Goal: Check status: Check status

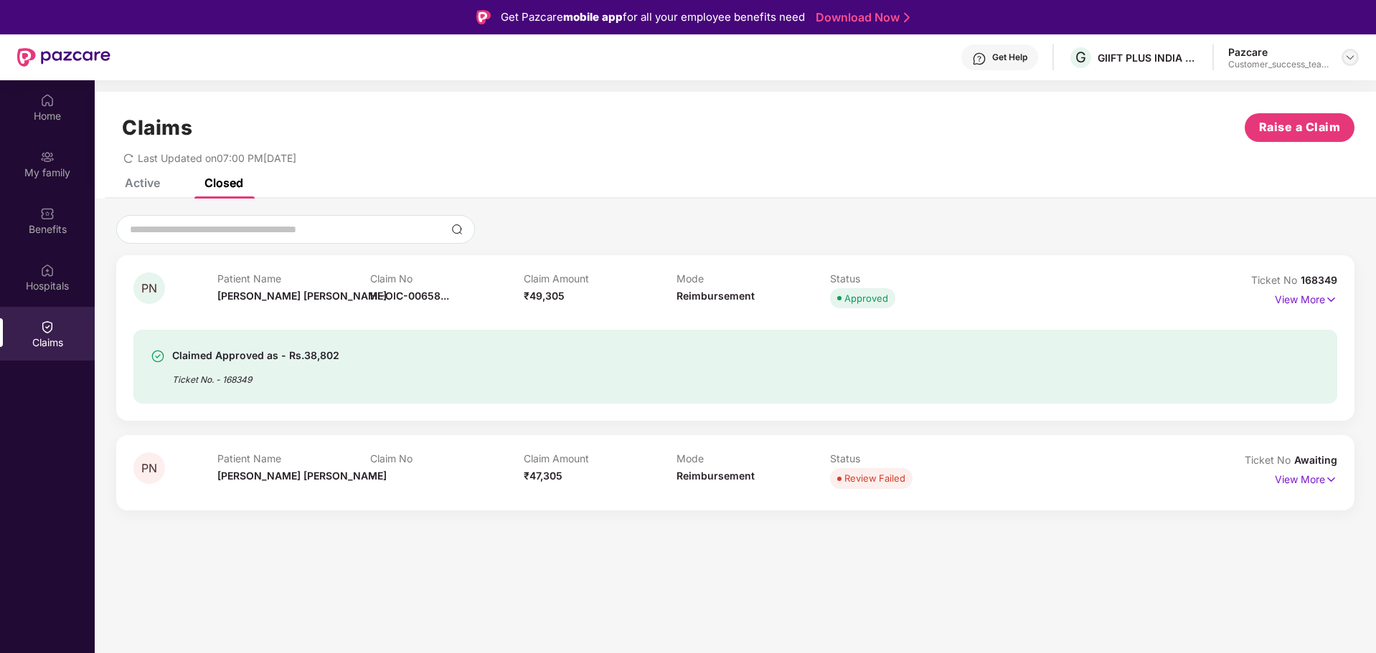
click at [1345, 56] on img at bounding box center [1349, 57] width 11 height 11
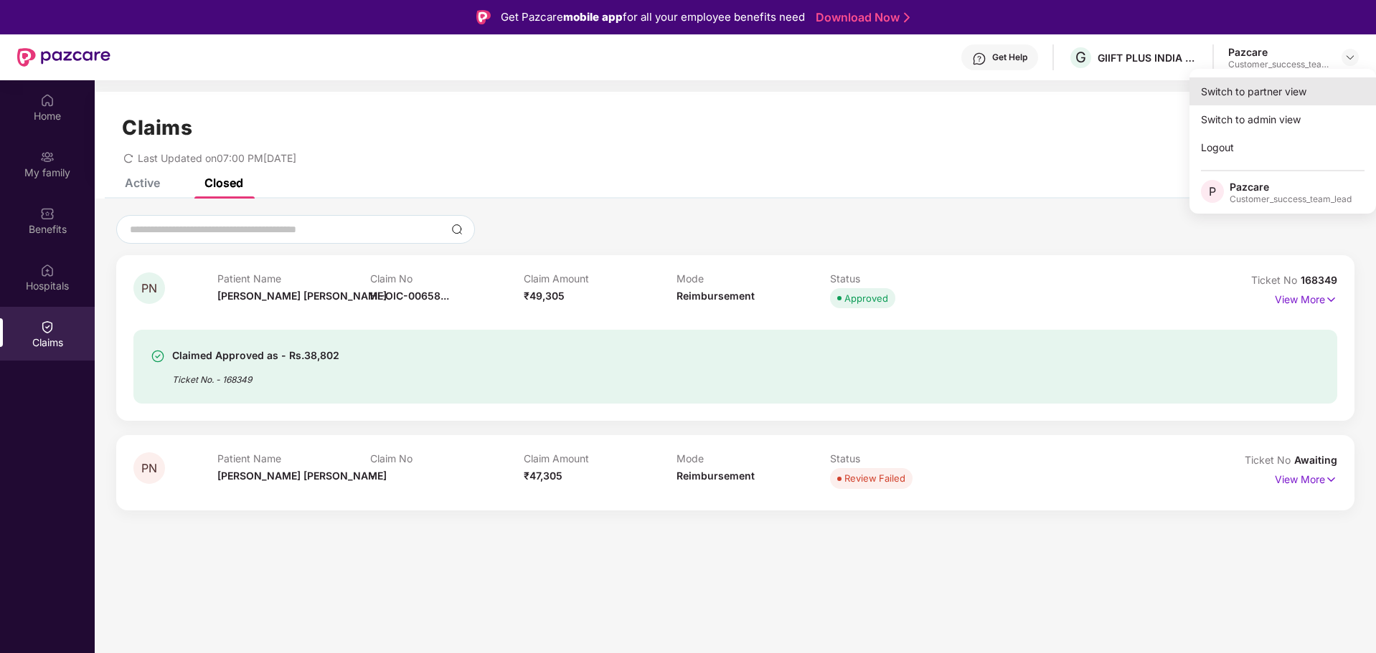
click at [1280, 98] on div "Switch to partner view" at bounding box center [1282, 91] width 186 height 28
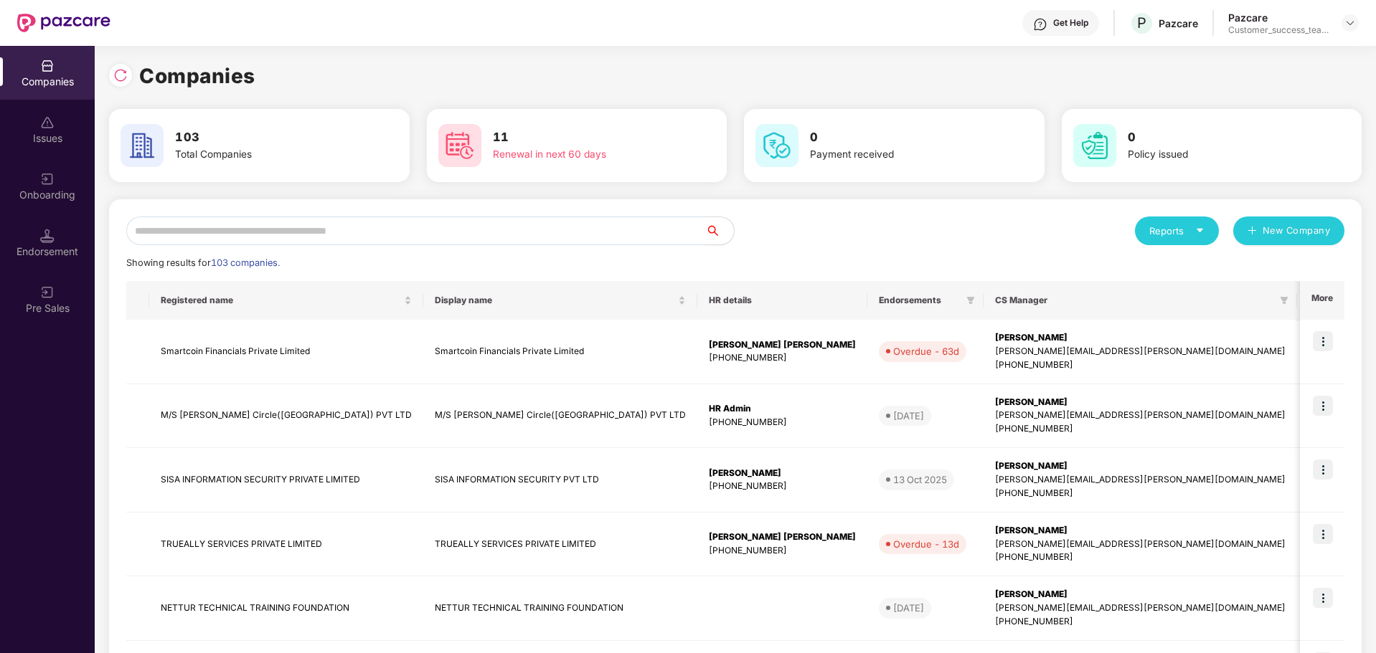
click at [285, 231] on input "text" at bounding box center [415, 231] width 579 height 29
type input "*"
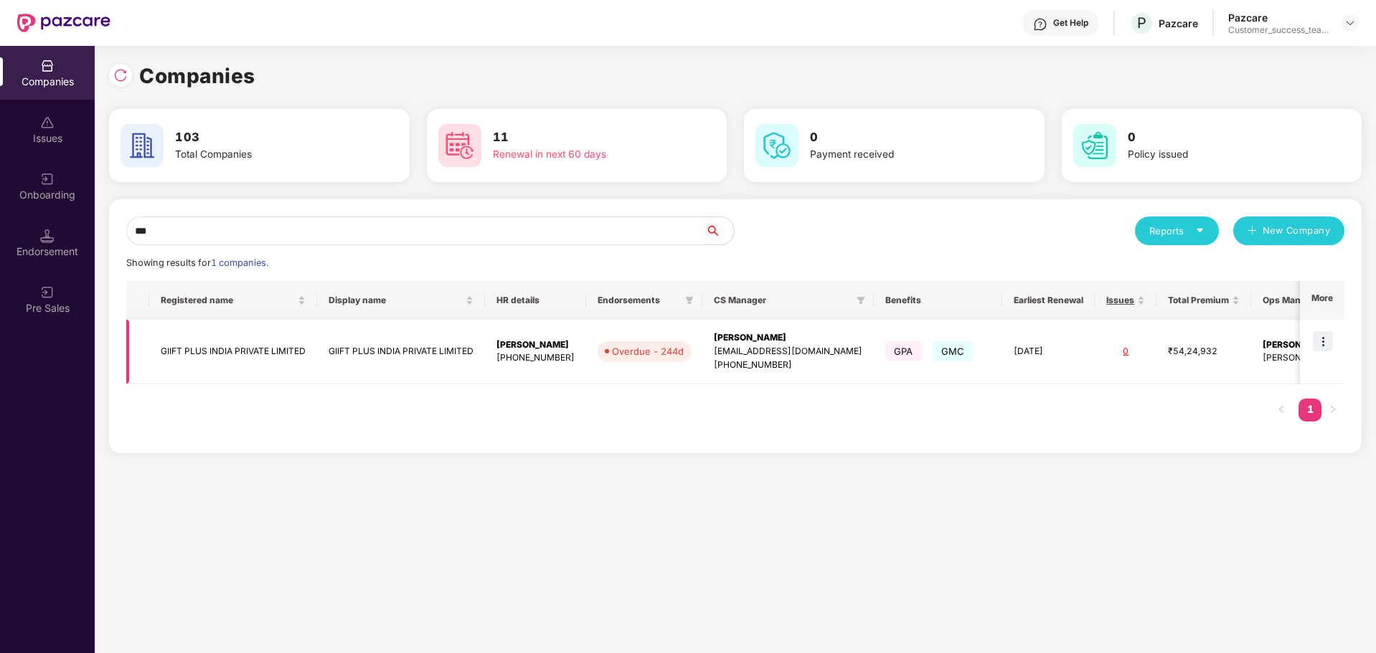
type input "***"
click at [1324, 333] on img at bounding box center [1323, 341] width 20 height 20
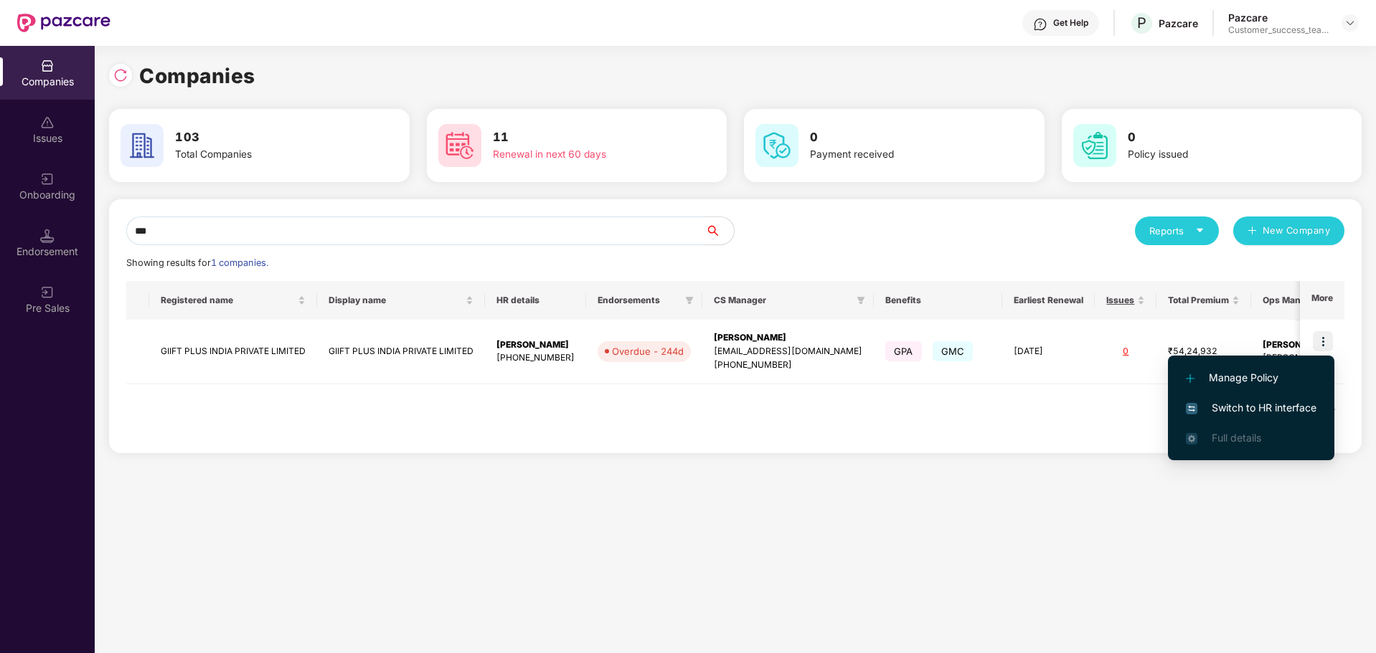
click at [1247, 410] on span "Switch to HR interface" at bounding box center [1251, 408] width 131 height 16
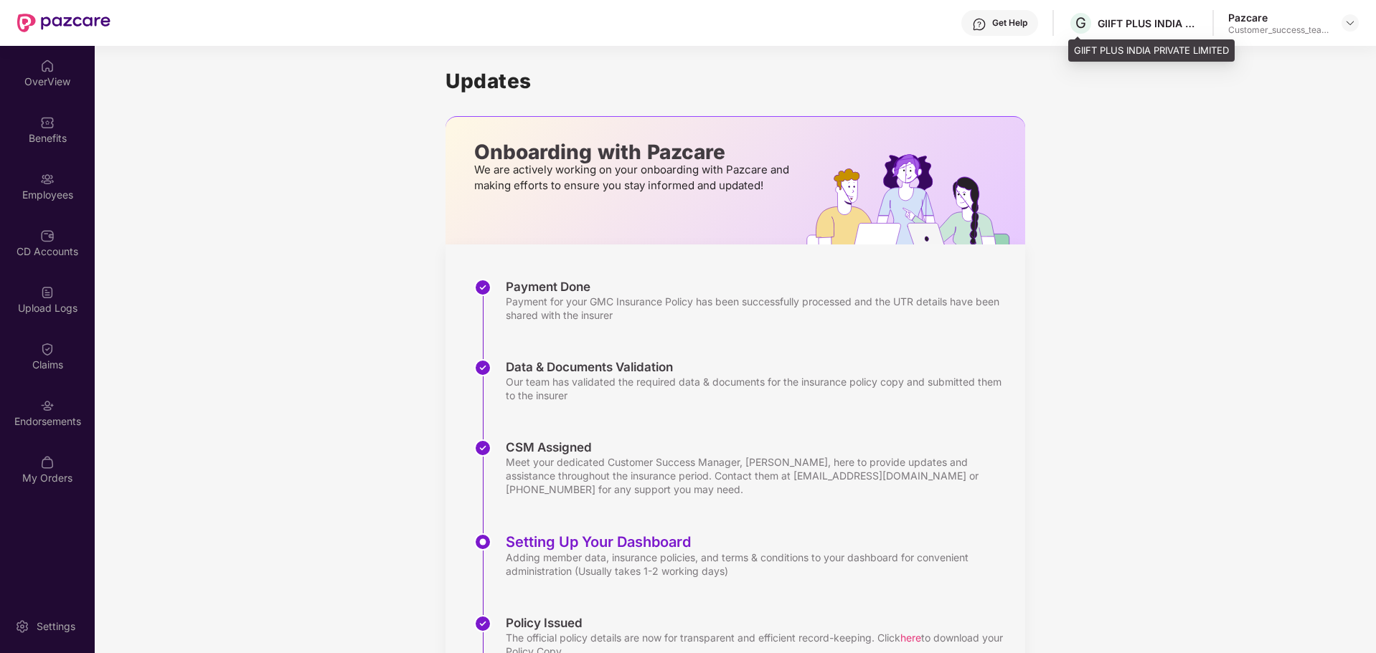
click at [1153, 30] on div "G GIIFT PLUS INDIA PRIVATE LIMITED" at bounding box center [1133, 23] width 130 height 25
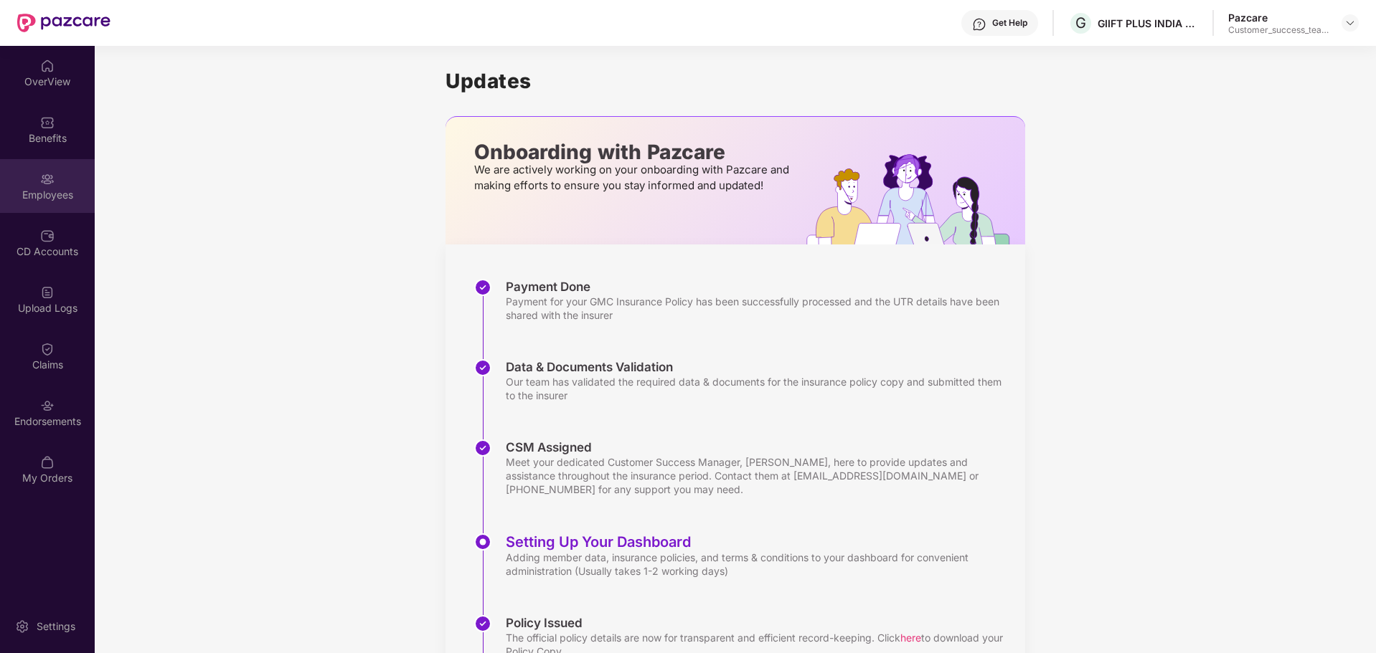
click at [65, 191] on div "Employees" at bounding box center [47, 195] width 95 height 14
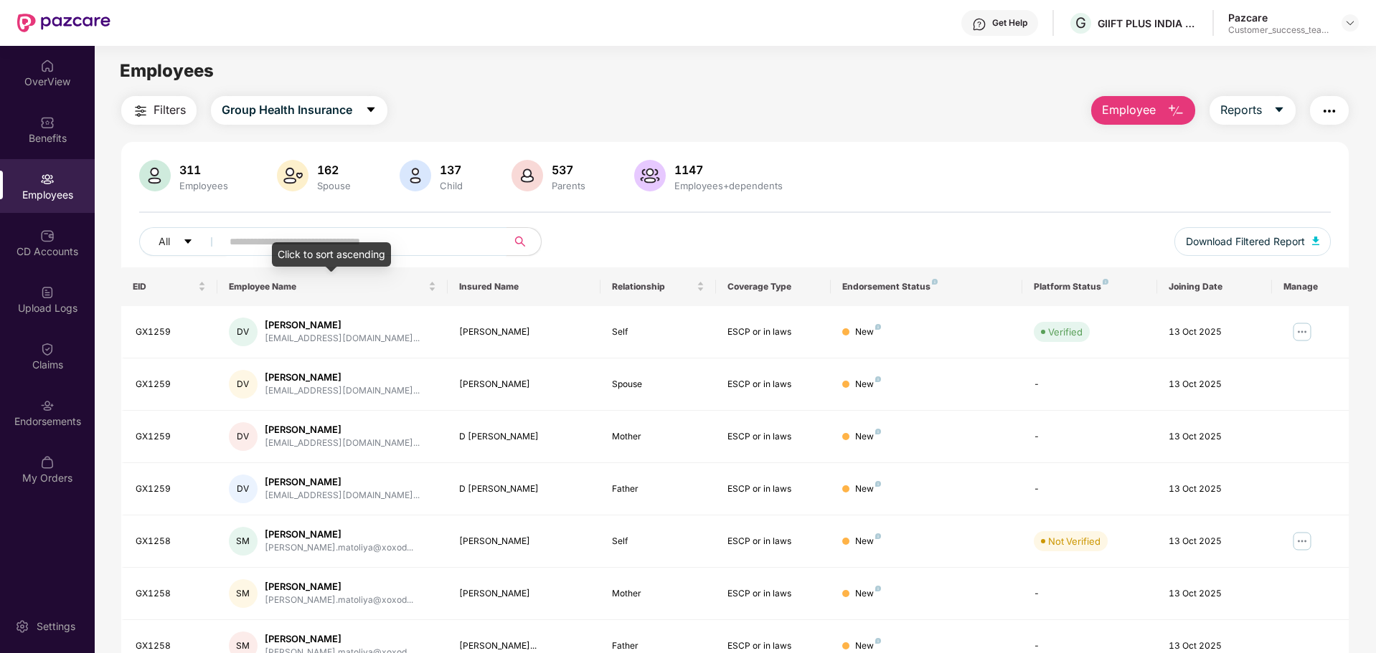
click at [280, 235] on input "text" at bounding box center [358, 242] width 257 height 22
paste input "******"
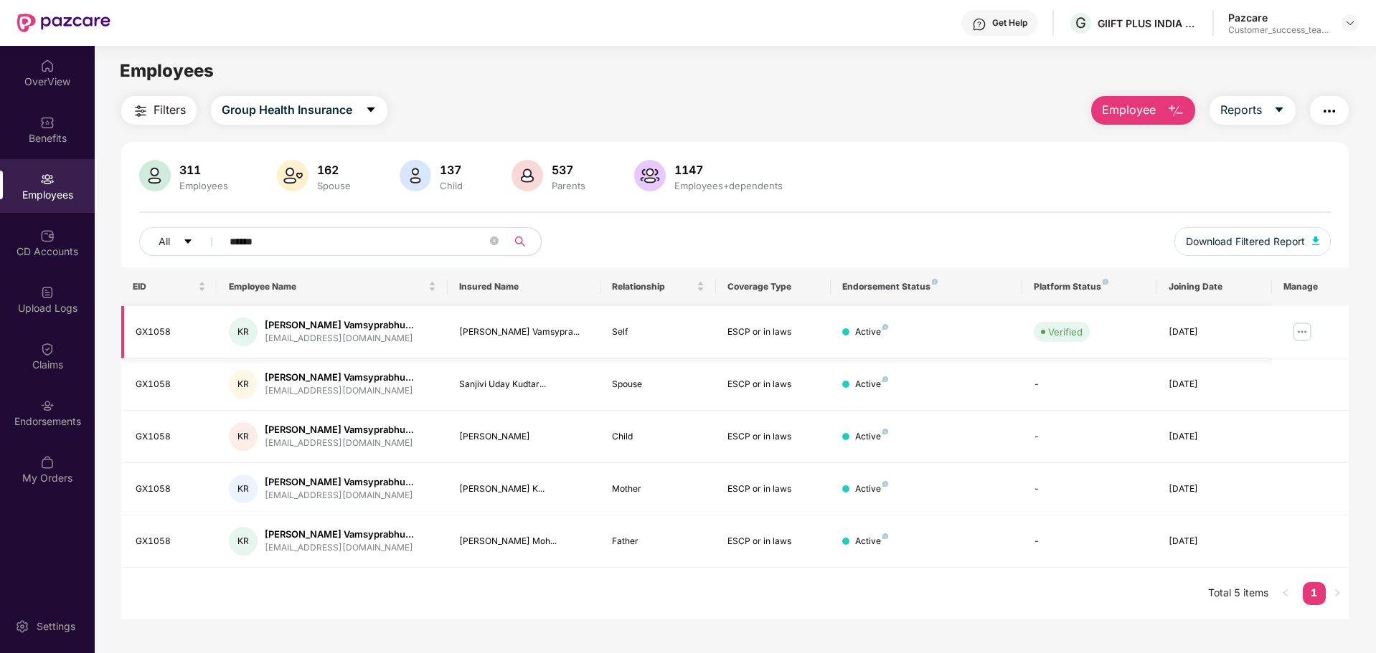
type input "******"
click at [1297, 332] on img at bounding box center [1301, 332] width 23 height 23
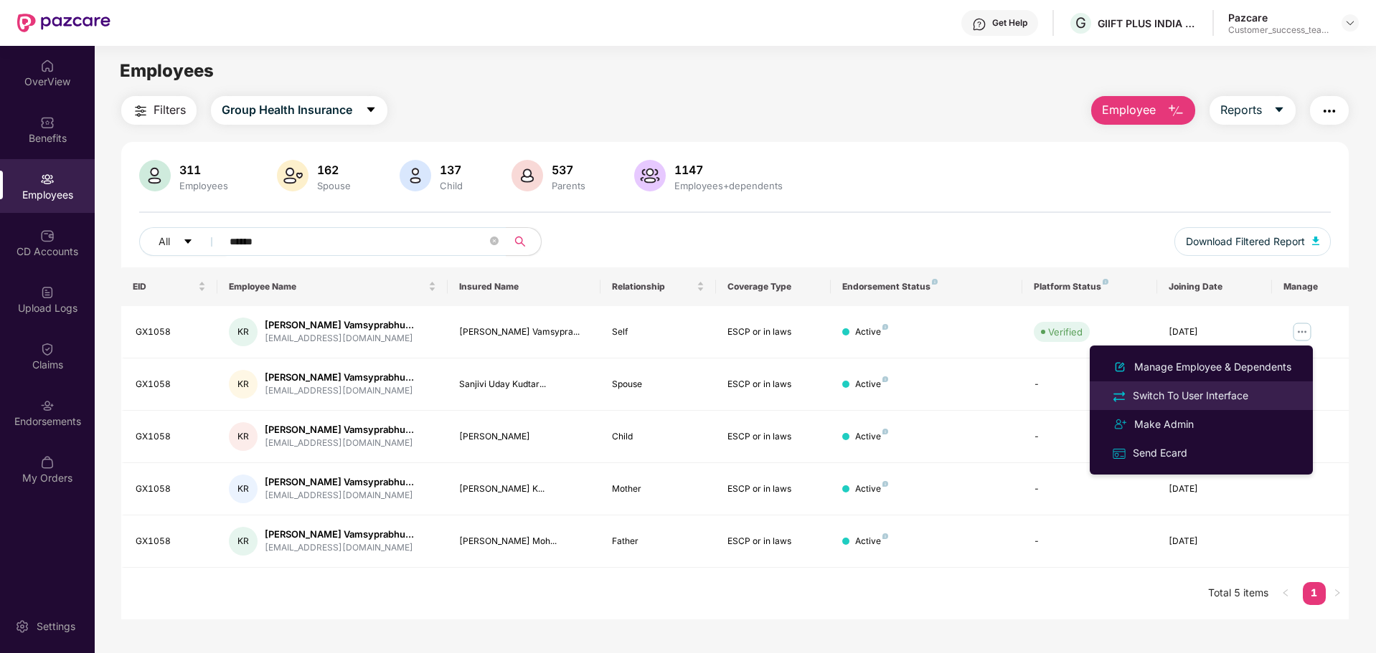
click at [1217, 395] on div "Switch To User Interface" at bounding box center [1190, 396] width 121 height 16
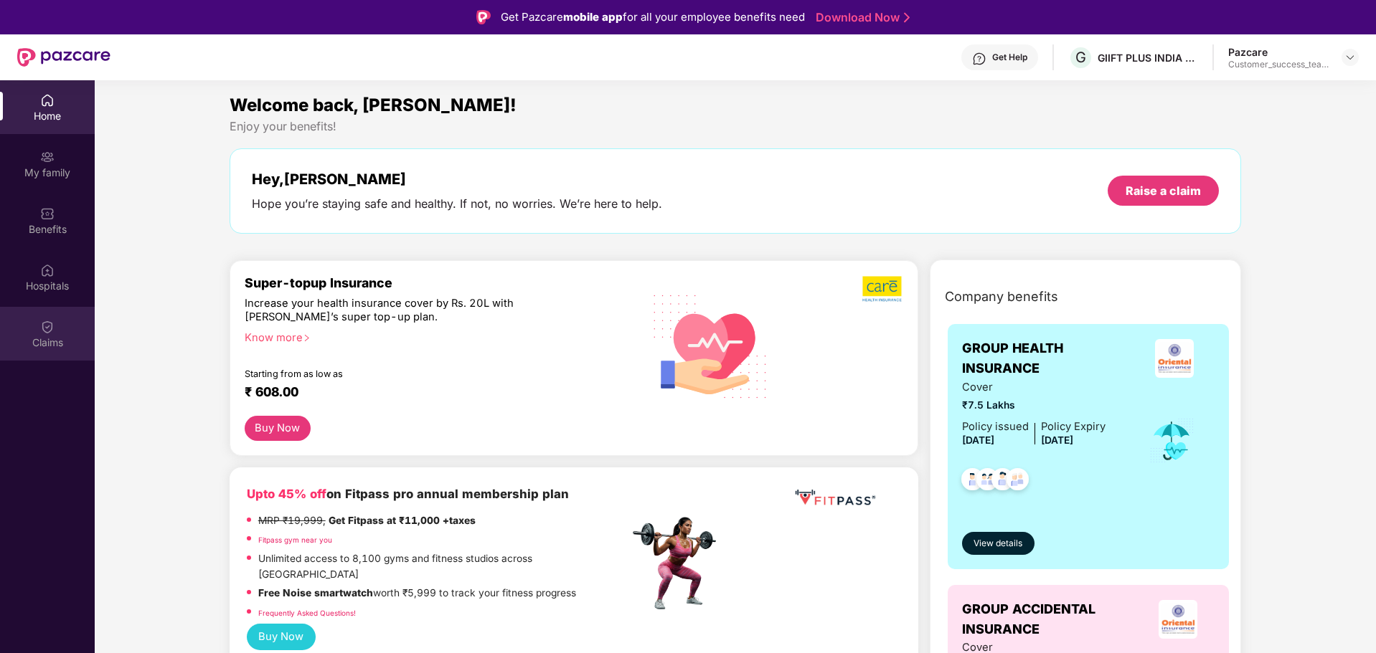
click at [59, 344] on div "Claims" at bounding box center [47, 343] width 95 height 14
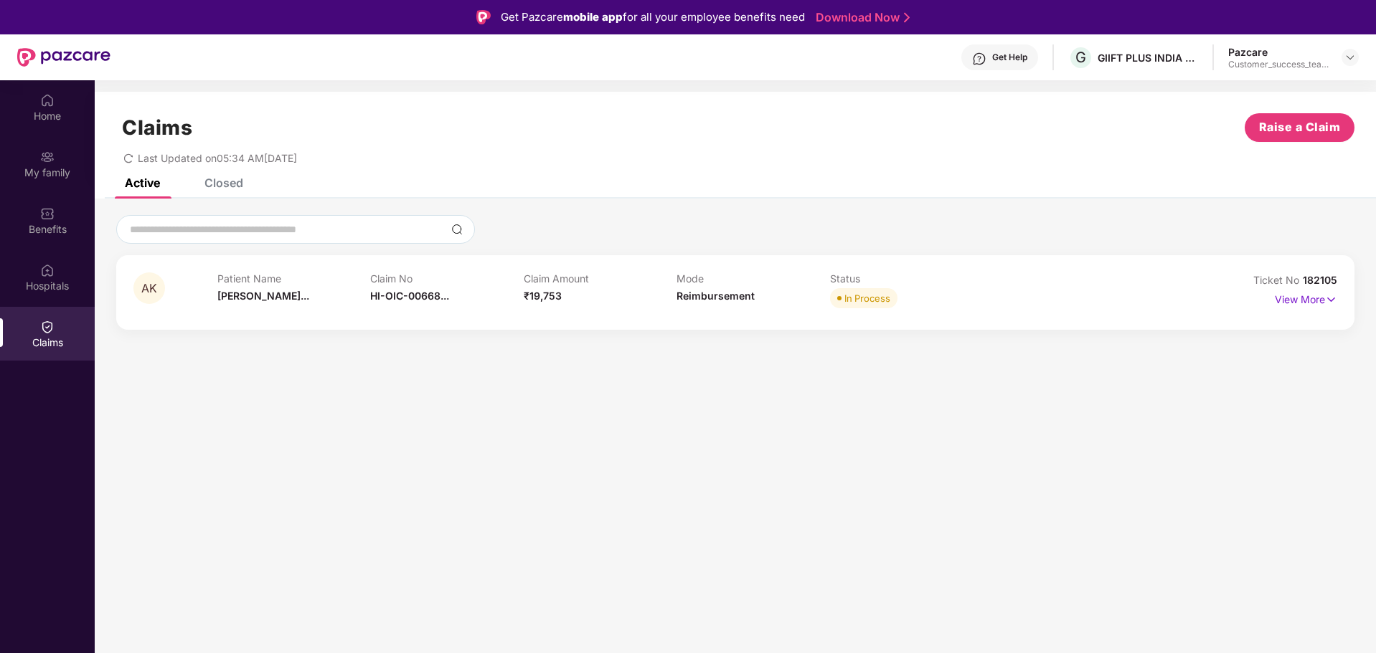
click at [369, 291] on div "Patient Name [PERSON_NAME]..." at bounding box center [293, 292] width 153 height 39
click at [1306, 301] on p "View More" at bounding box center [1305, 297] width 62 height 19
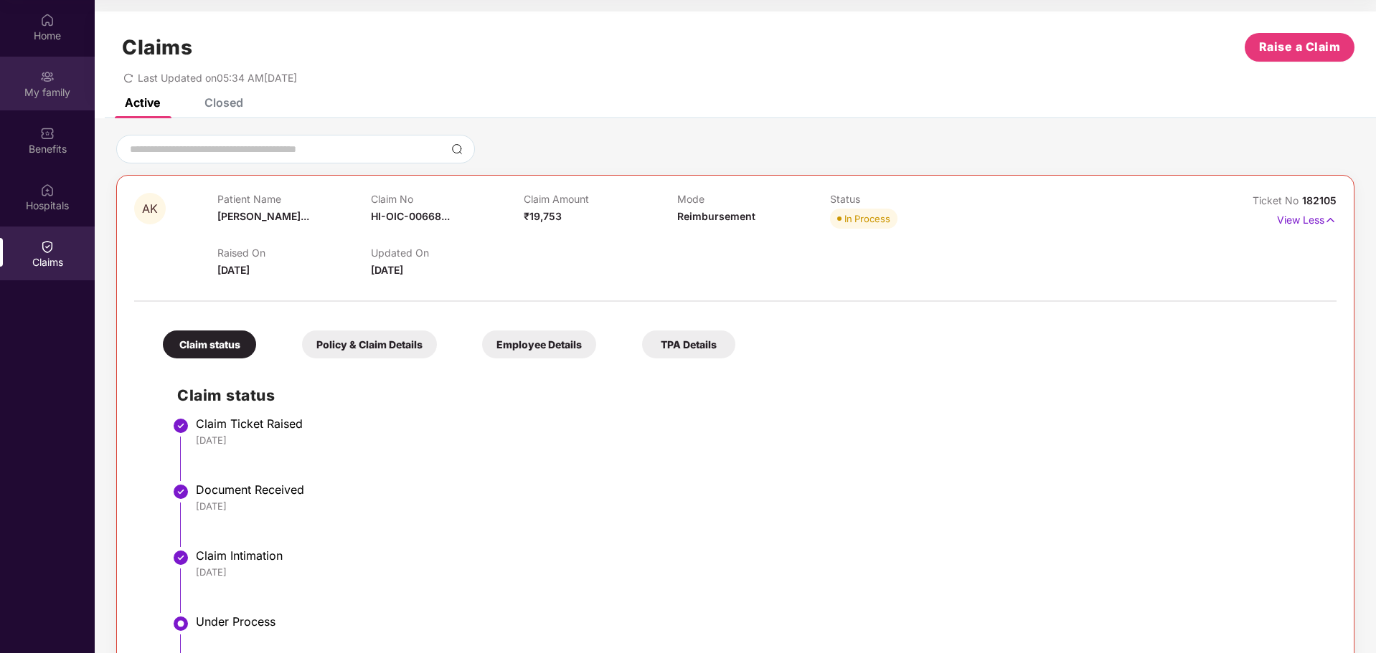
click at [44, 89] on div "My family" at bounding box center [47, 92] width 95 height 14
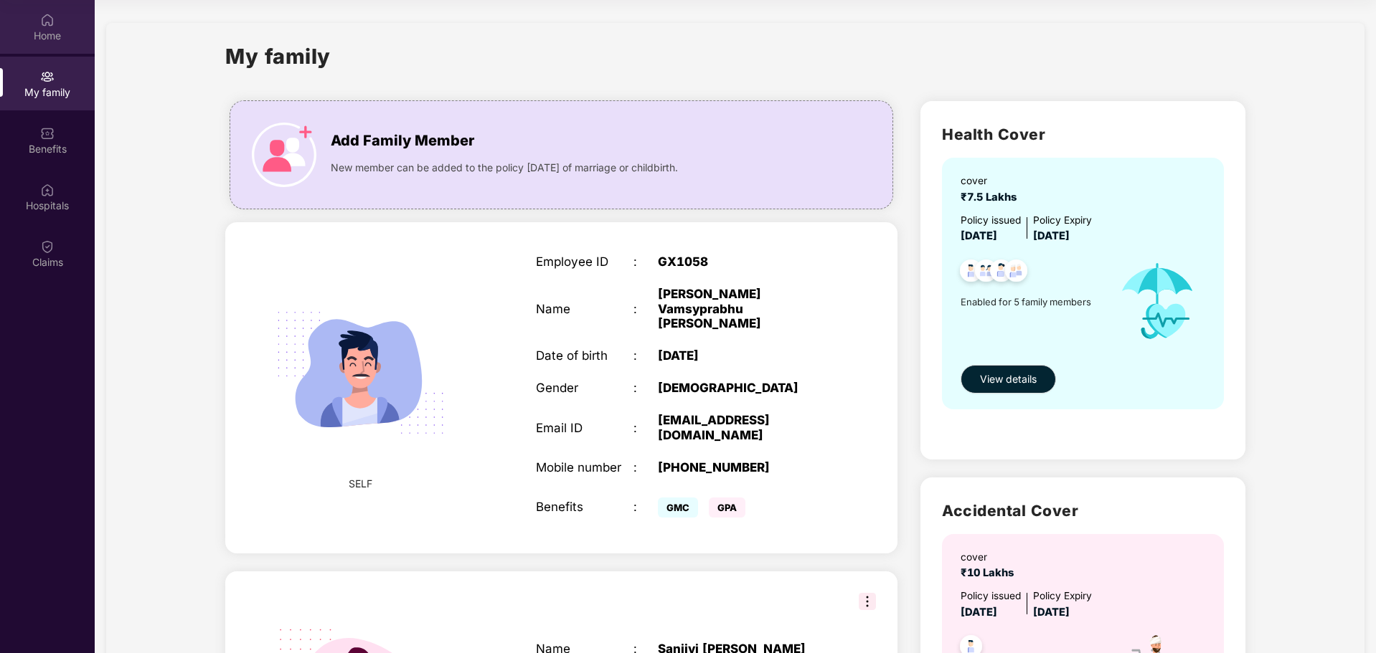
click at [62, 41] on div "Home" at bounding box center [47, 36] width 95 height 14
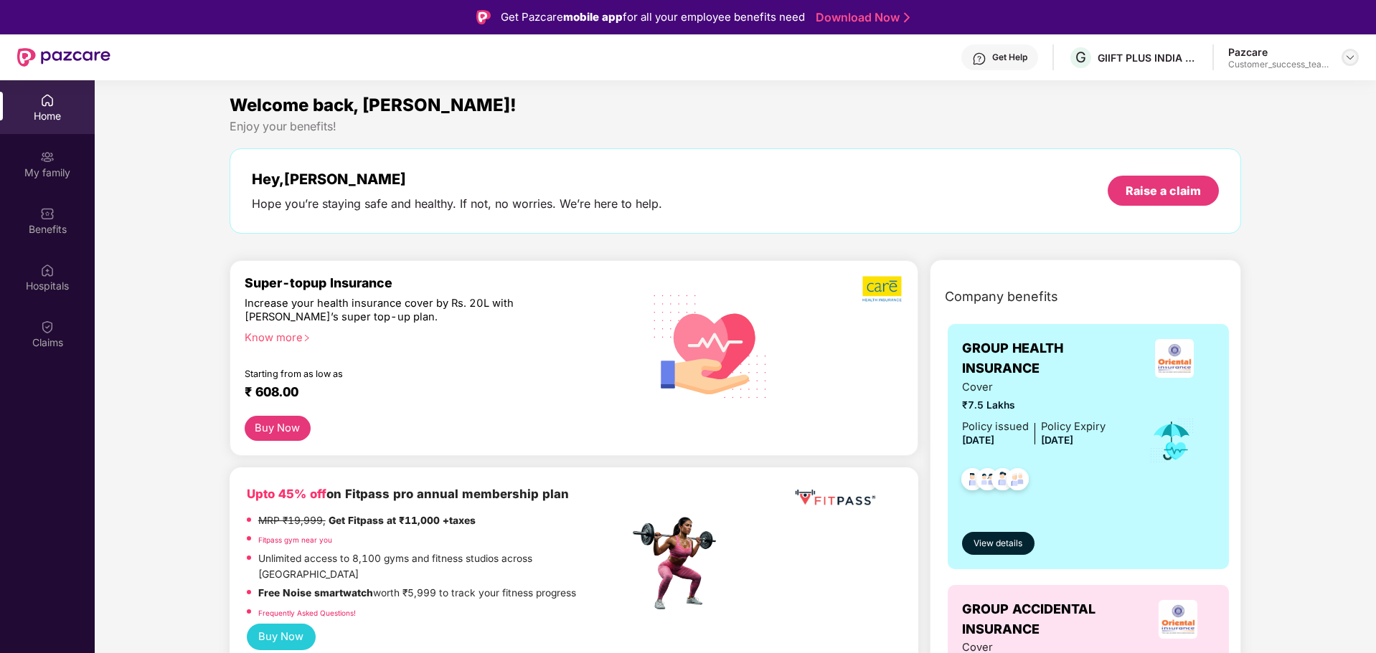
click at [1355, 57] on img at bounding box center [1349, 57] width 11 height 11
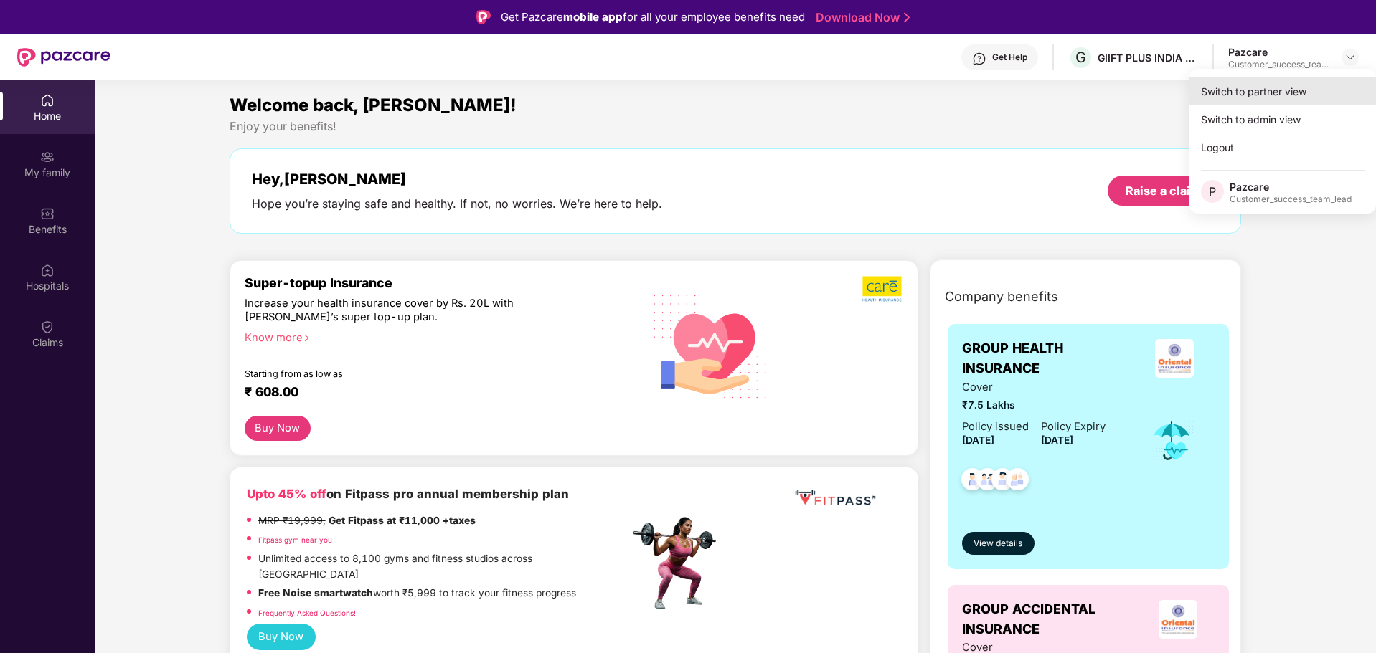
click at [1296, 89] on div "Switch to partner view" at bounding box center [1282, 91] width 186 height 28
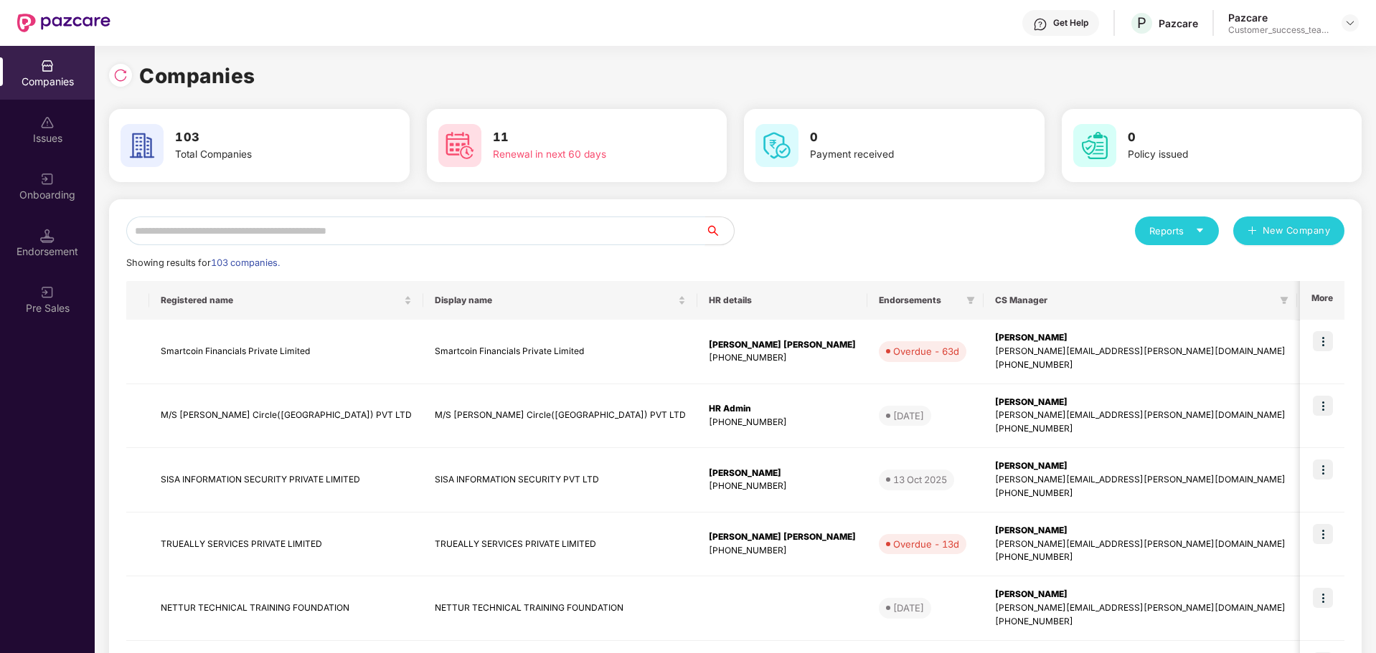
click at [326, 226] on input "text" at bounding box center [415, 231] width 579 height 29
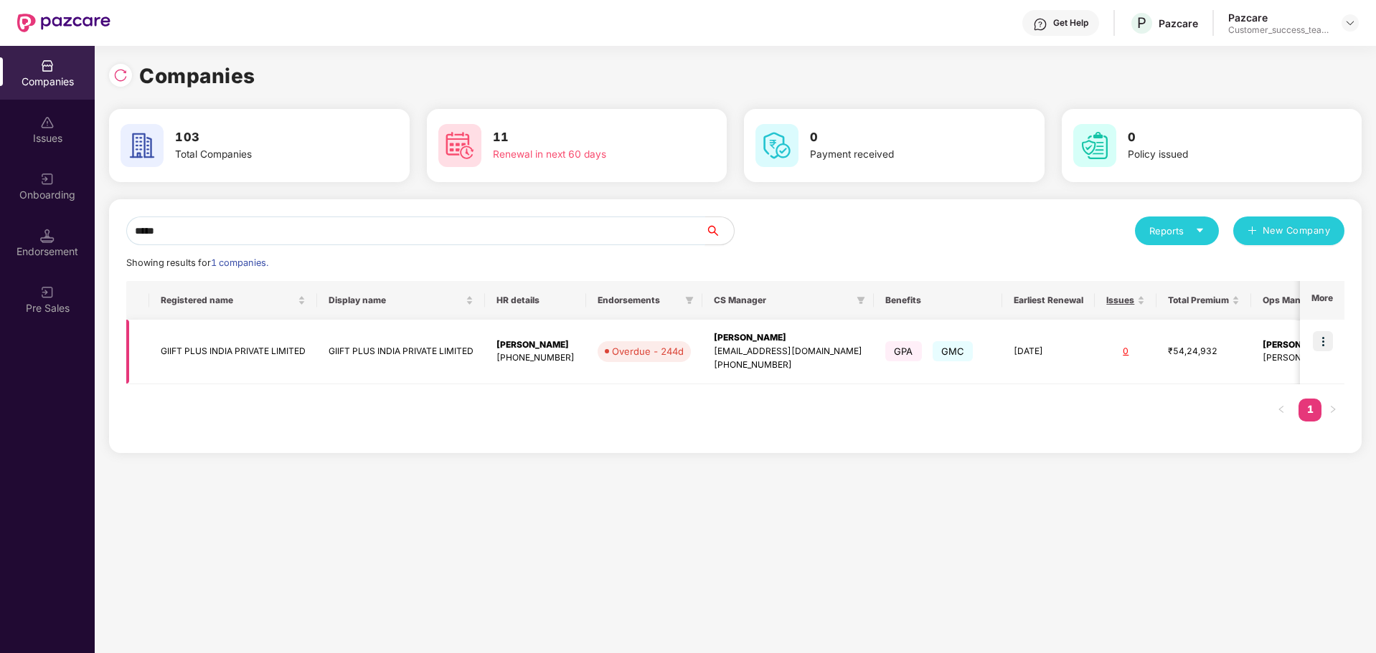
type input "*****"
click at [1323, 340] on img at bounding box center [1323, 341] width 20 height 20
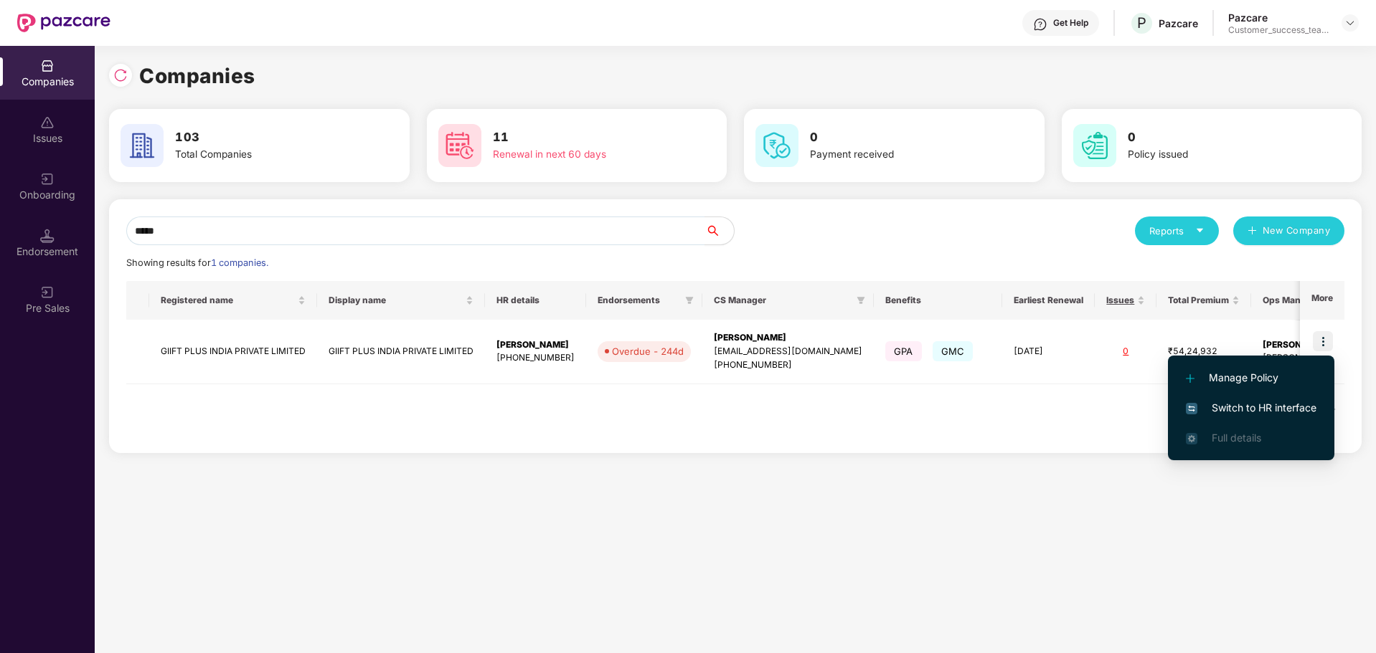
click at [1253, 415] on span "Switch to HR interface" at bounding box center [1251, 408] width 131 height 16
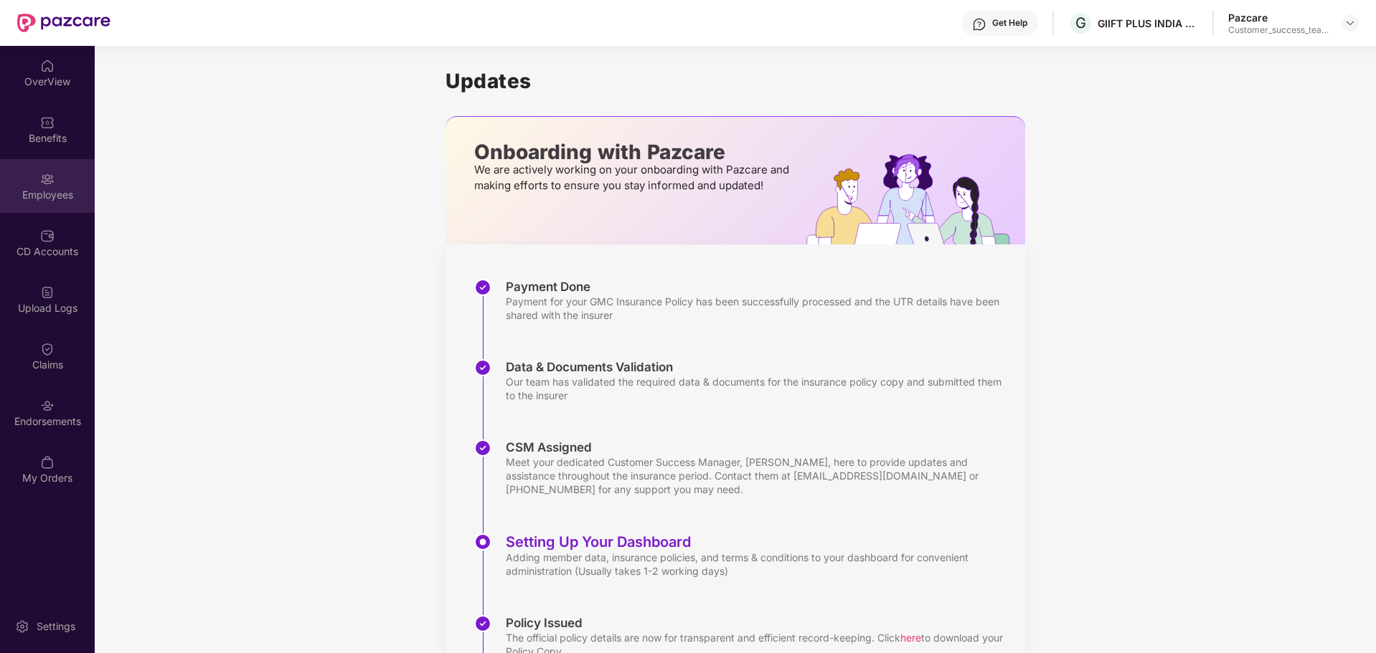
click at [58, 192] on div "Employees" at bounding box center [47, 195] width 95 height 14
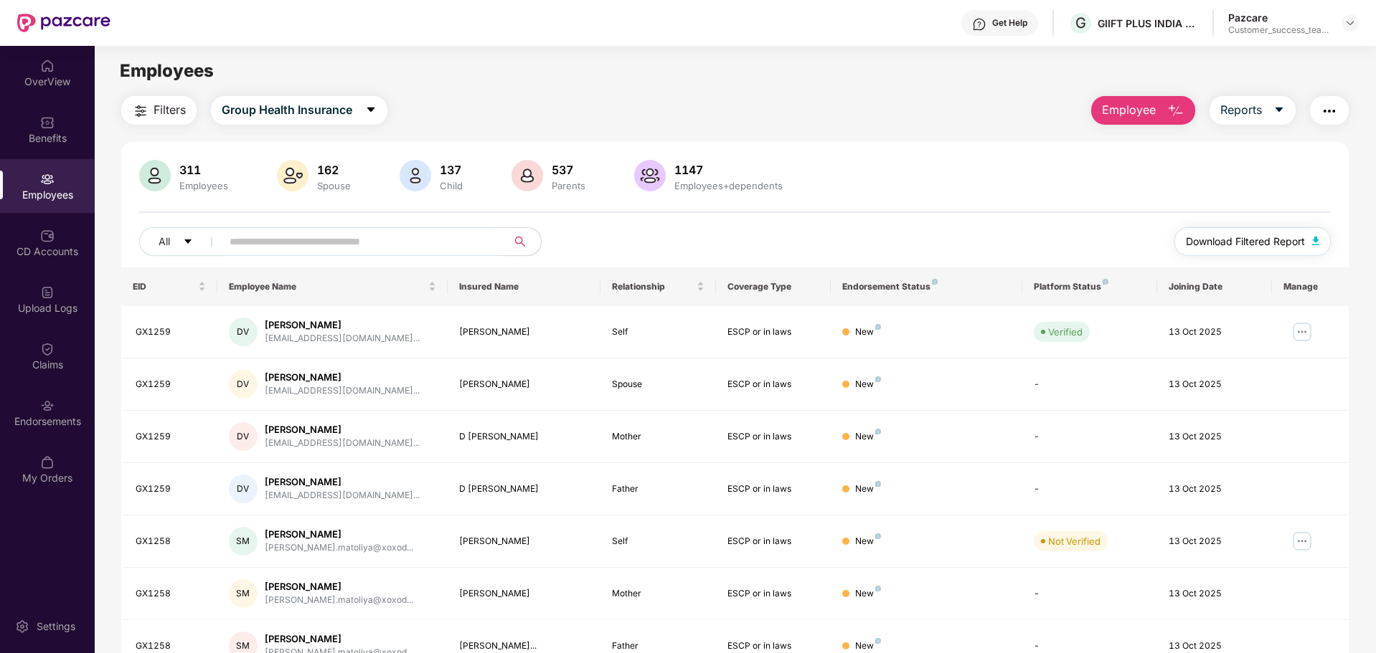
click at [1232, 243] on span "Download Filtered Report" at bounding box center [1245, 242] width 119 height 16
click at [1351, 21] on img at bounding box center [1349, 22] width 11 height 11
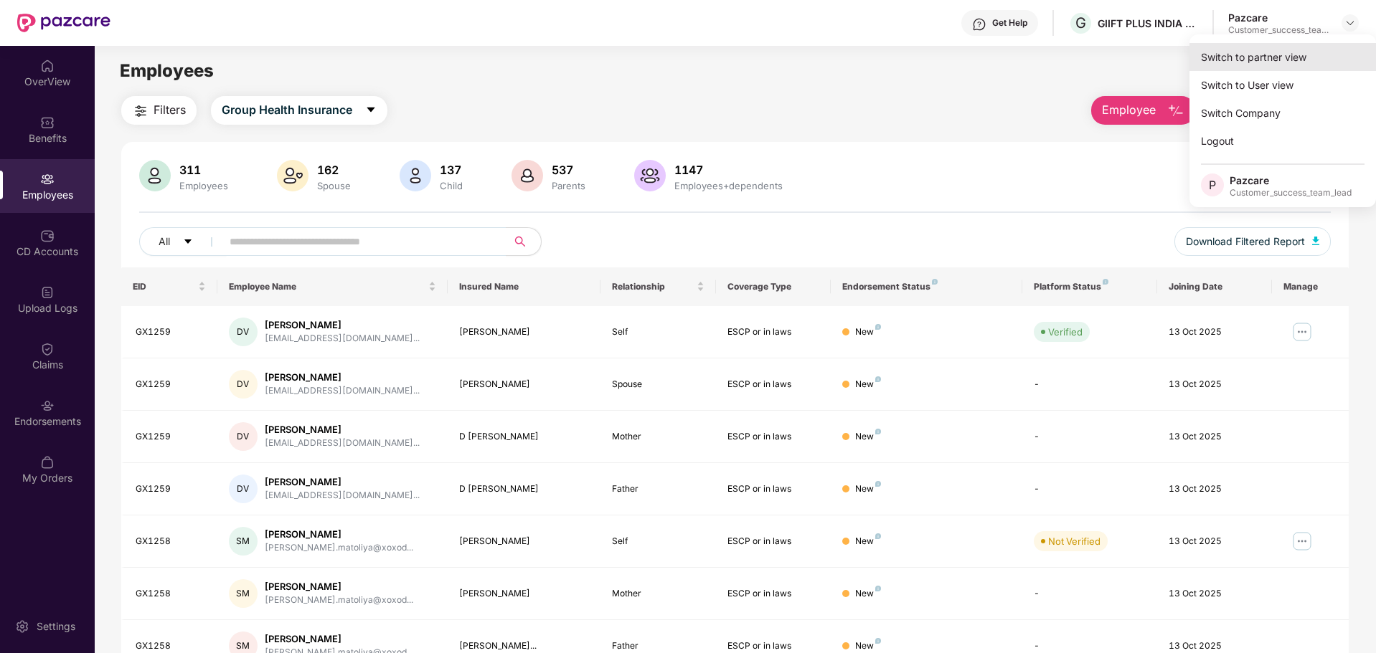
click at [1305, 51] on div "Switch to partner view" at bounding box center [1282, 57] width 186 height 28
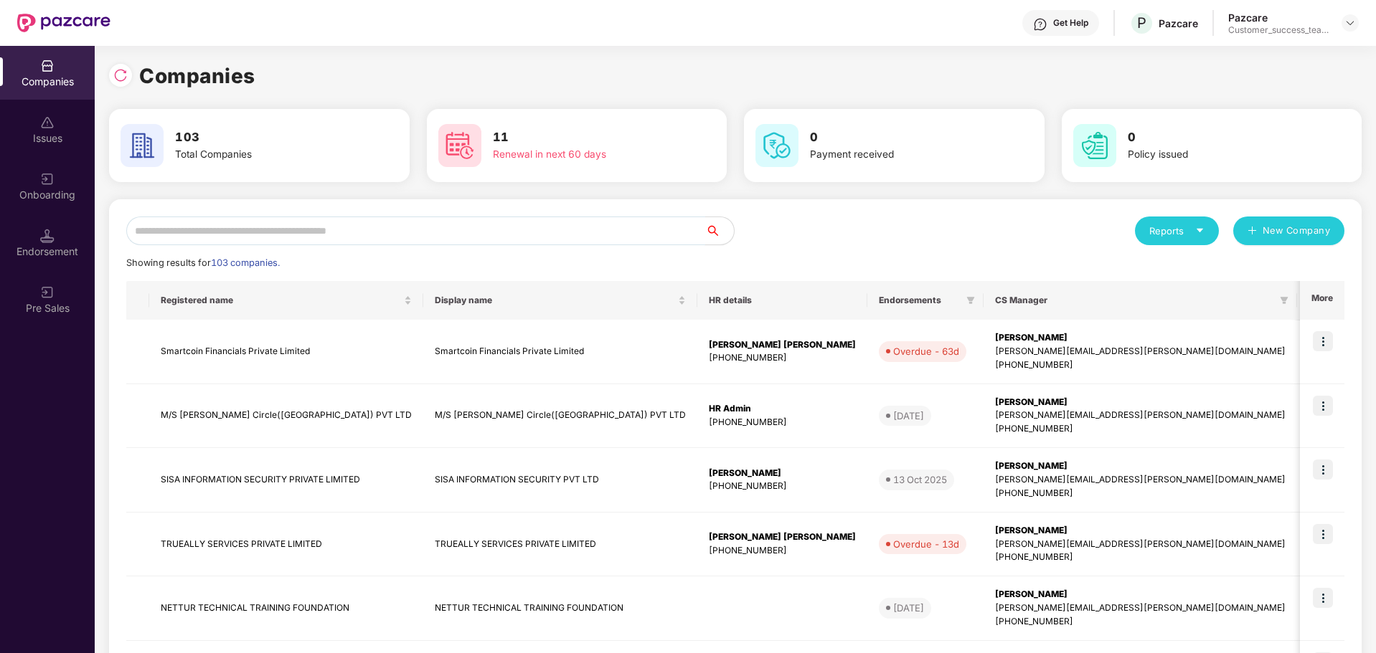
click at [448, 222] on input "text" at bounding box center [415, 231] width 579 height 29
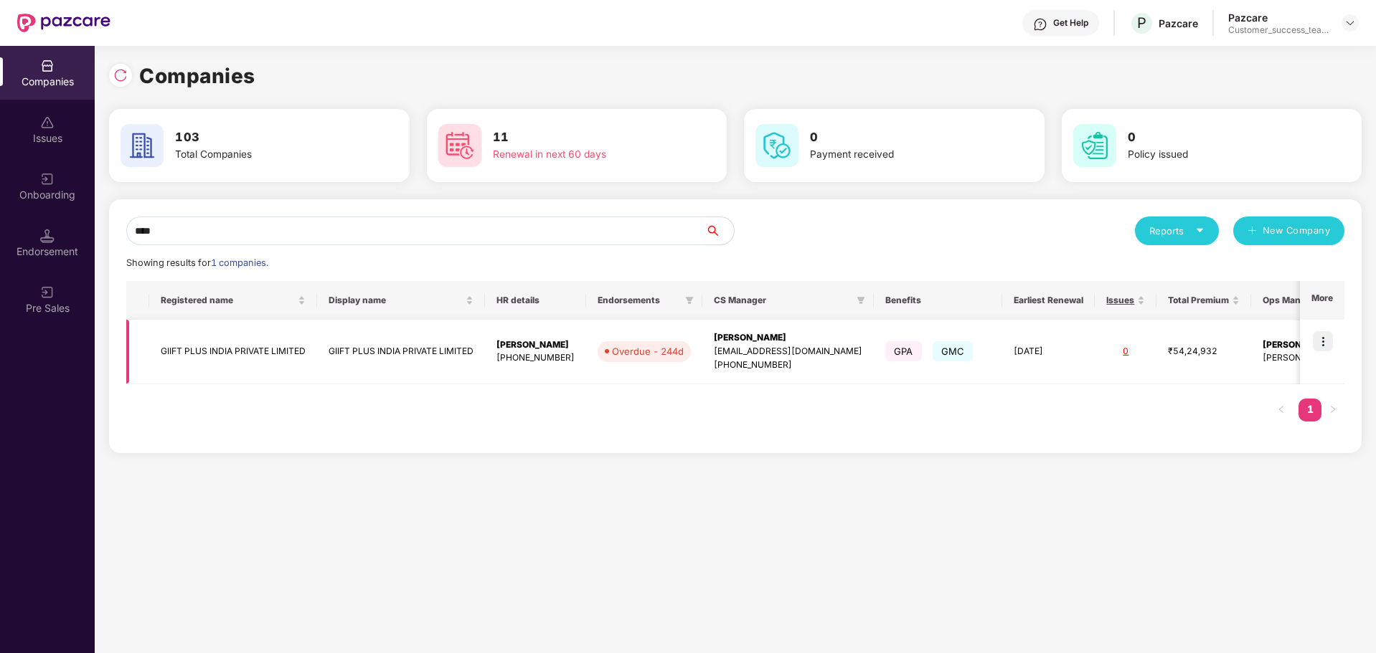
type input "****"
click at [227, 356] on td "GIIFT PLUS INDIA PRIVATE LIMITED" at bounding box center [233, 352] width 168 height 65
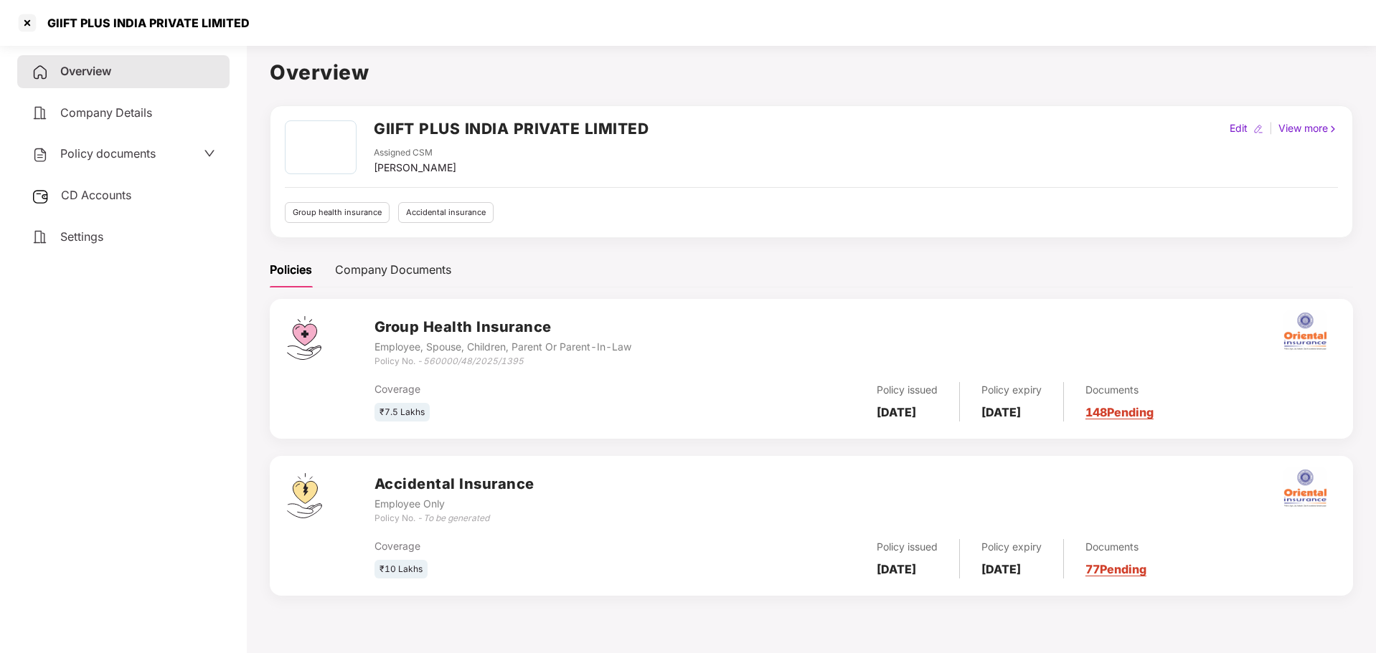
click at [99, 111] on span "Company Details" at bounding box center [106, 112] width 92 height 14
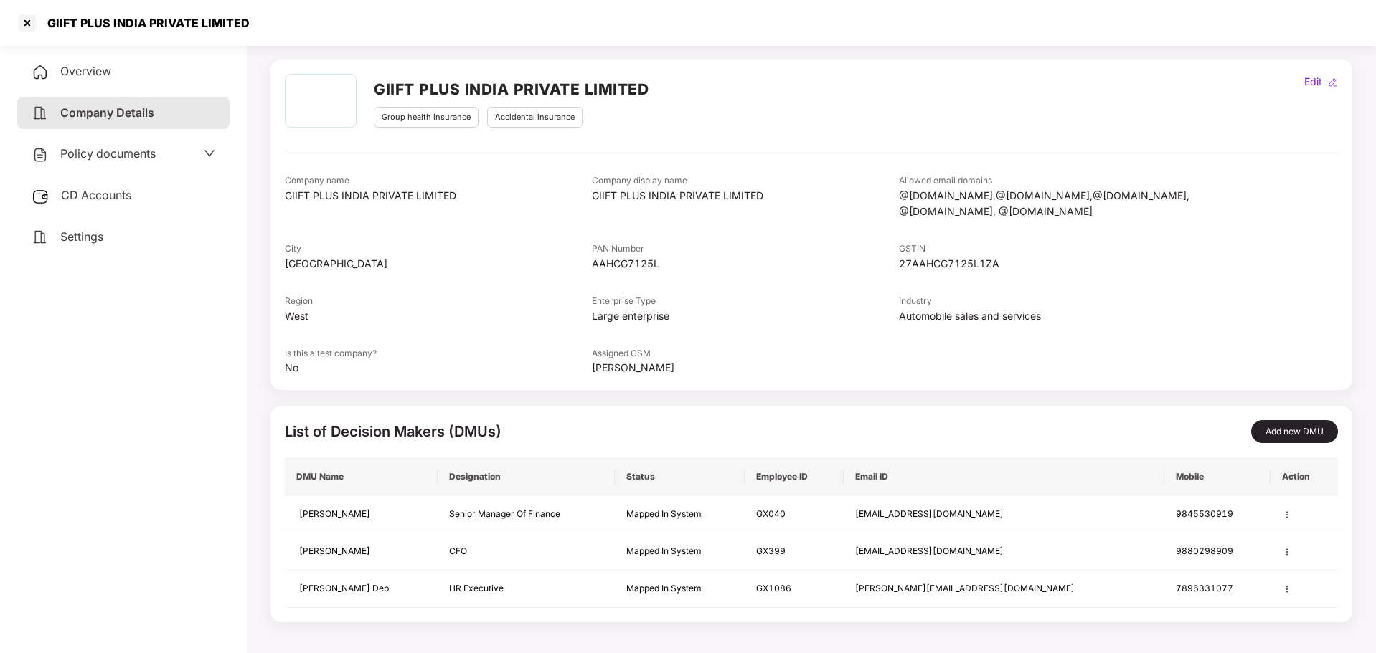
scroll to position [48, 0]
click at [95, 77] on span "Overview" at bounding box center [85, 71] width 51 height 14
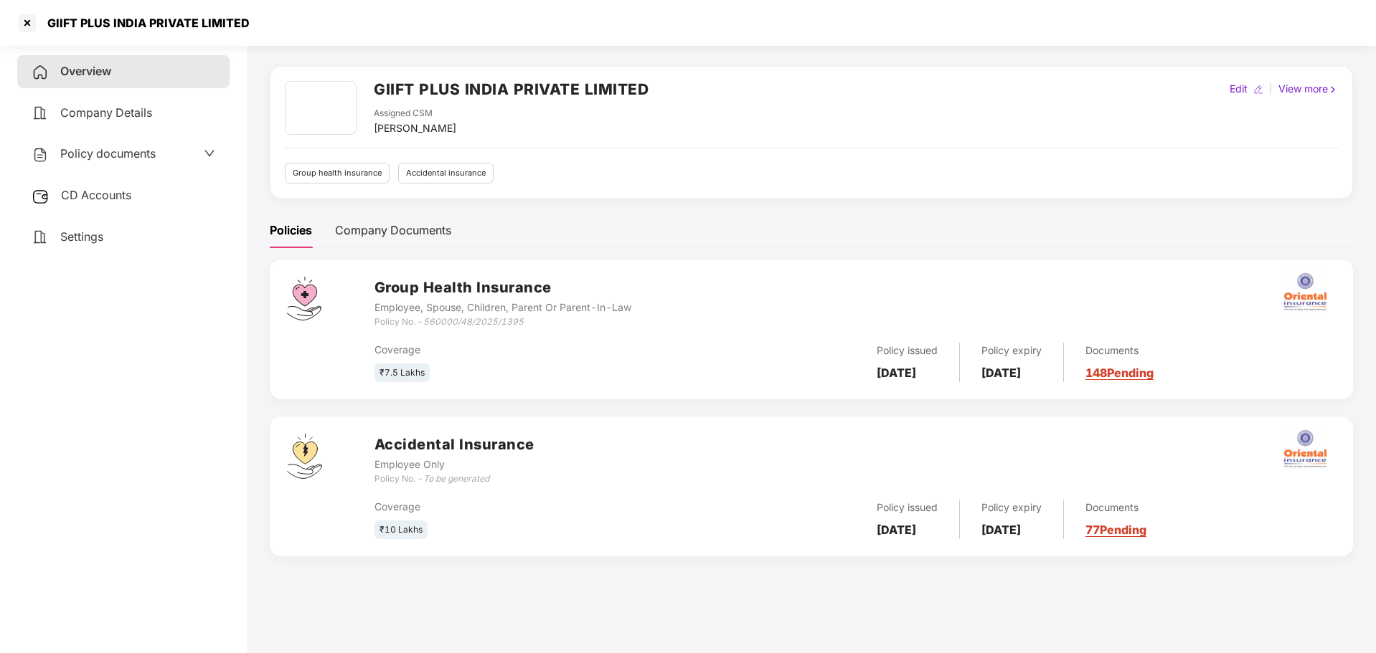
click at [99, 236] on span "Settings" at bounding box center [81, 237] width 43 height 14
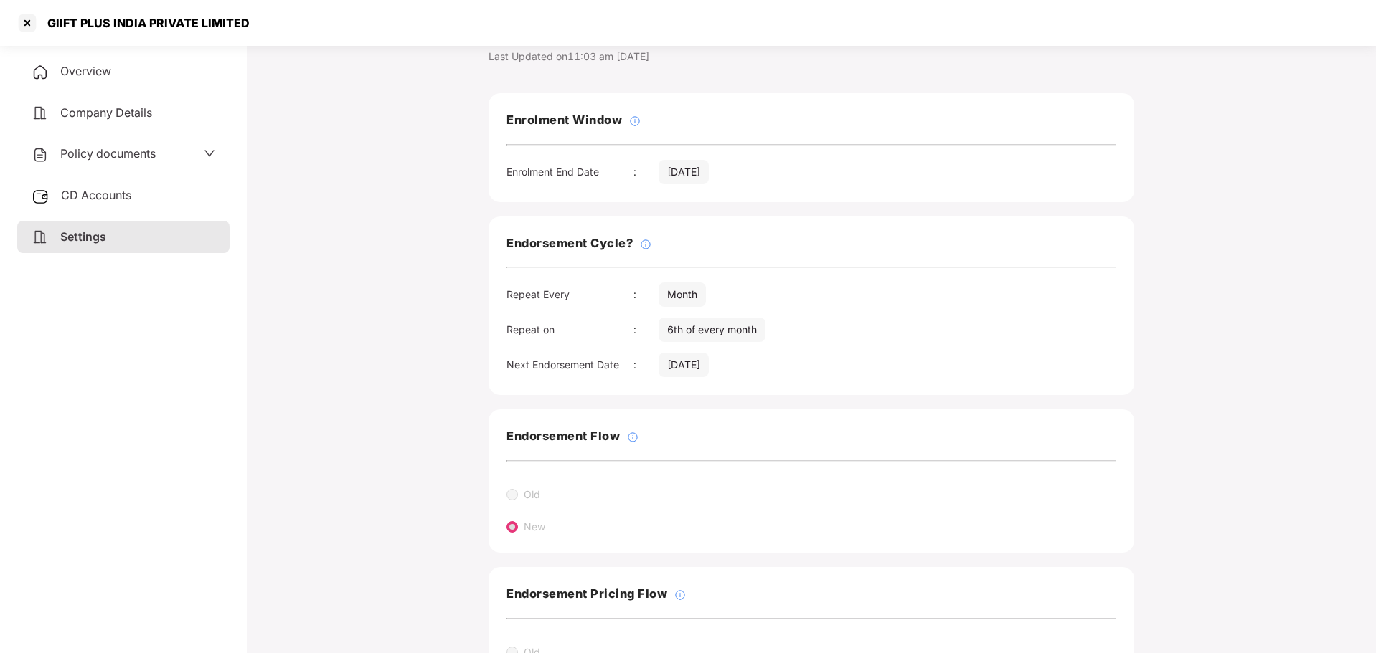
scroll to position [48, 0]
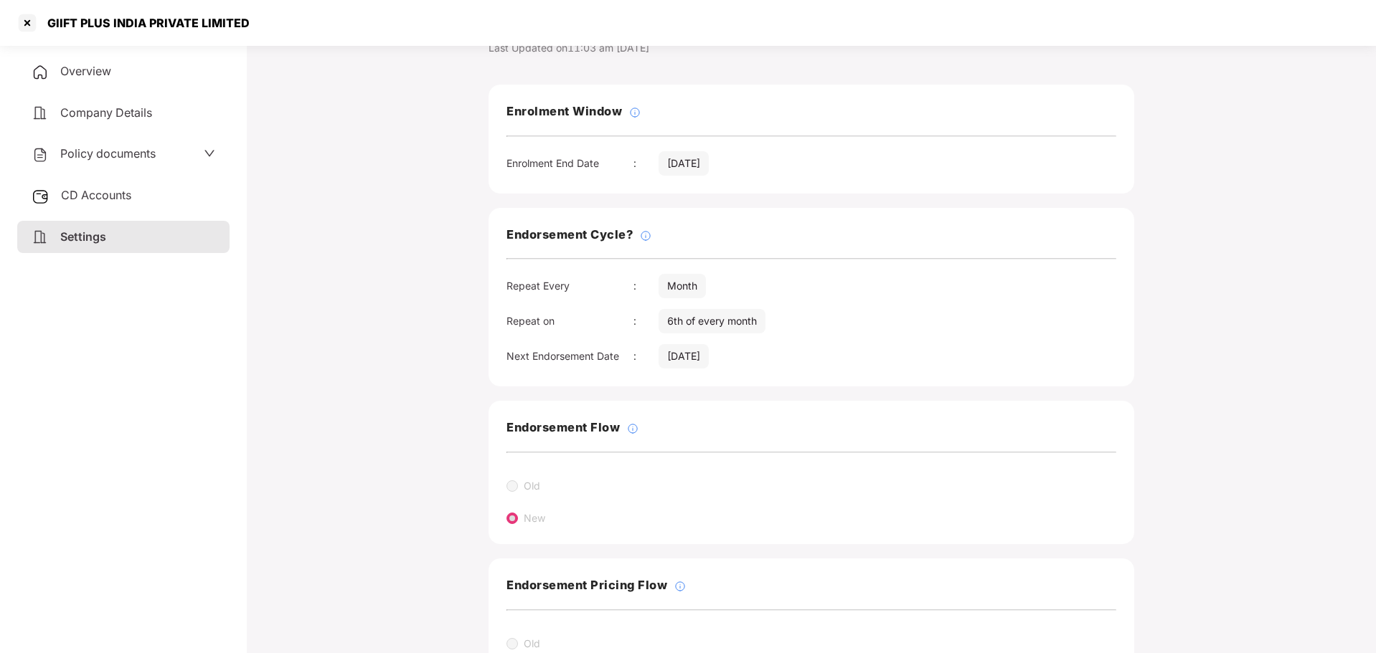
click at [785, 338] on div "Endorsement Cycle? Repeat Every : Month Repeat on : 6th of every month Next End…" at bounding box center [810, 297] width 645 height 179
click at [43, 29] on div "GIIFT PLUS INDIA PRIVATE LIMITED" at bounding box center [144, 23] width 211 height 14
click at [31, 26] on div at bounding box center [27, 22] width 23 height 23
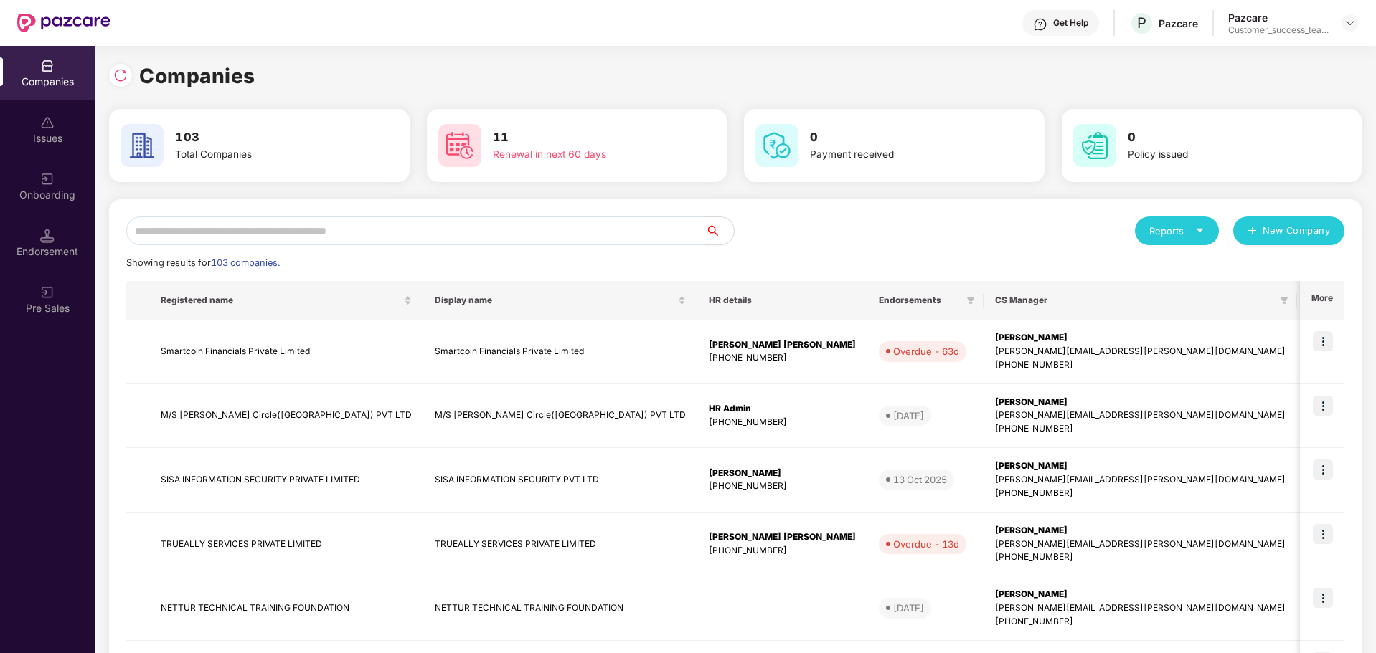
scroll to position [0, 0]
click at [481, 232] on input "text" at bounding box center [415, 231] width 579 height 29
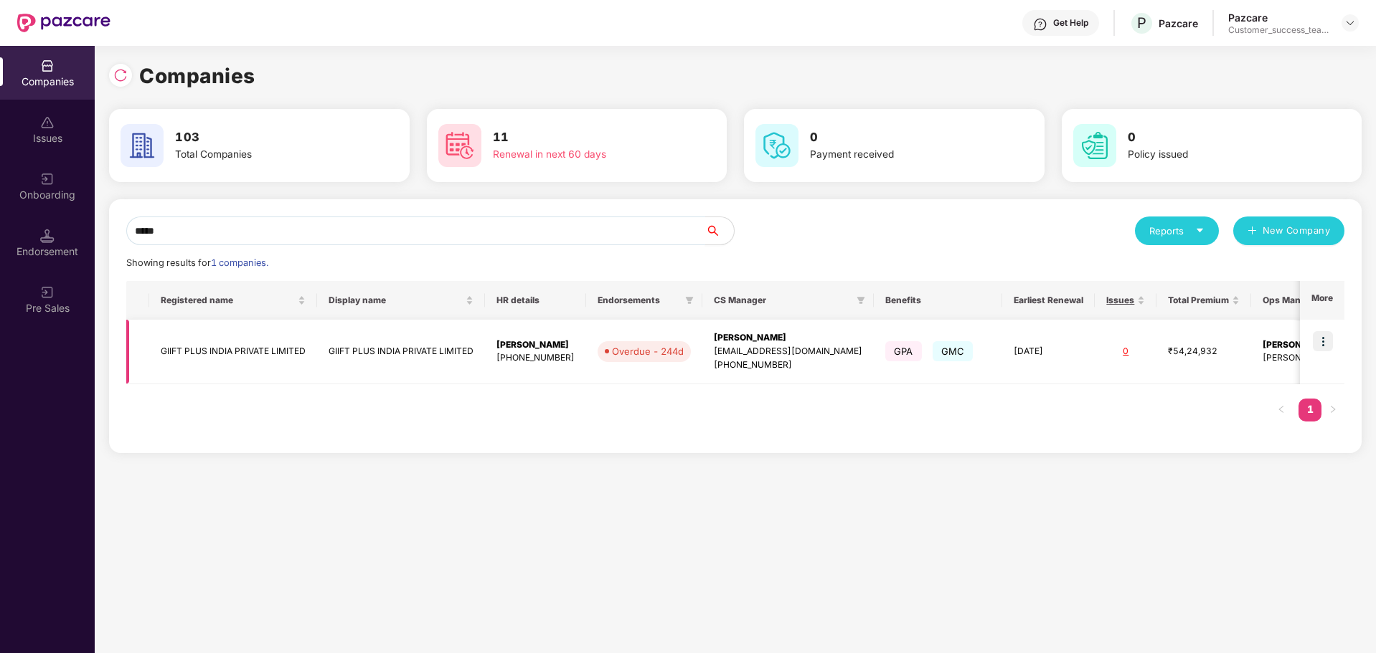
type input "*****"
click at [1318, 340] on img at bounding box center [1323, 341] width 20 height 20
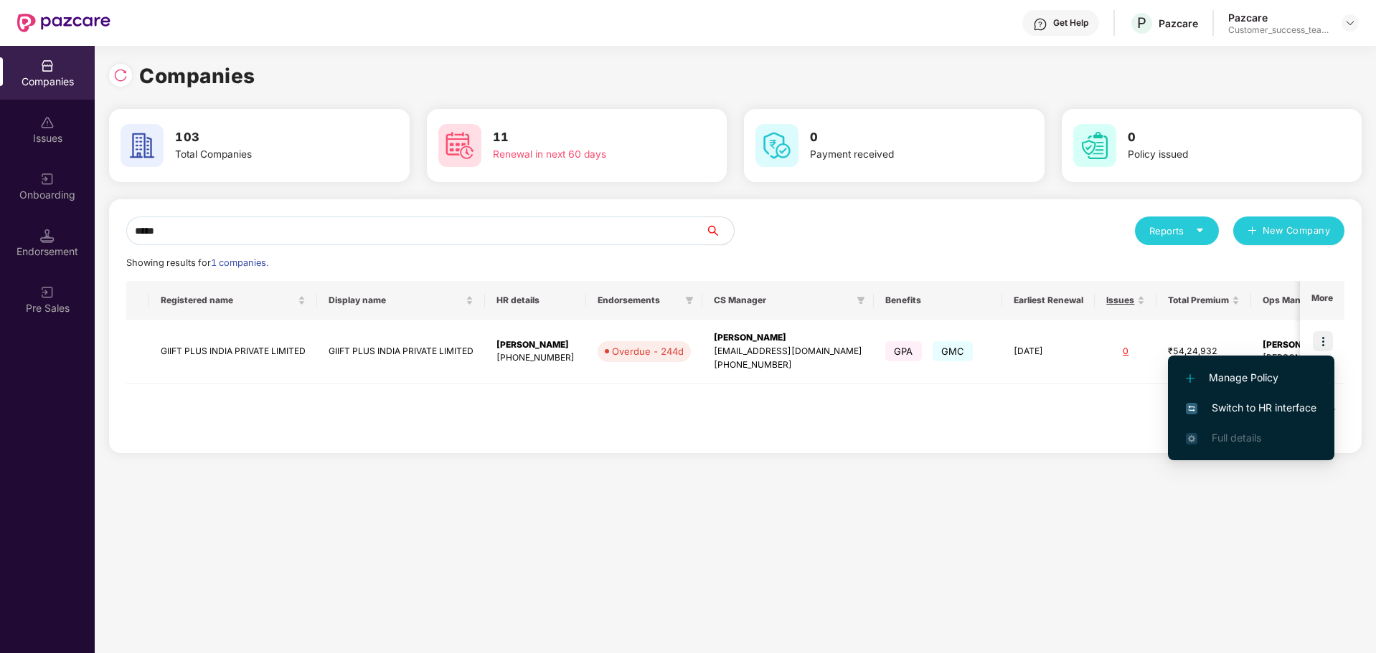
click at [1252, 412] on span "Switch to HR interface" at bounding box center [1251, 408] width 131 height 16
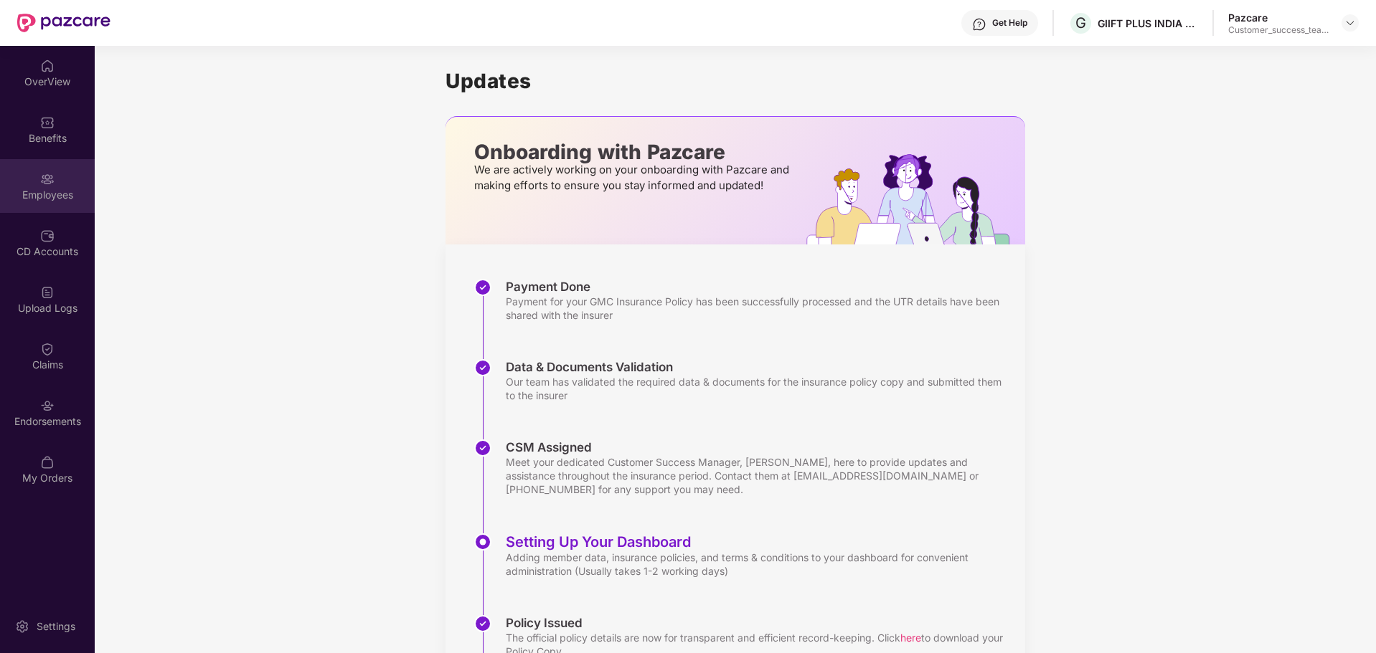
click at [46, 193] on div "Employees" at bounding box center [47, 195] width 95 height 14
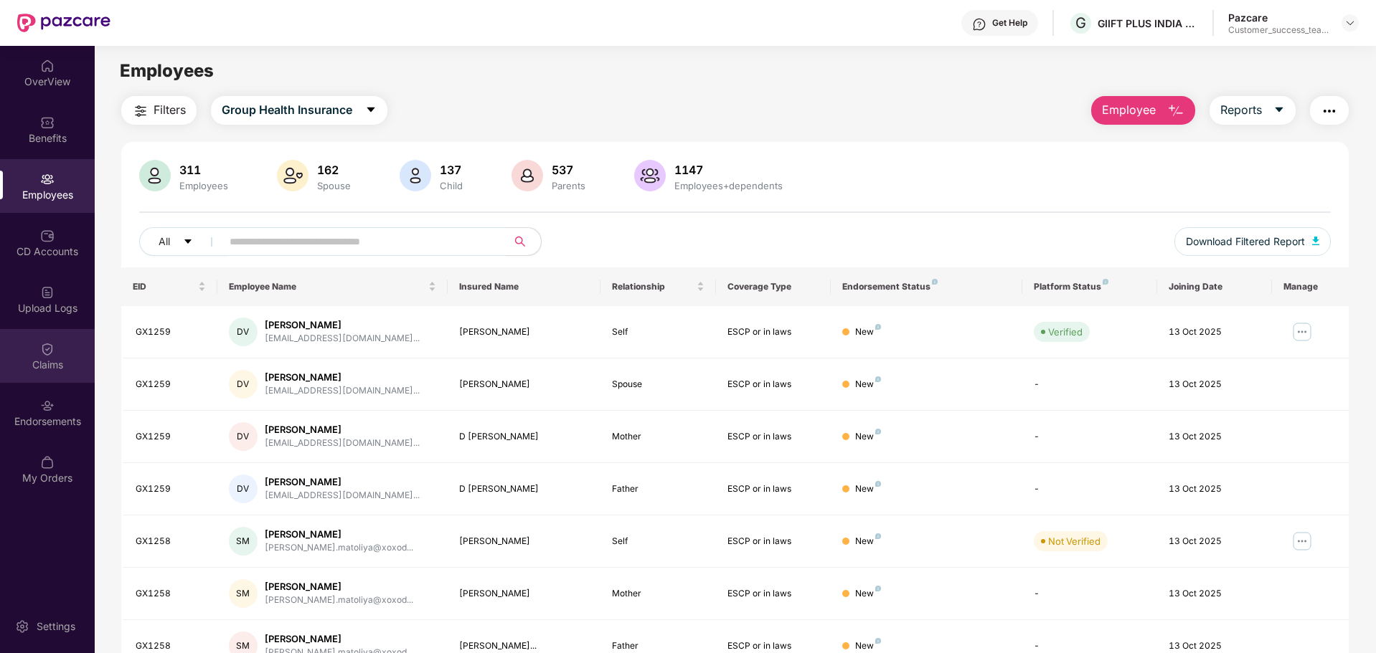
click at [51, 373] on div "Claims" at bounding box center [47, 356] width 95 height 54
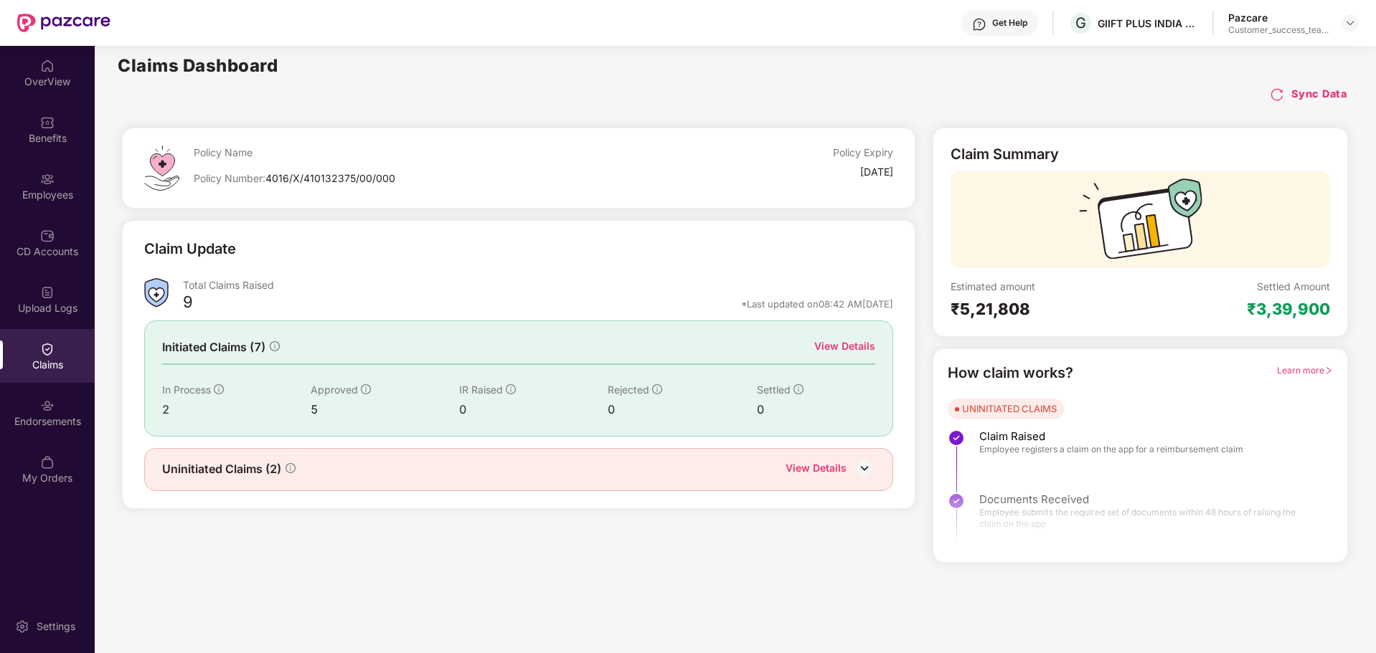
click at [848, 343] on div "View Details" at bounding box center [844, 347] width 61 height 16
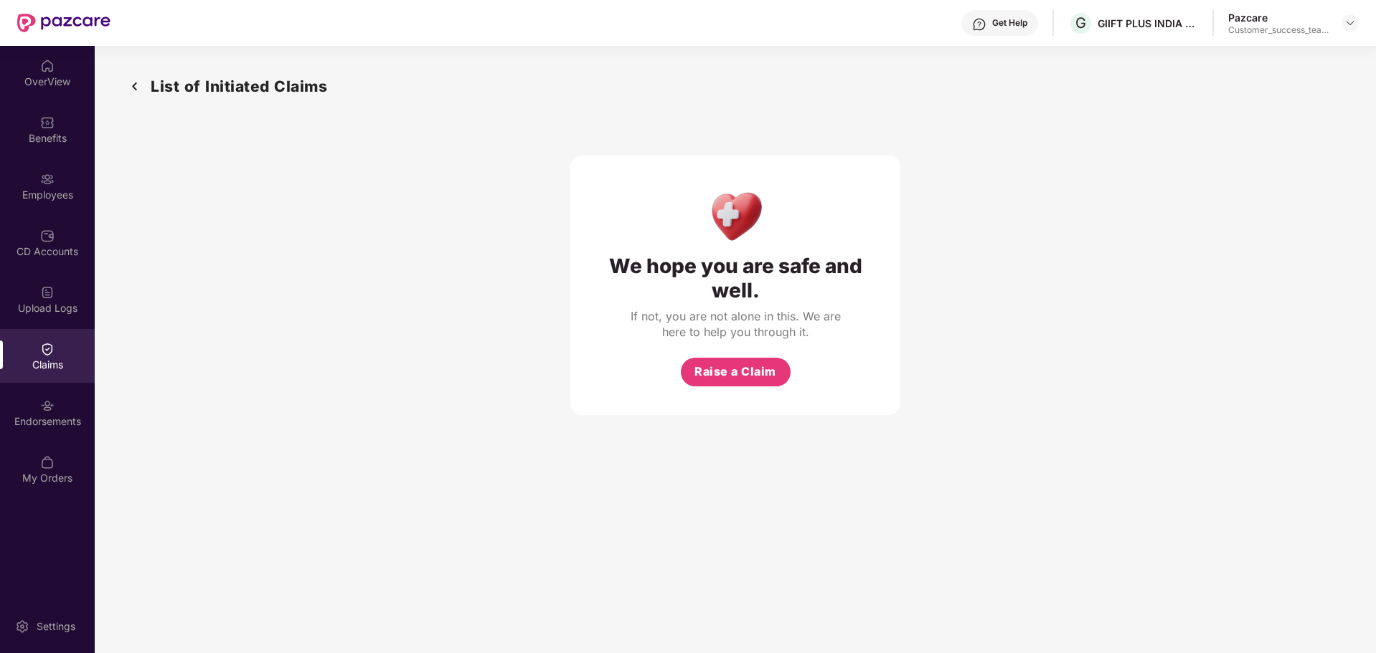
click at [136, 87] on img at bounding box center [134, 87] width 23 height 24
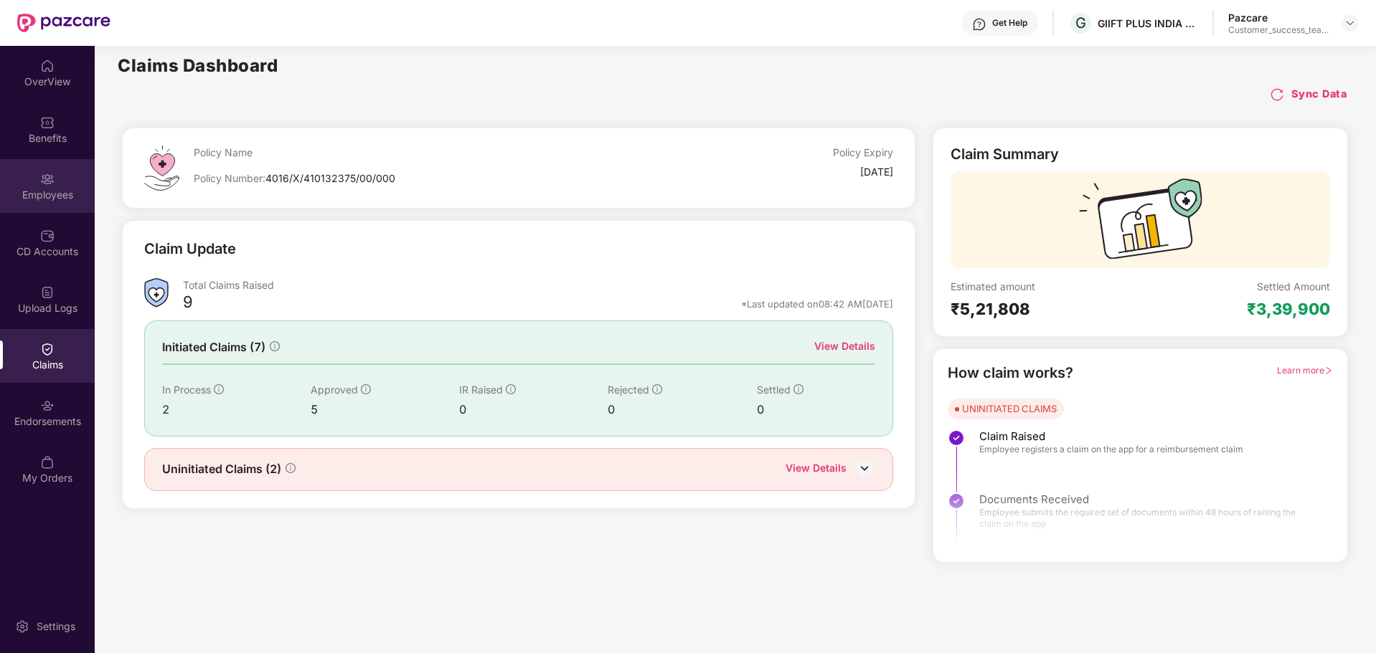
click at [24, 188] on div "Employees" at bounding box center [47, 195] width 95 height 14
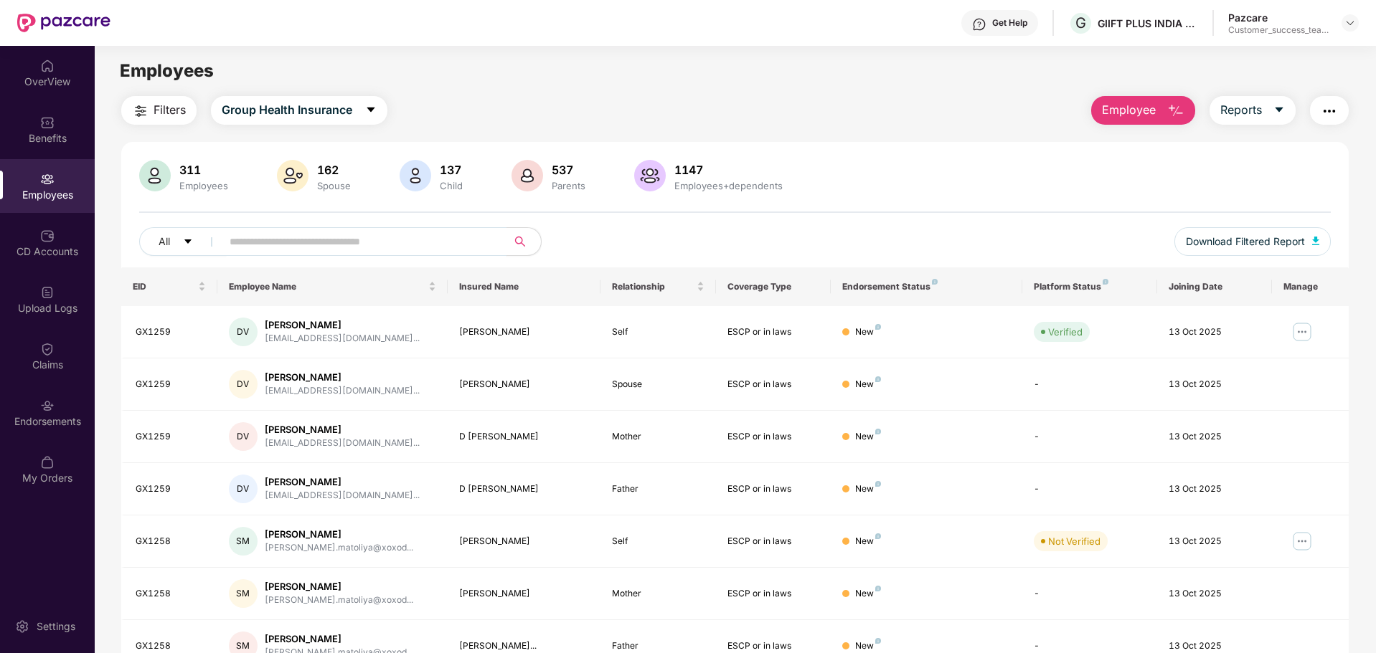
click at [333, 249] on input "text" at bounding box center [358, 242] width 257 height 22
paste input "******"
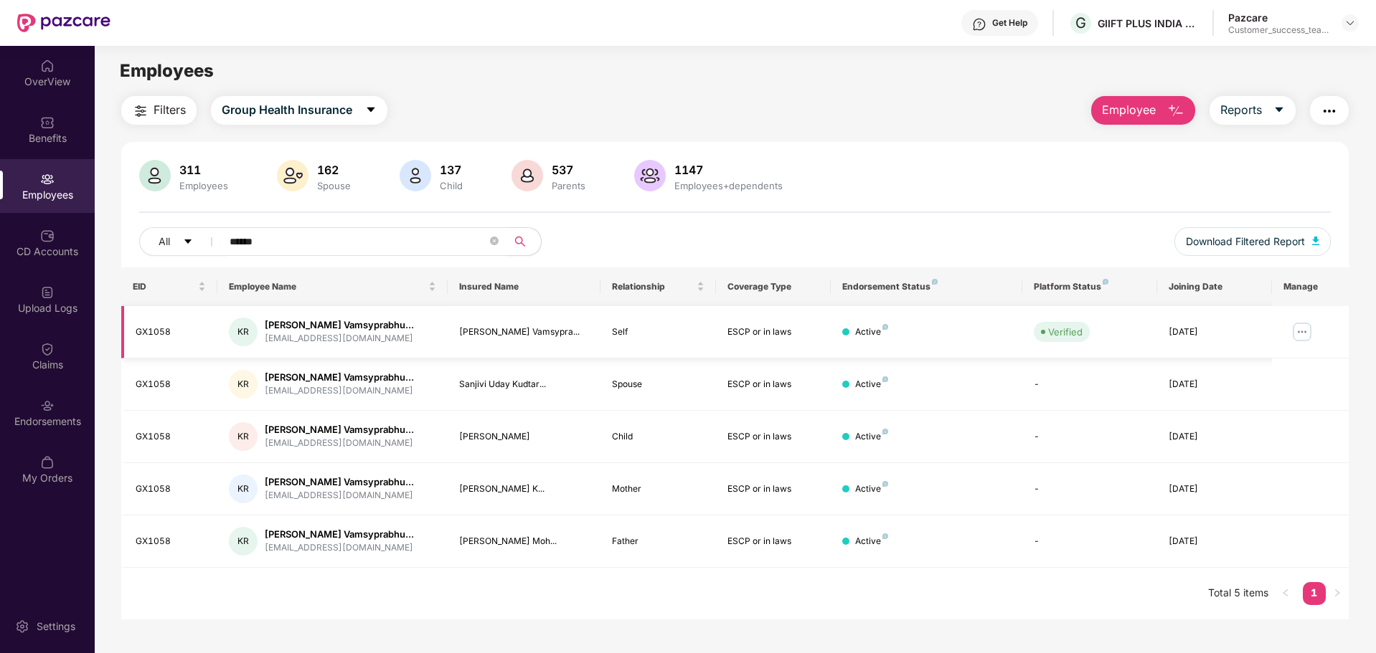
type input "******"
click at [1309, 334] on img at bounding box center [1301, 332] width 23 height 23
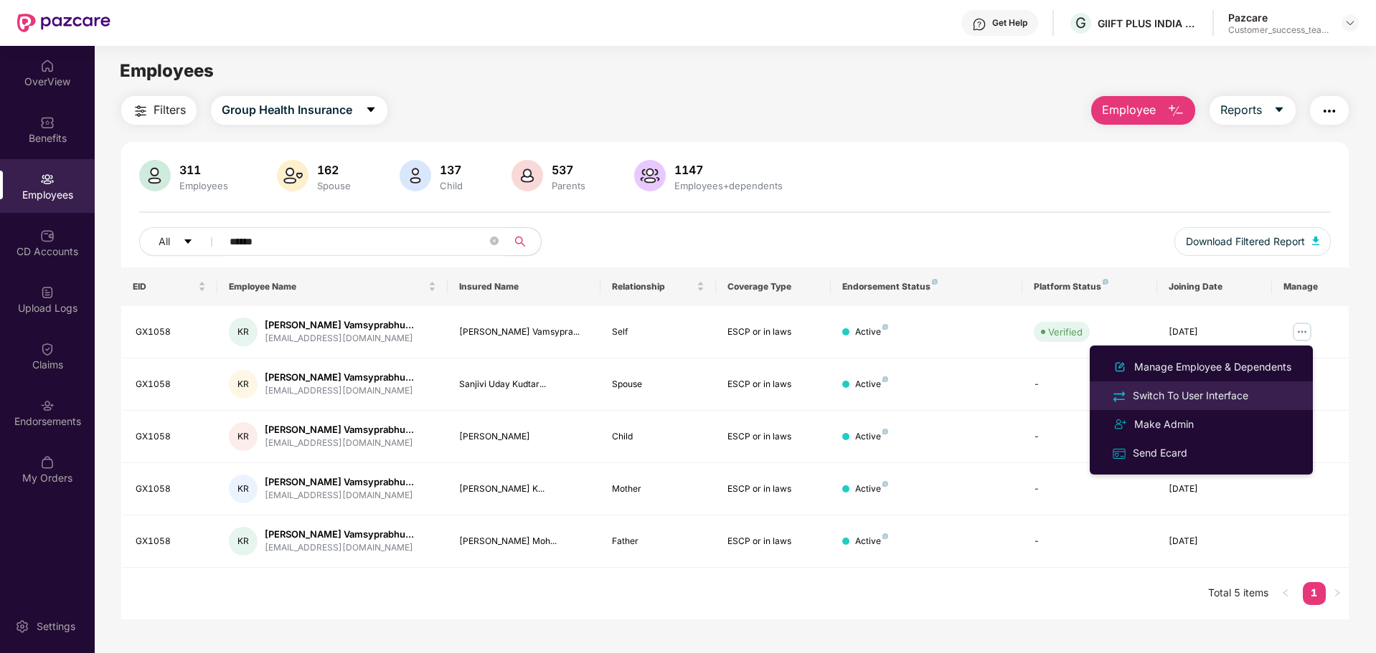
click at [1236, 393] on div "Switch To User Interface" at bounding box center [1190, 396] width 121 height 16
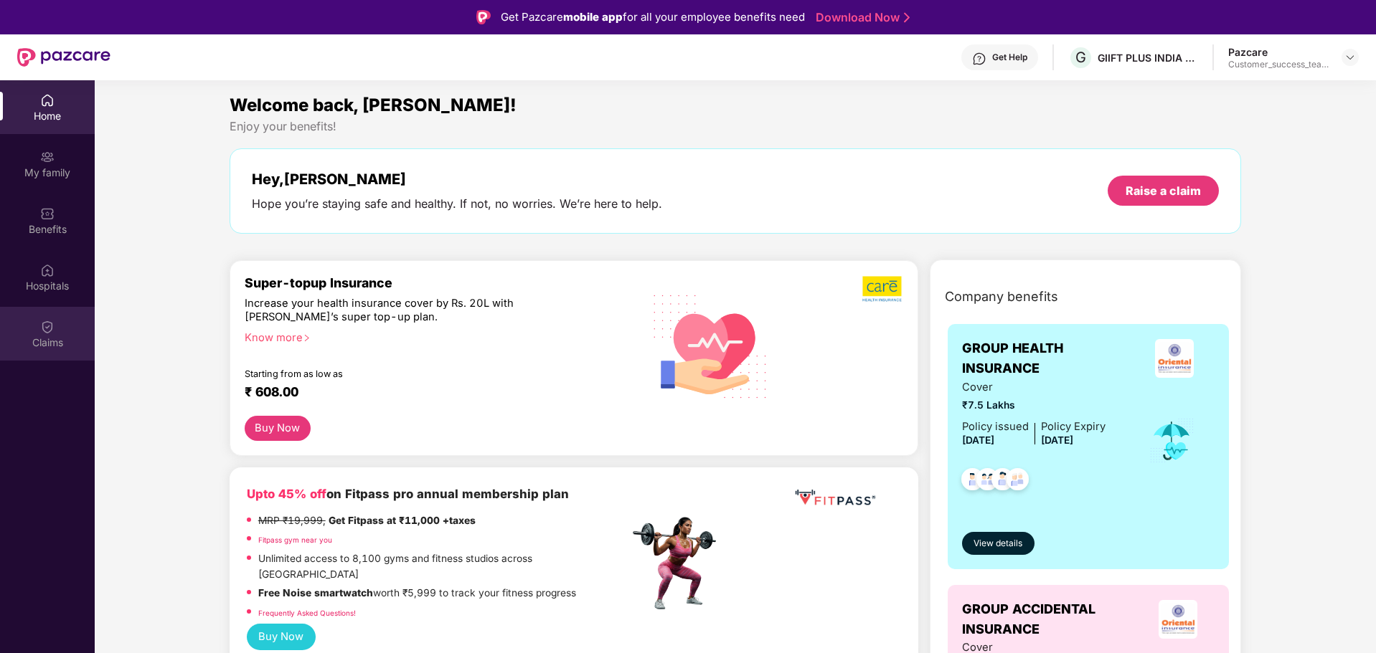
click at [52, 321] on img at bounding box center [47, 327] width 14 height 14
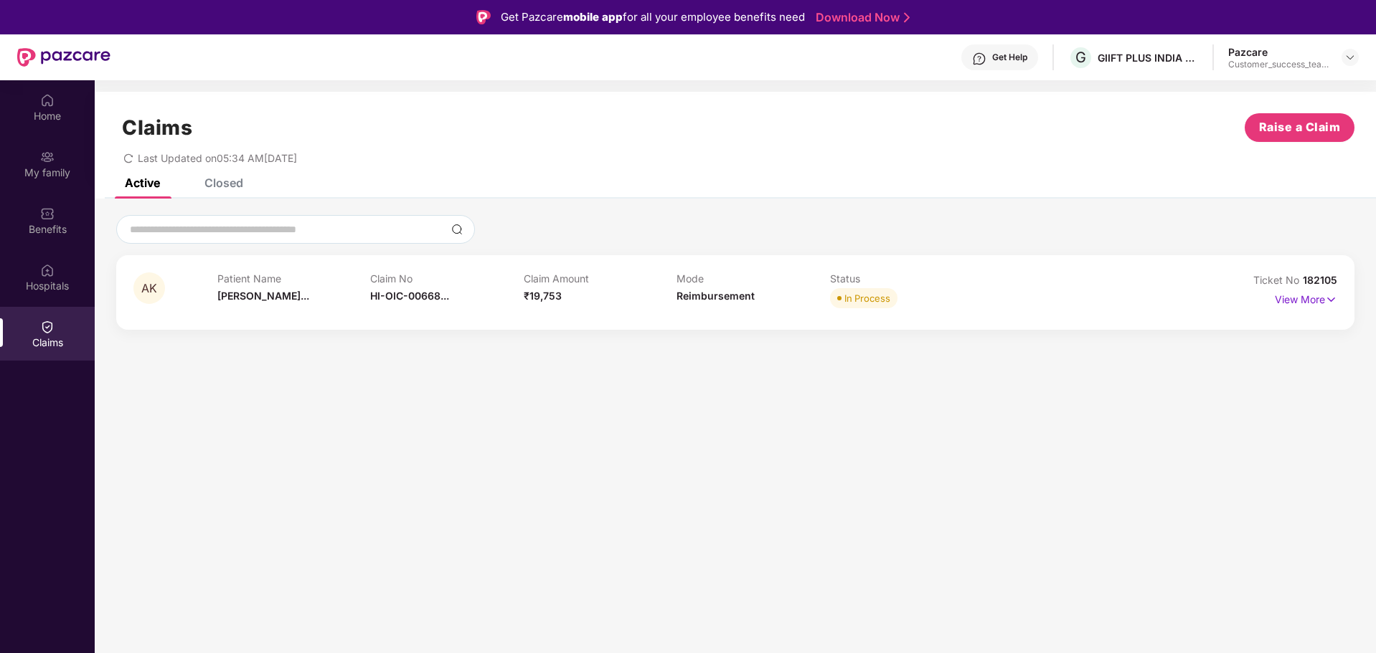
click at [226, 186] on div "Closed" at bounding box center [223, 183] width 39 height 14
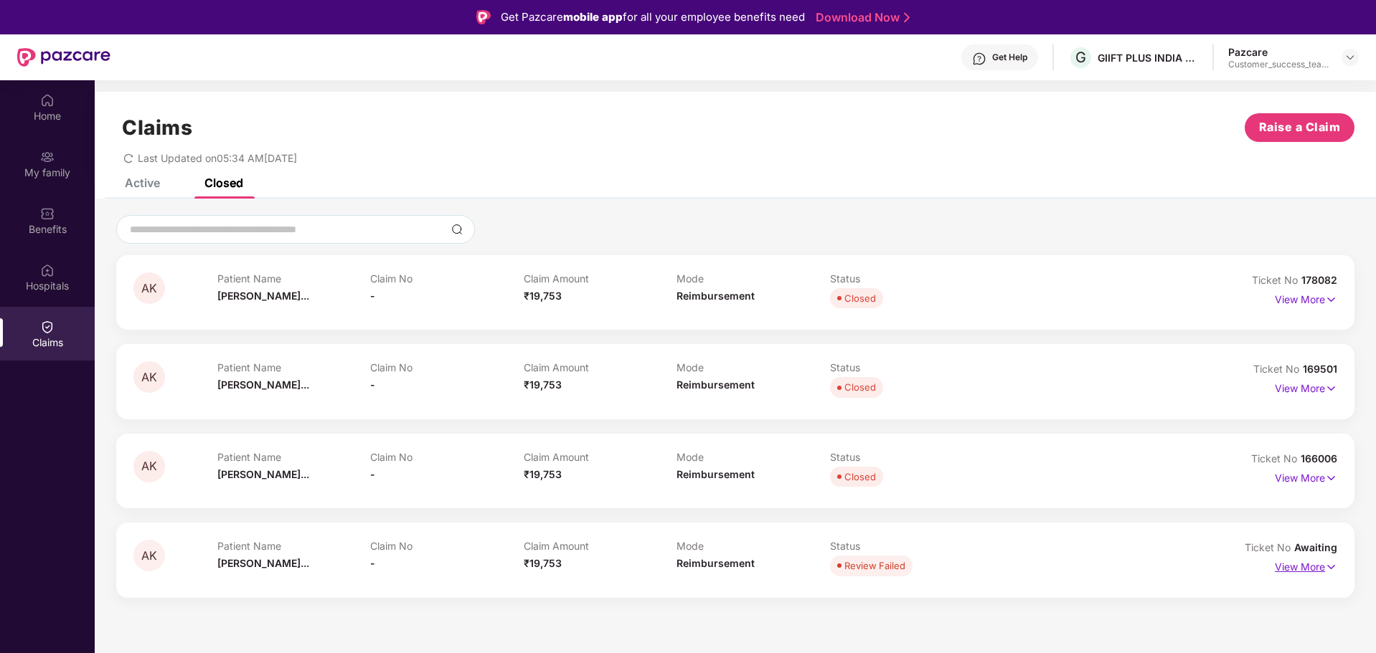
click at [1282, 566] on p "View More" at bounding box center [1305, 565] width 62 height 19
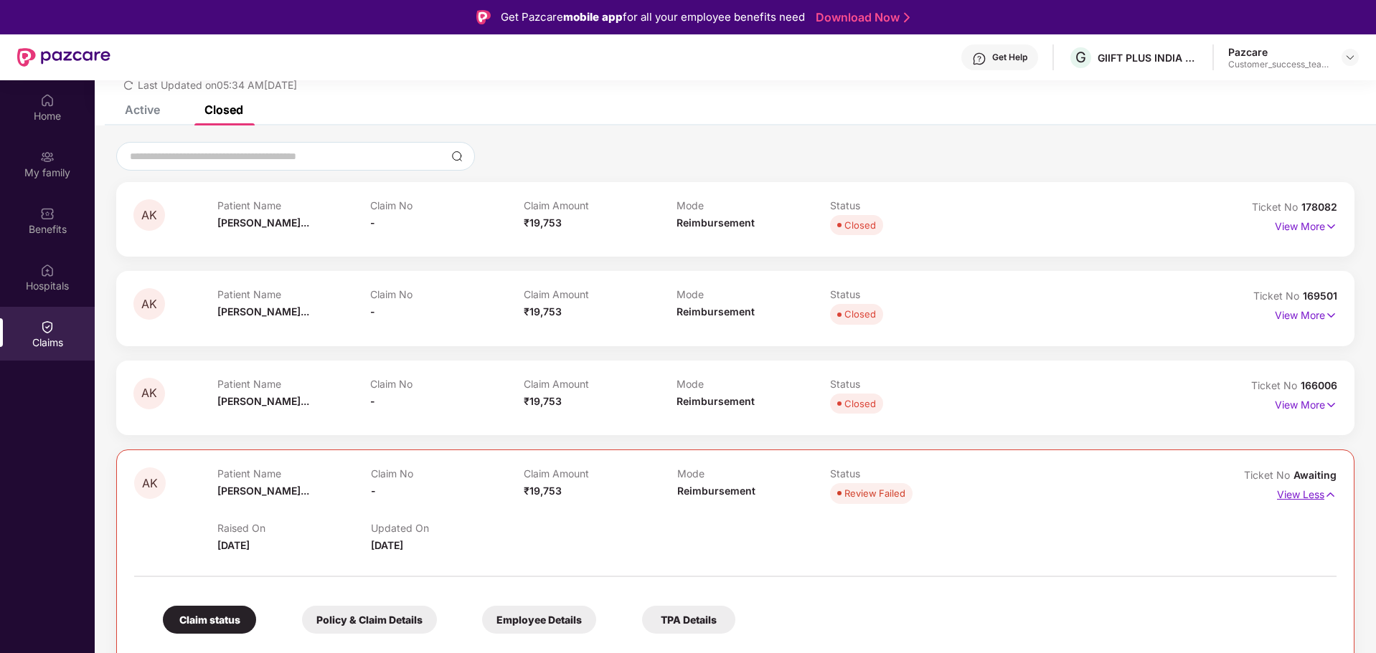
scroll to position [82, 0]
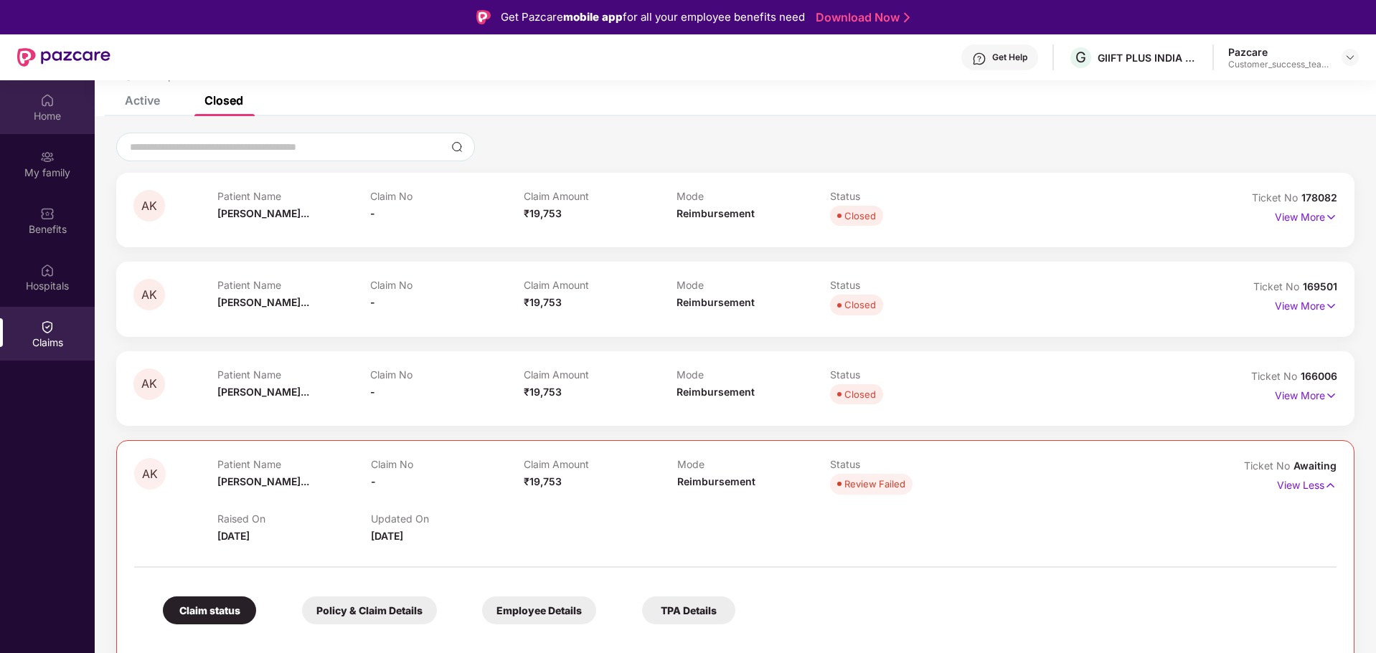
click at [43, 103] on img at bounding box center [47, 100] width 14 height 14
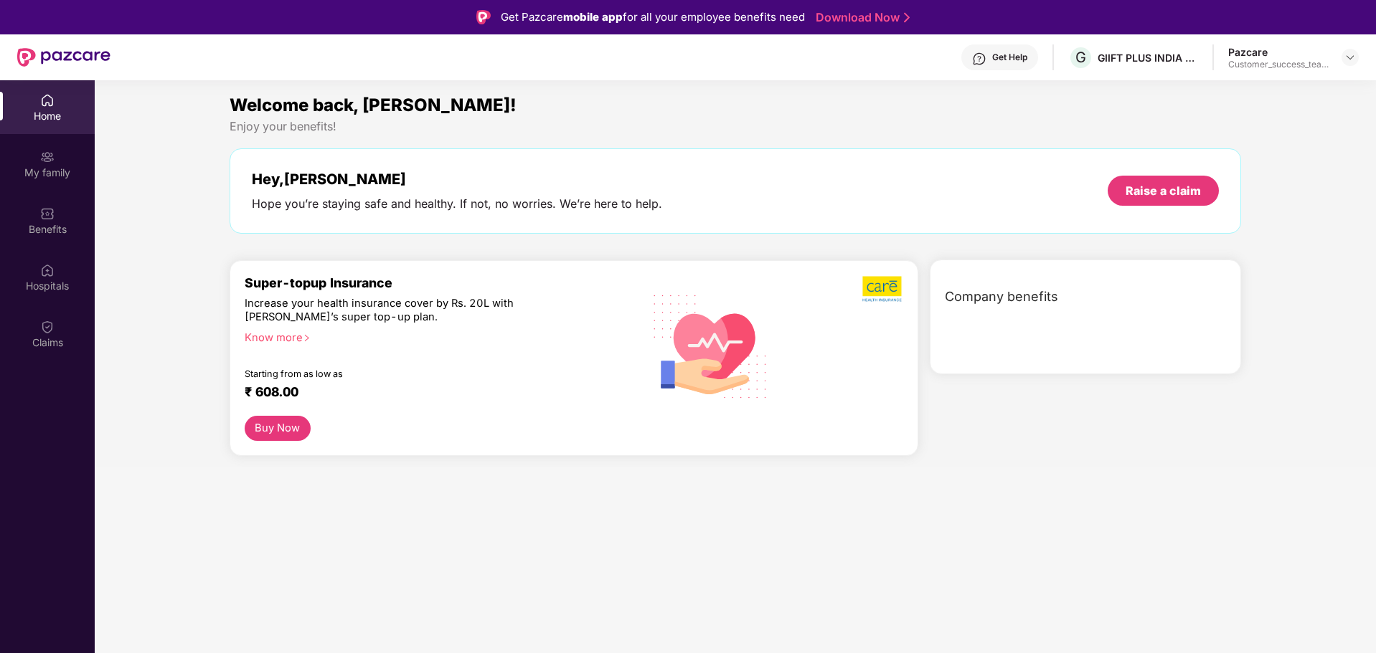
scroll to position [0, 0]
click at [1351, 62] on img at bounding box center [1349, 57] width 11 height 11
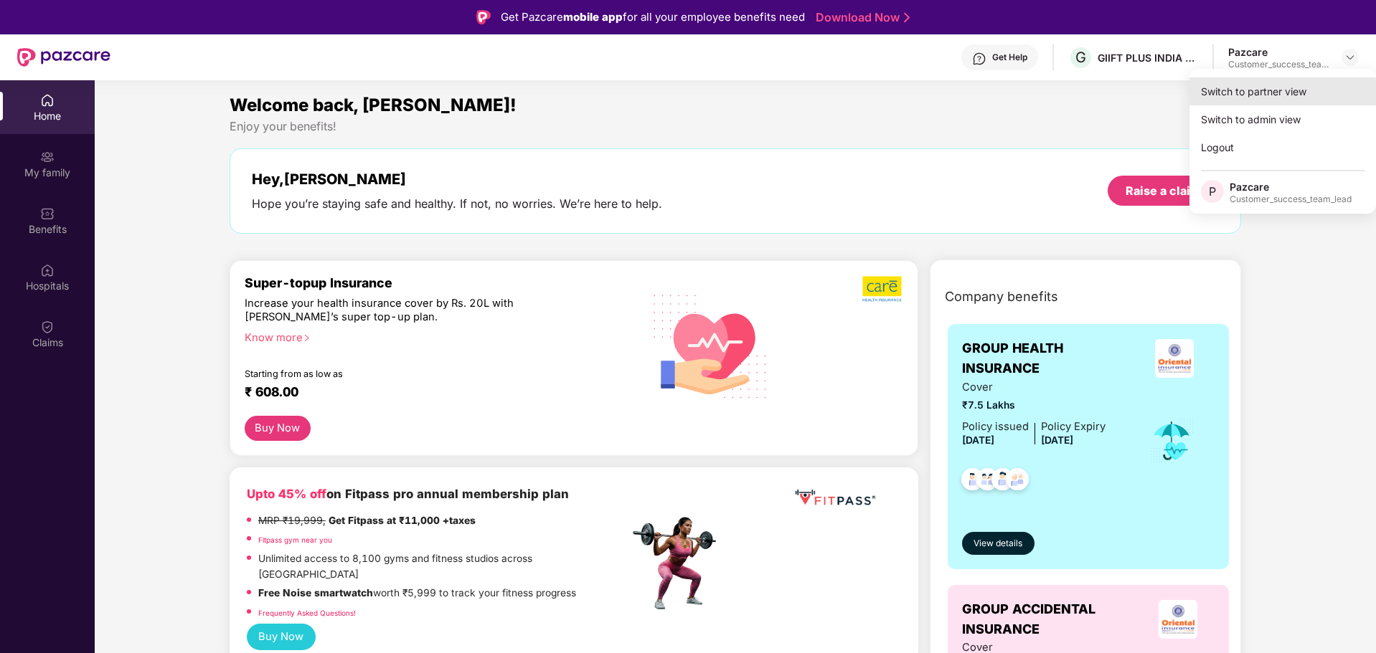
click at [1285, 99] on div "Switch to partner view" at bounding box center [1282, 91] width 186 height 28
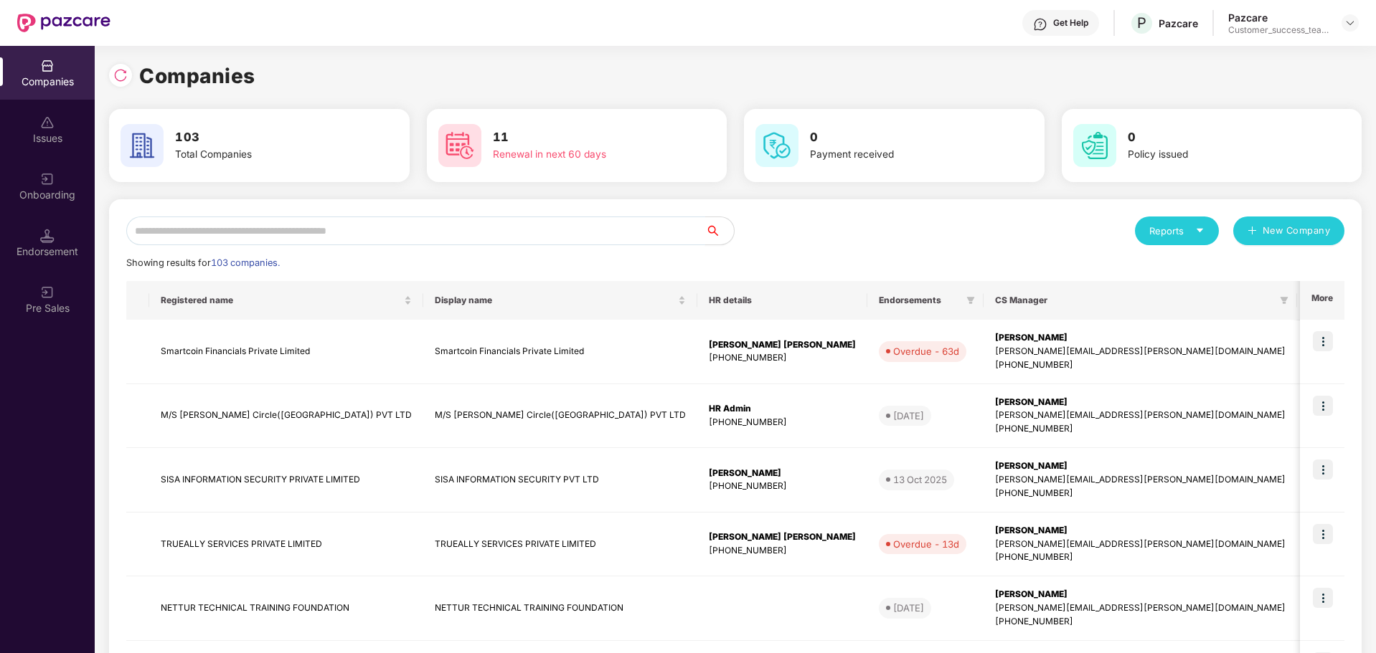
click at [405, 234] on input "text" at bounding box center [415, 231] width 579 height 29
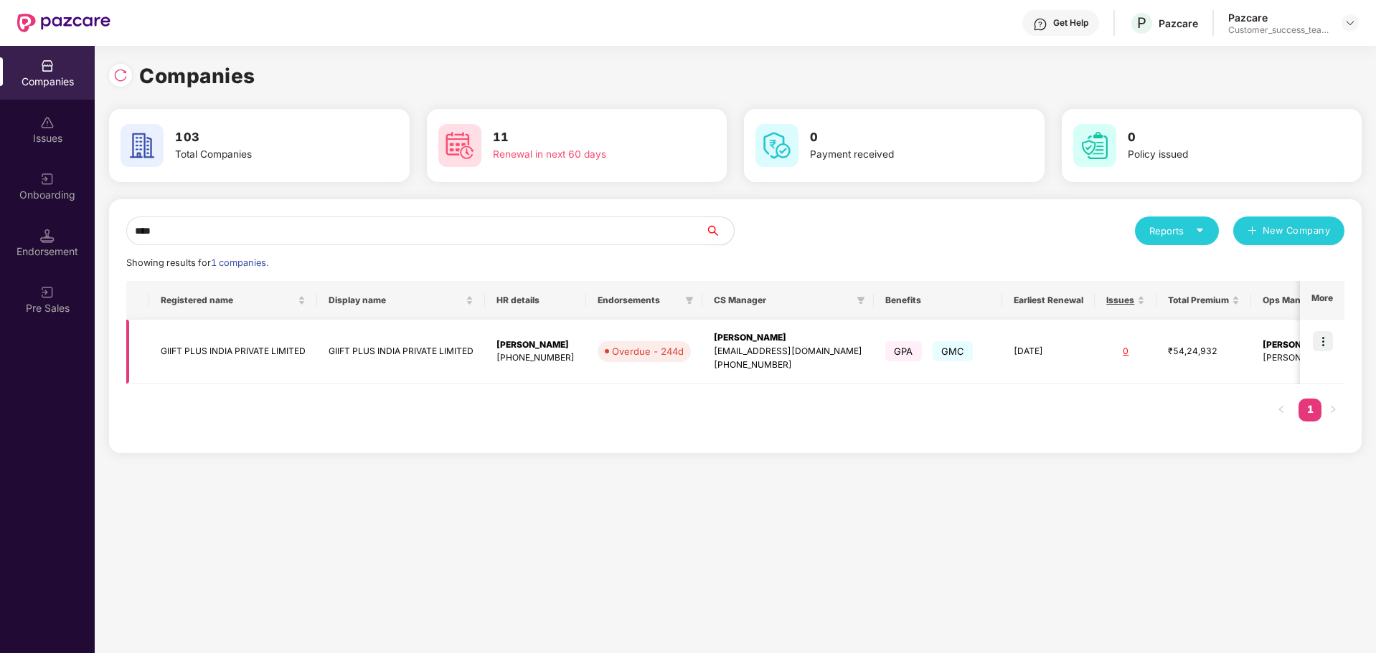
type input "****"
click at [1325, 351] on img at bounding box center [1323, 341] width 20 height 20
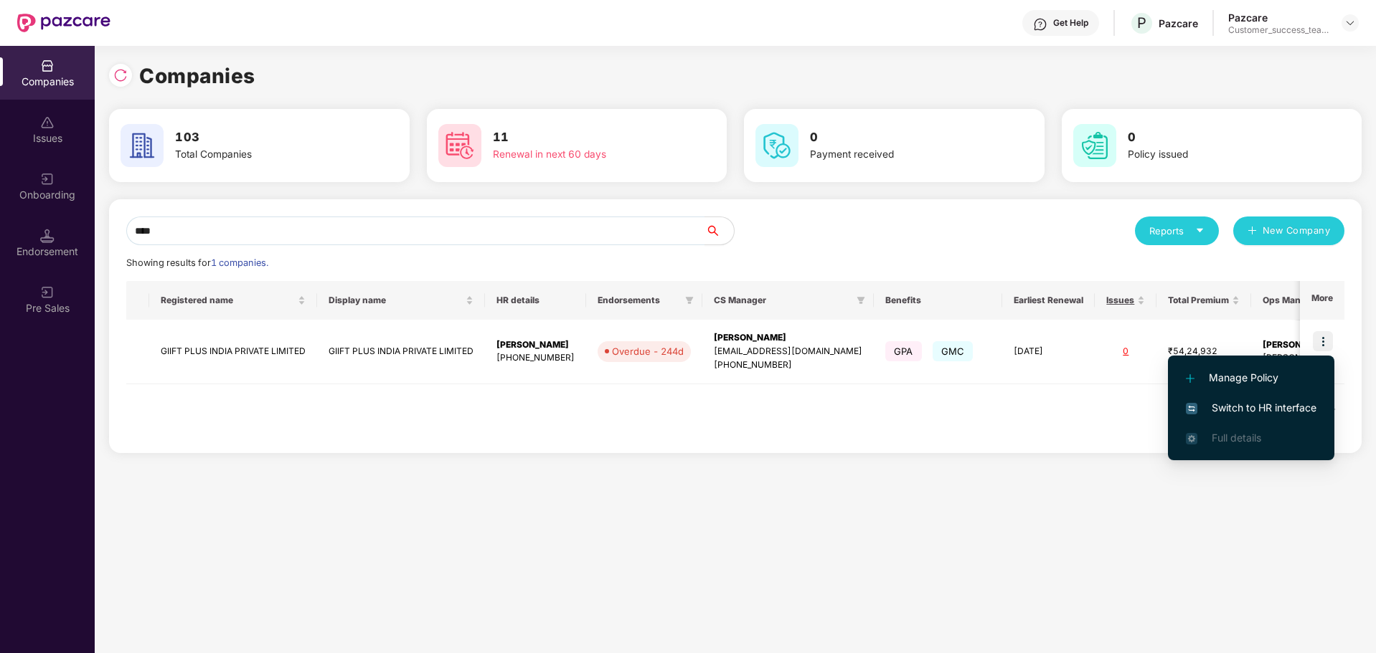
click at [1257, 408] on span "Switch to HR interface" at bounding box center [1251, 408] width 131 height 16
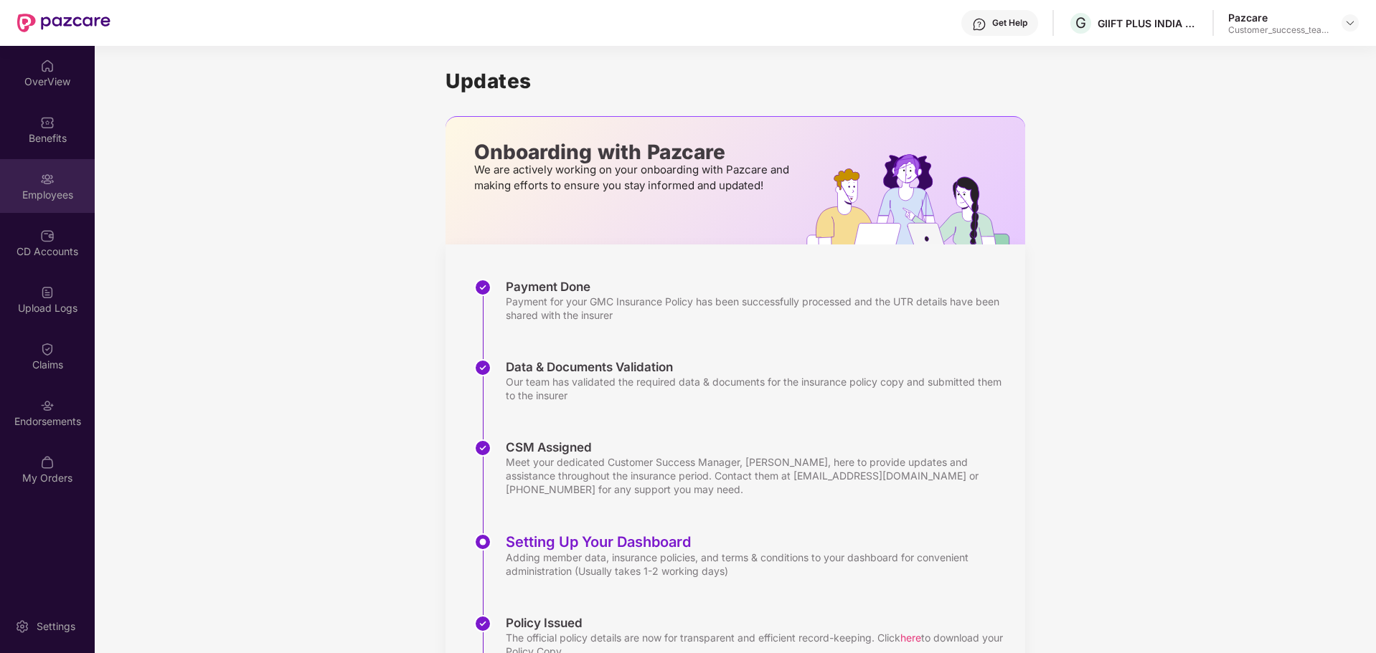
click at [54, 207] on div "Employees" at bounding box center [47, 186] width 95 height 54
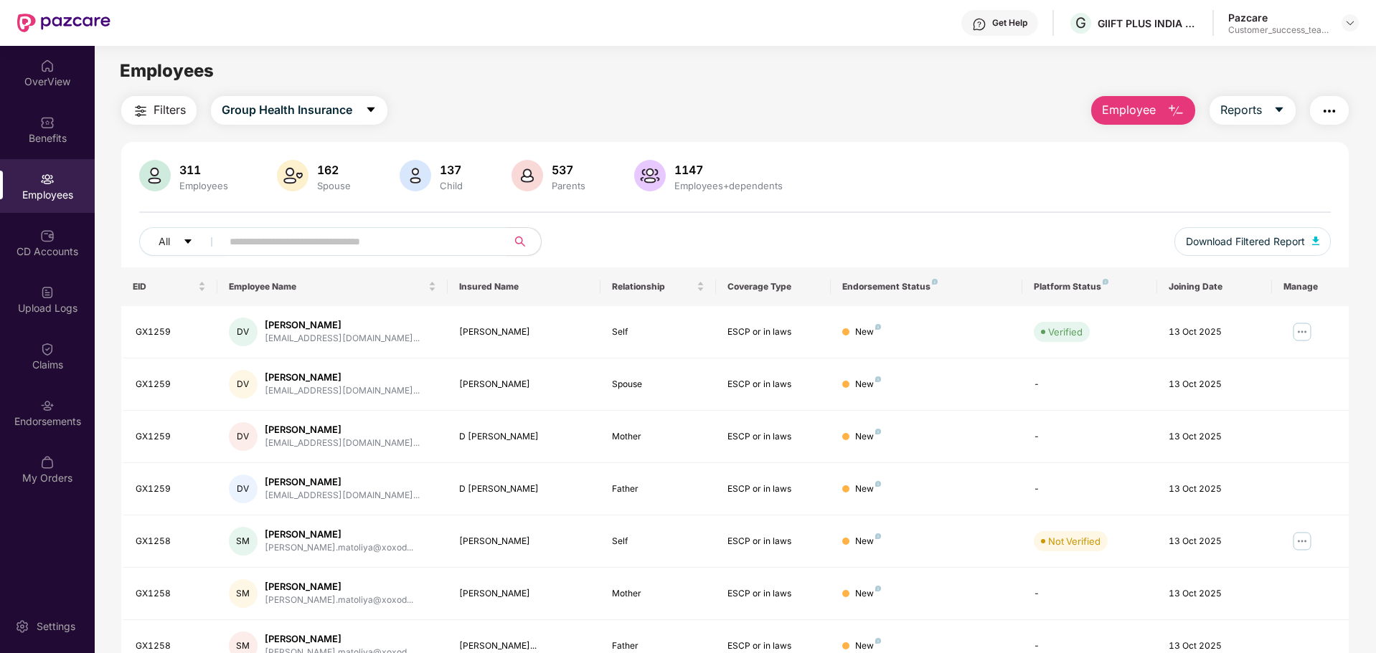
click at [273, 240] on input "text" at bounding box center [358, 242] width 257 height 22
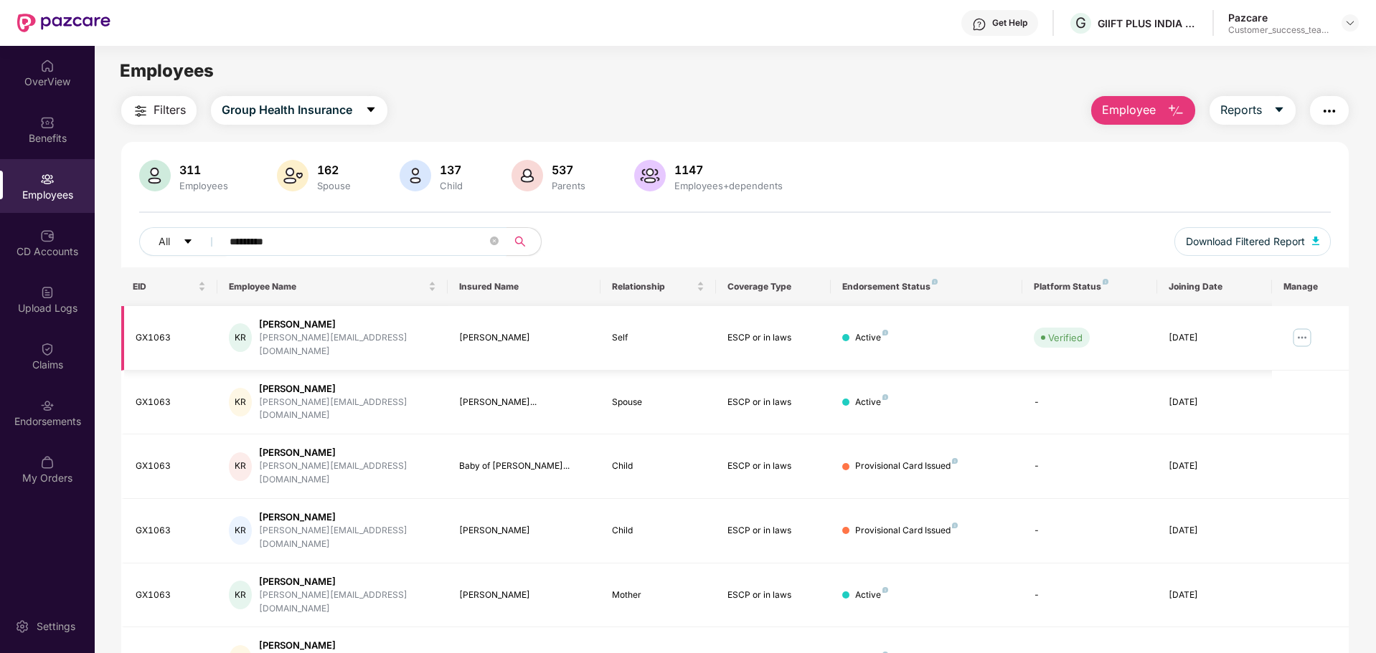
click at [1298, 328] on img at bounding box center [1301, 337] width 23 height 23
drag, startPoint x: 353, startPoint y: 230, endPoint x: 223, endPoint y: 237, distance: 130.1
click at [223, 237] on span "*********" at bounding box center [359, 241] width 294 height 29
drag, startPoint x: 303, startPoint y: 240, endPoint x: 198, endPoint y: 232, distance: 105.7
click at [198, 232] on div "All *********" at bounding box center [486, 241] width 695 height 29
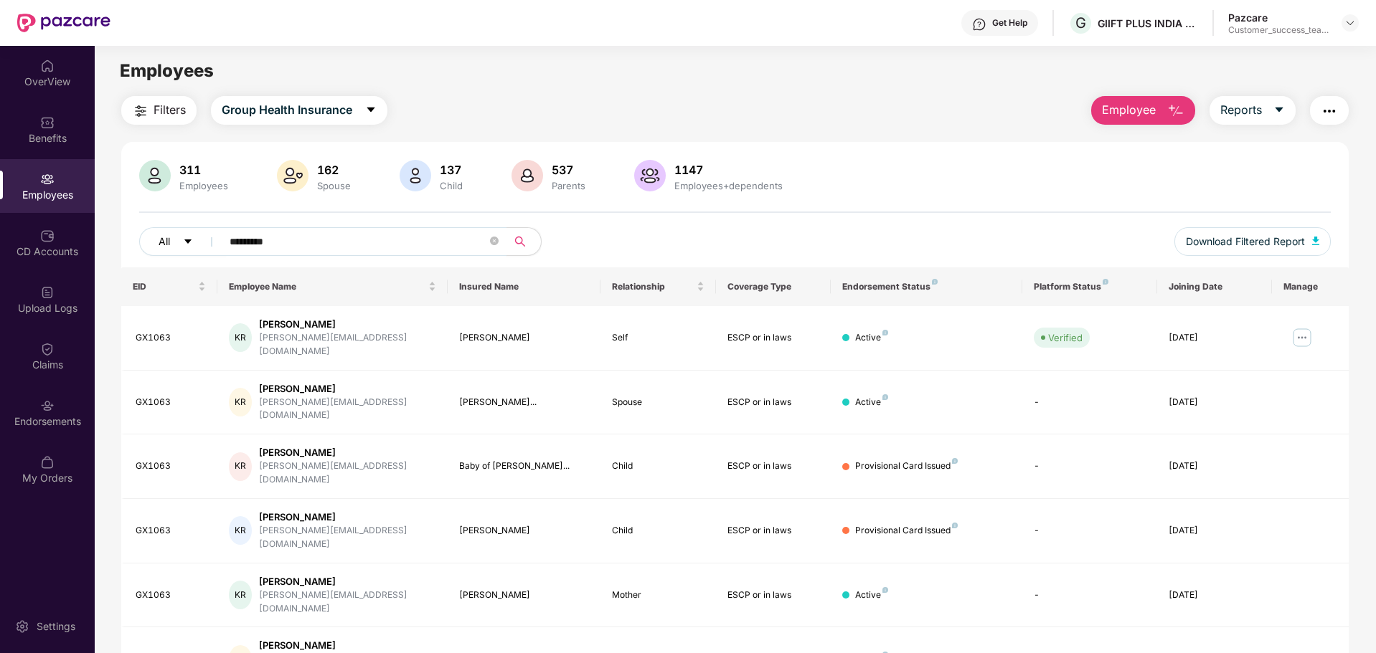
paste input "*****"
type input "**********"
click at [198, 232] on button "All" at bounding box center [183, 241] width 88 height 29
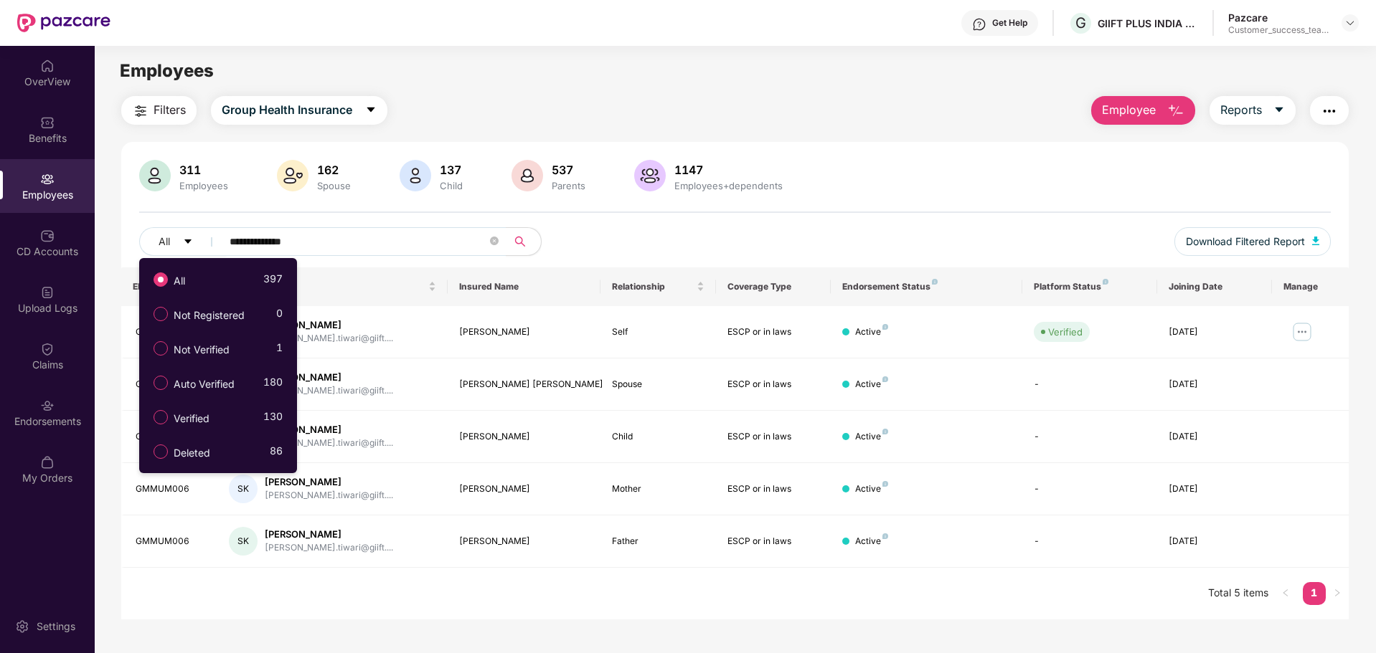
click at [651, 235] on div "**********" at bounding box center [486, 241] width 695 height 29
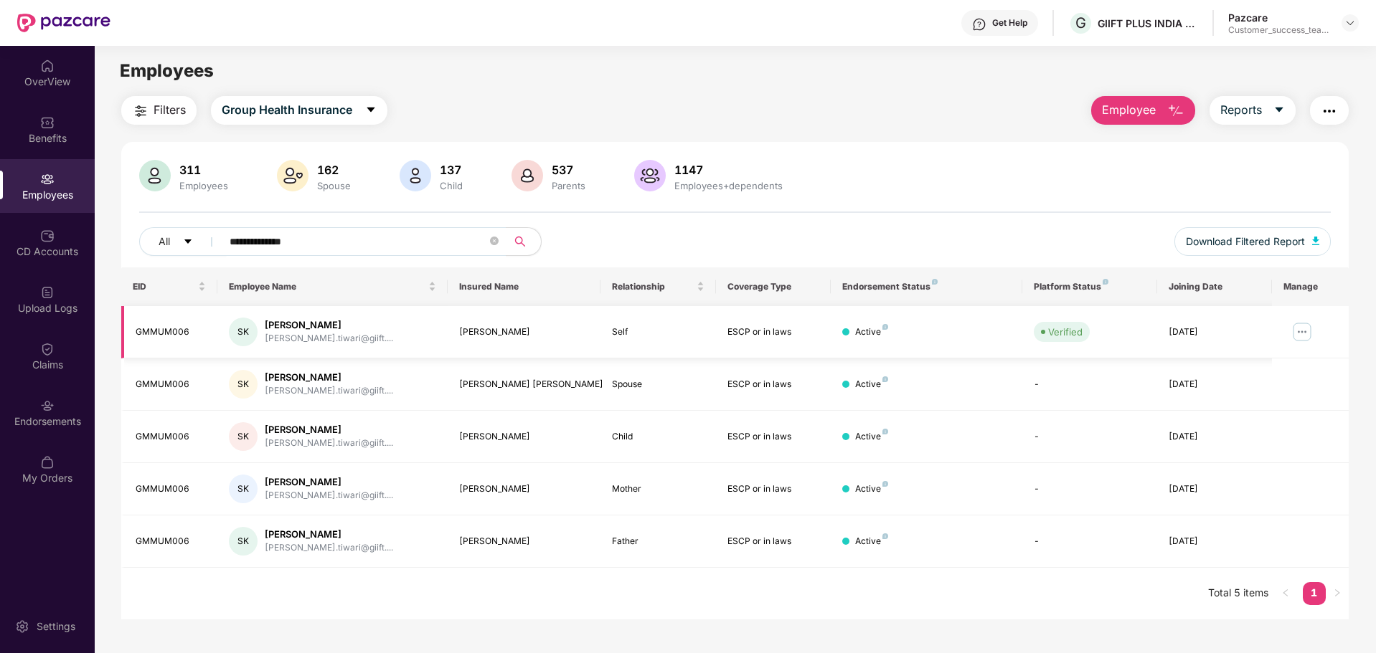
click at [1303, 334] on img at bounding box center [1301, 332] width 23 height 23
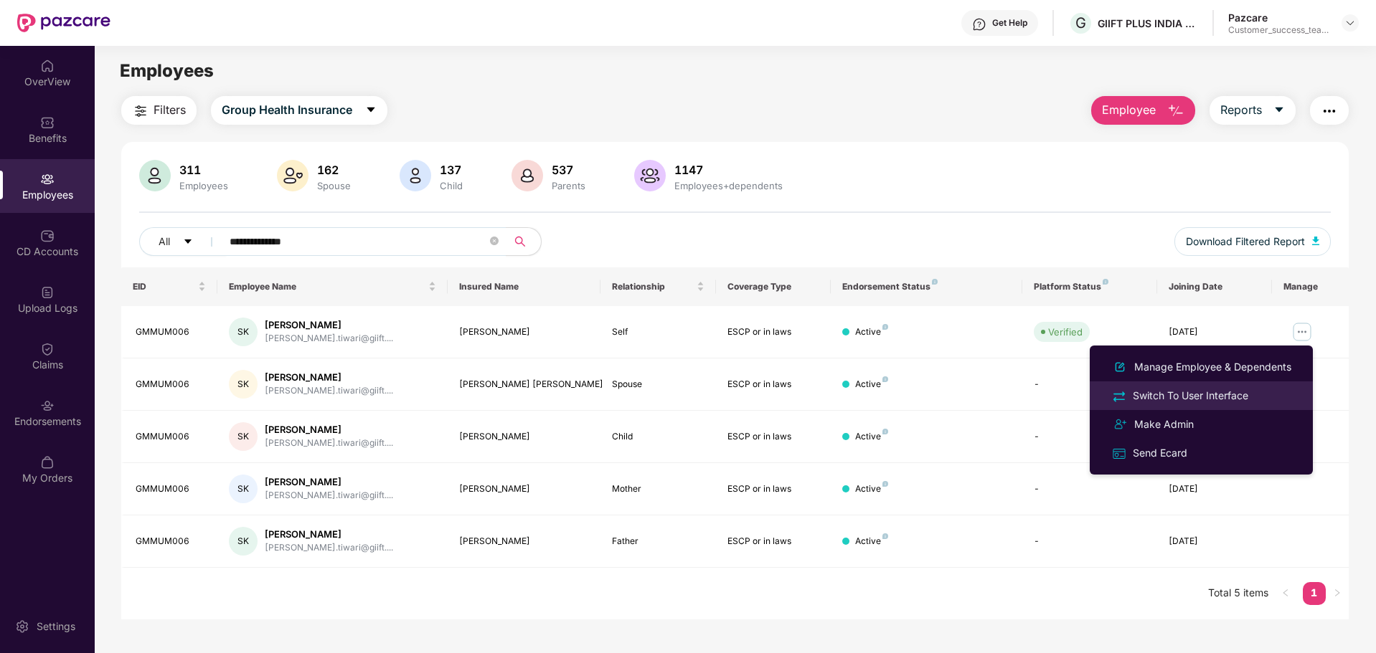
click at [1239, 404] on div "Switch To User Interface" at bounding box center [1201, 395] width 186 height 16
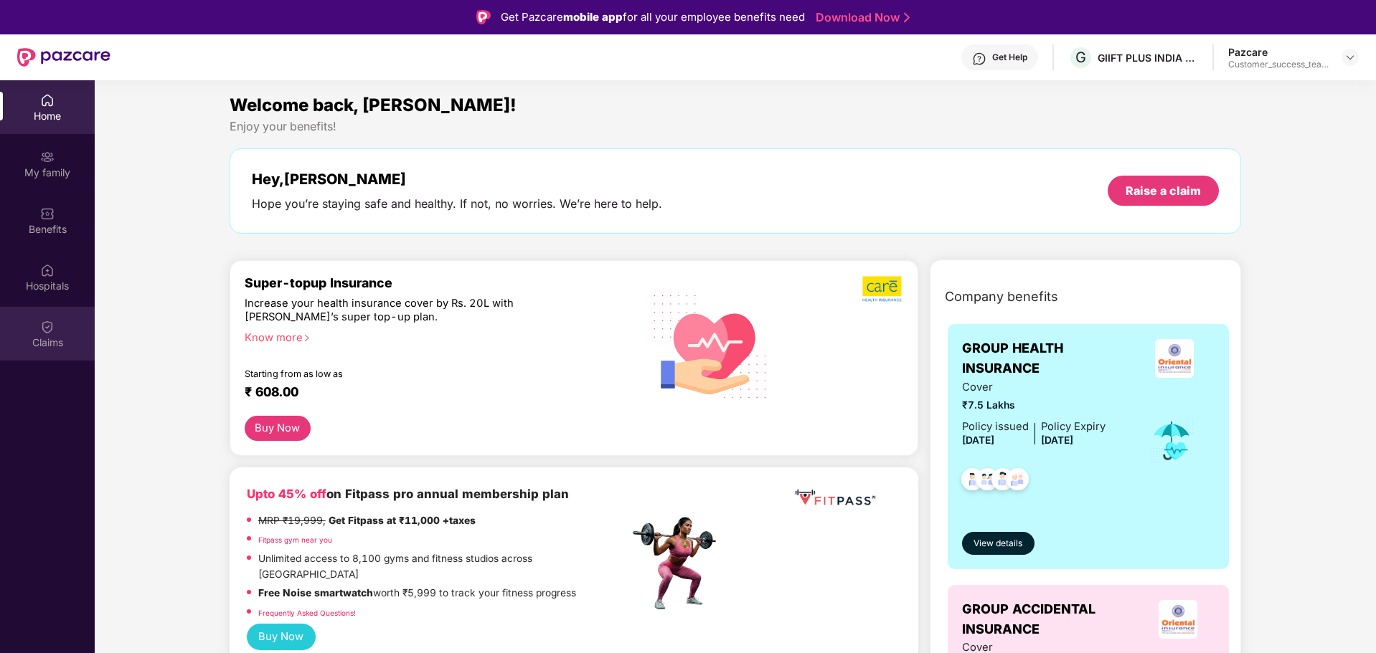
click at [54, 326] on img at bounding box center [47, 327] width 14 height 14
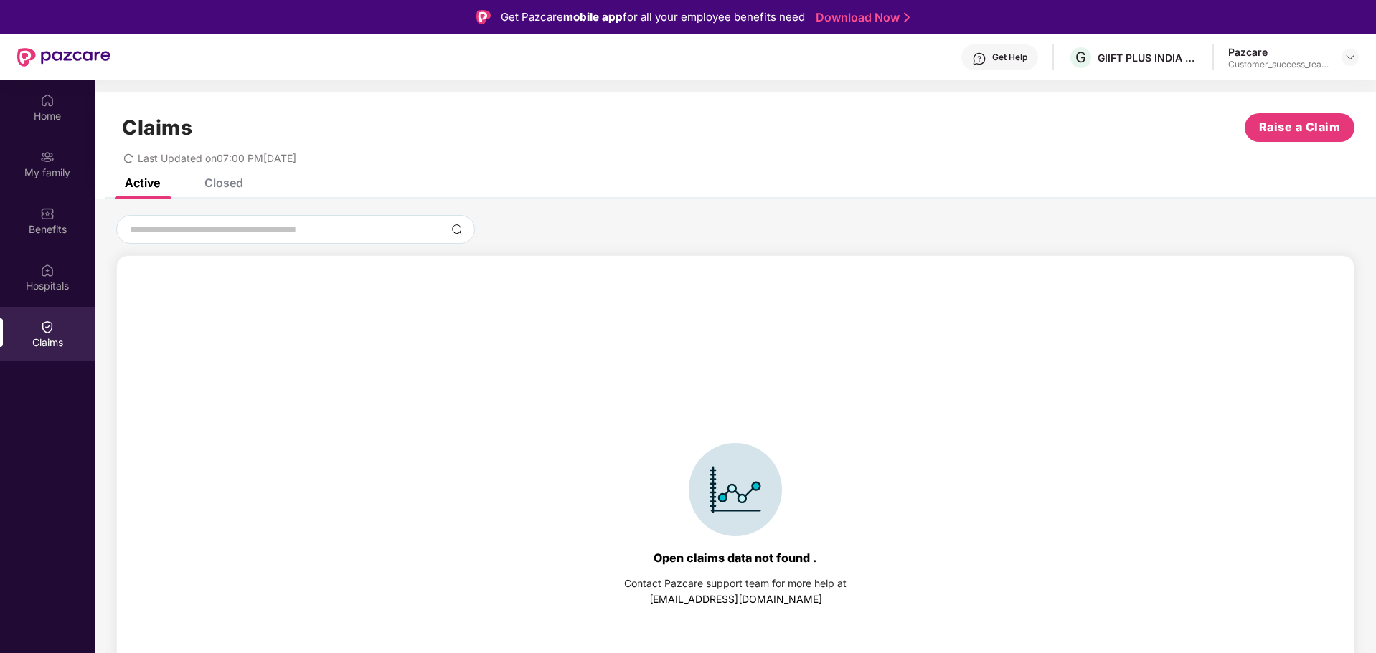
click at [215, 190] on div "Closed" at bounding box center [213, 183] width 60 height 32
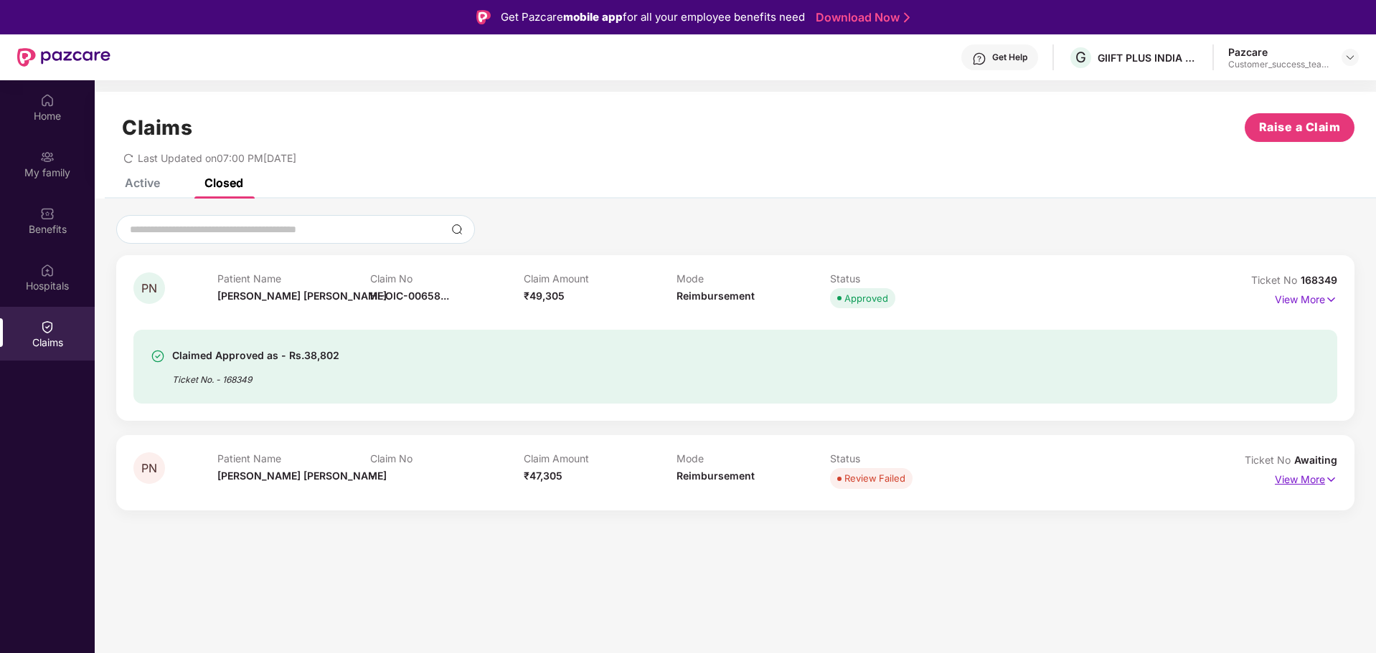
click at [1289, 478] on p "View More" at bounding box center [1305, 477] width 62 height 19
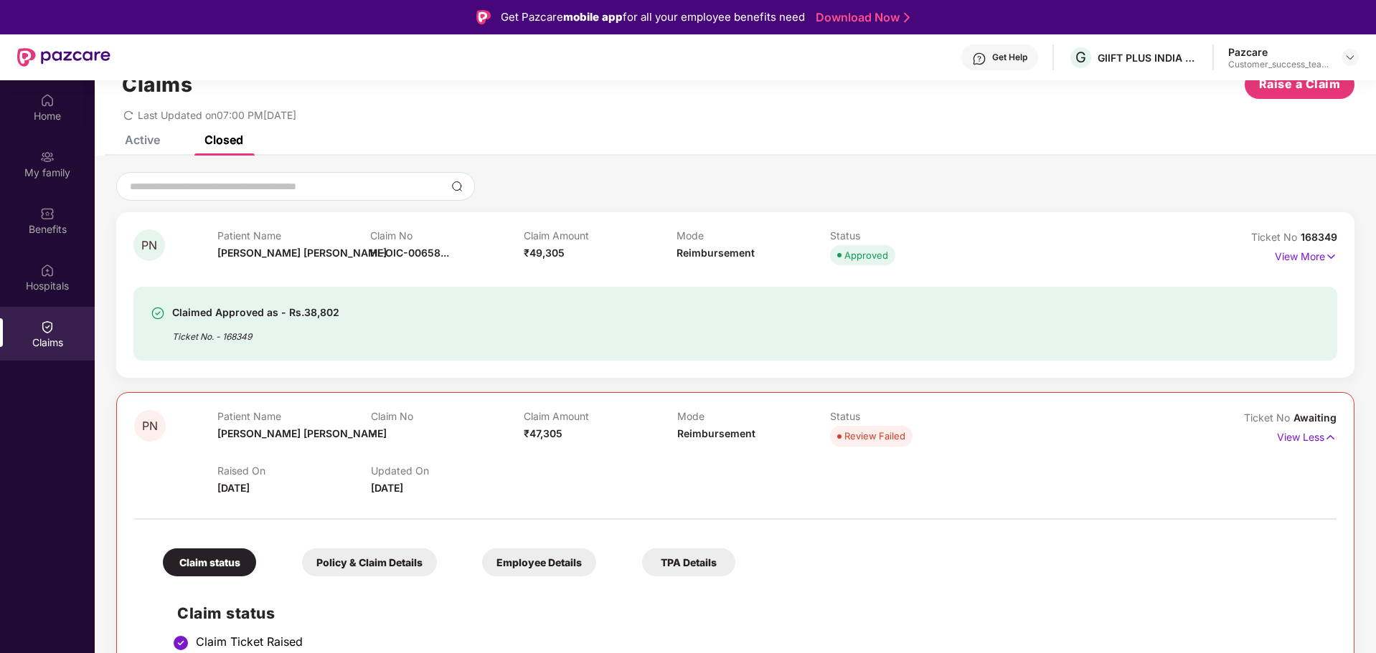
scroll to position [82, 0]
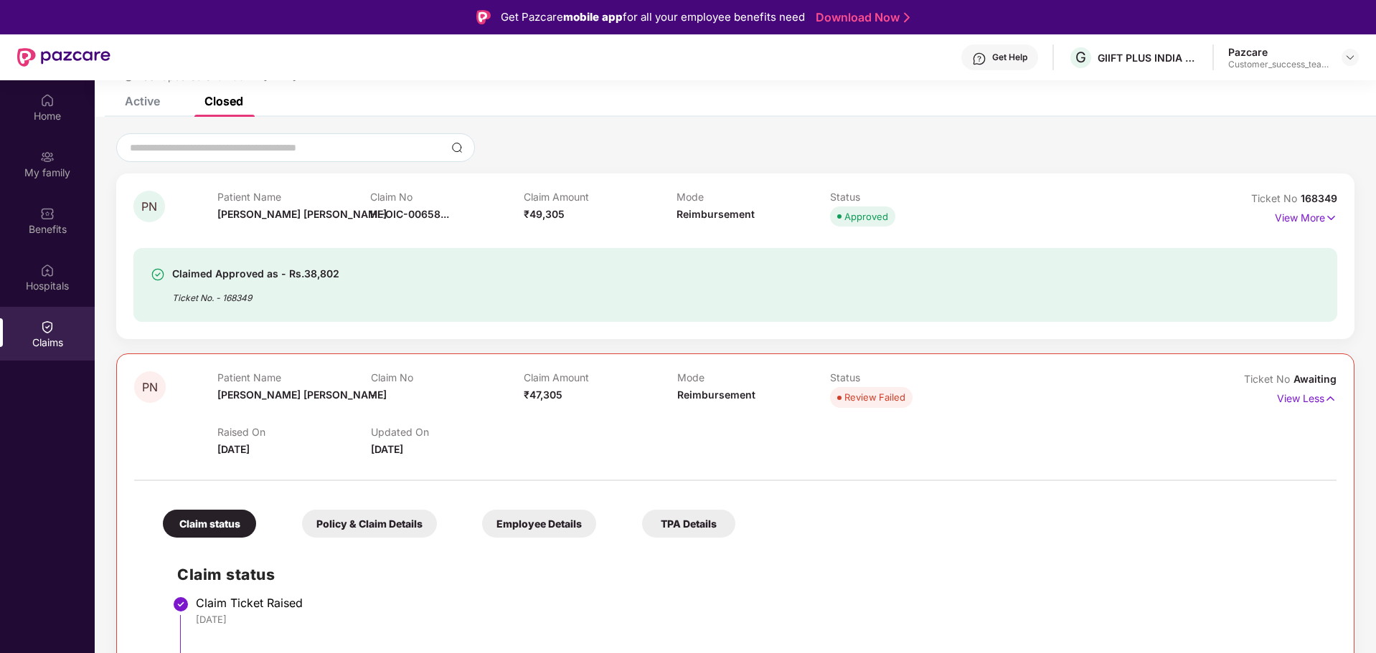
click at [470, 223] on div "Claim No HI-OIC-00658..." at bounding box center [446, 210] width 153 height 39
click at [1268, 219] on div "View More" at bounding box center [1261, 218] width 151 height 23
click at [1282, 212] on p "View More" at bounding box center [1305, 216] width 62 height 19
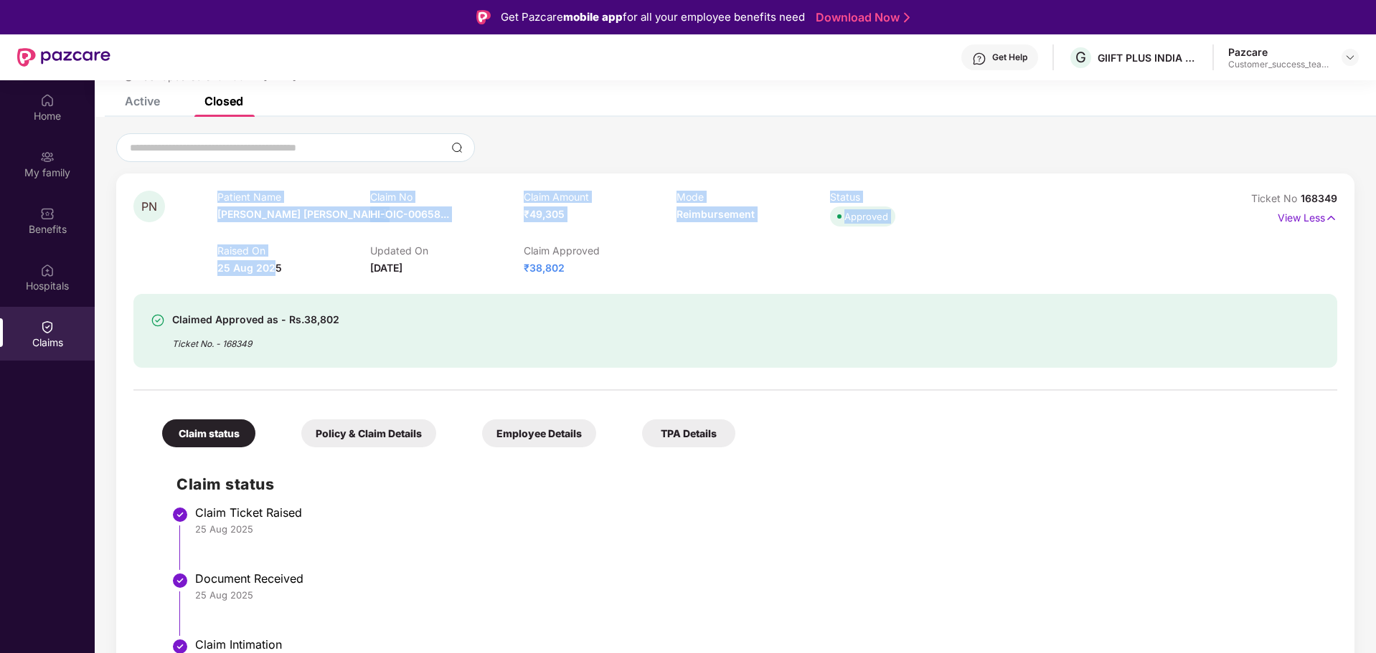
drag, startPoint x: 215, startPoint y: 268, endPoint x: 275, endPoint y: 271, distance: 60.3
click at [275, 271] on div "PN Patient Name [PERSON_NAME] [PERSON_NAME] Claim No HI-OIC-00658... Claim Amou…" at bounding box center [634, 233] width 1003 height 85
click at [275, 271] on span "25 Aug 2025" at bounding box center [249, 268] width 65 height 12
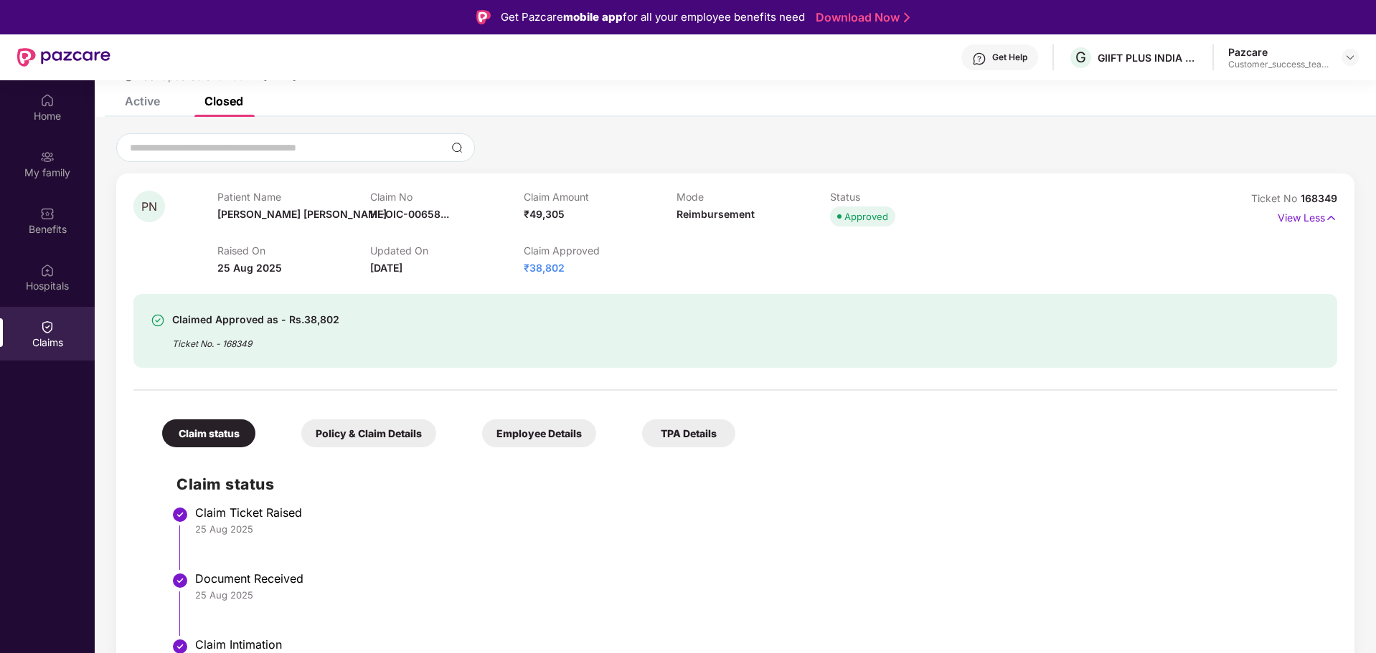
click at [348, 260] on div "Raised On [DATE]" at bounding box center [293, 261] width 153 height 32
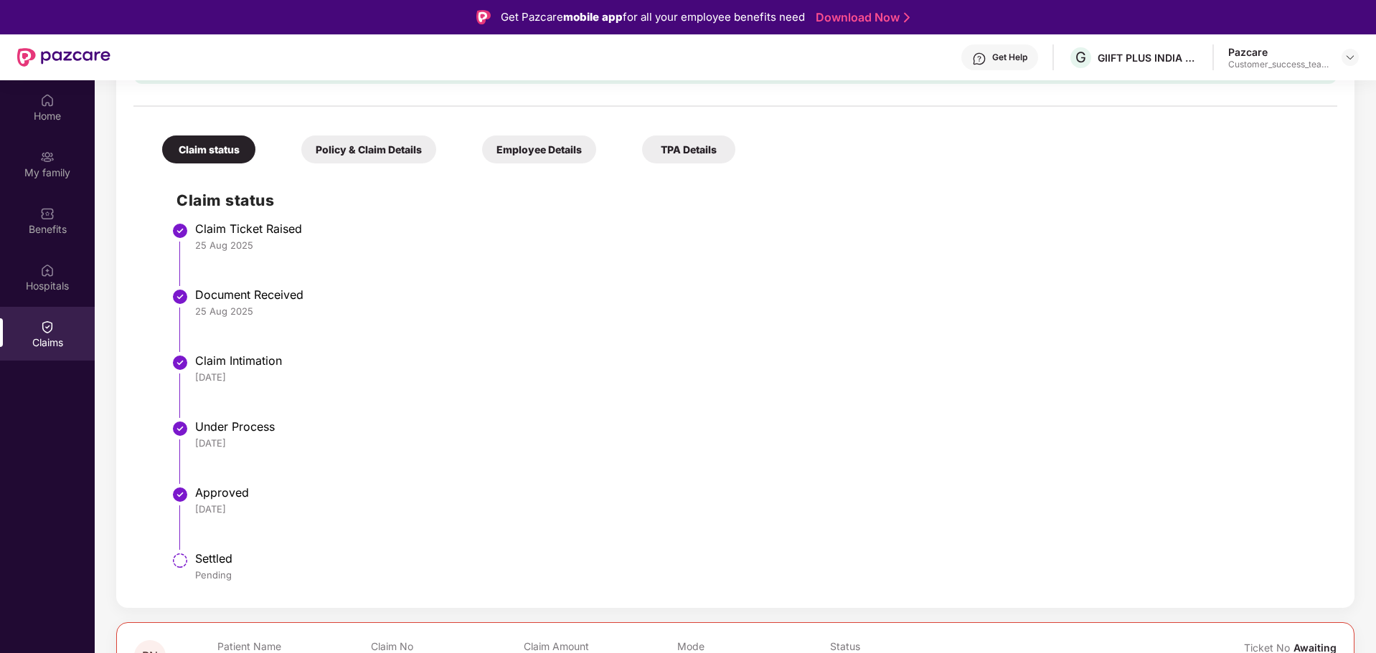
scroll to position [635, 0]
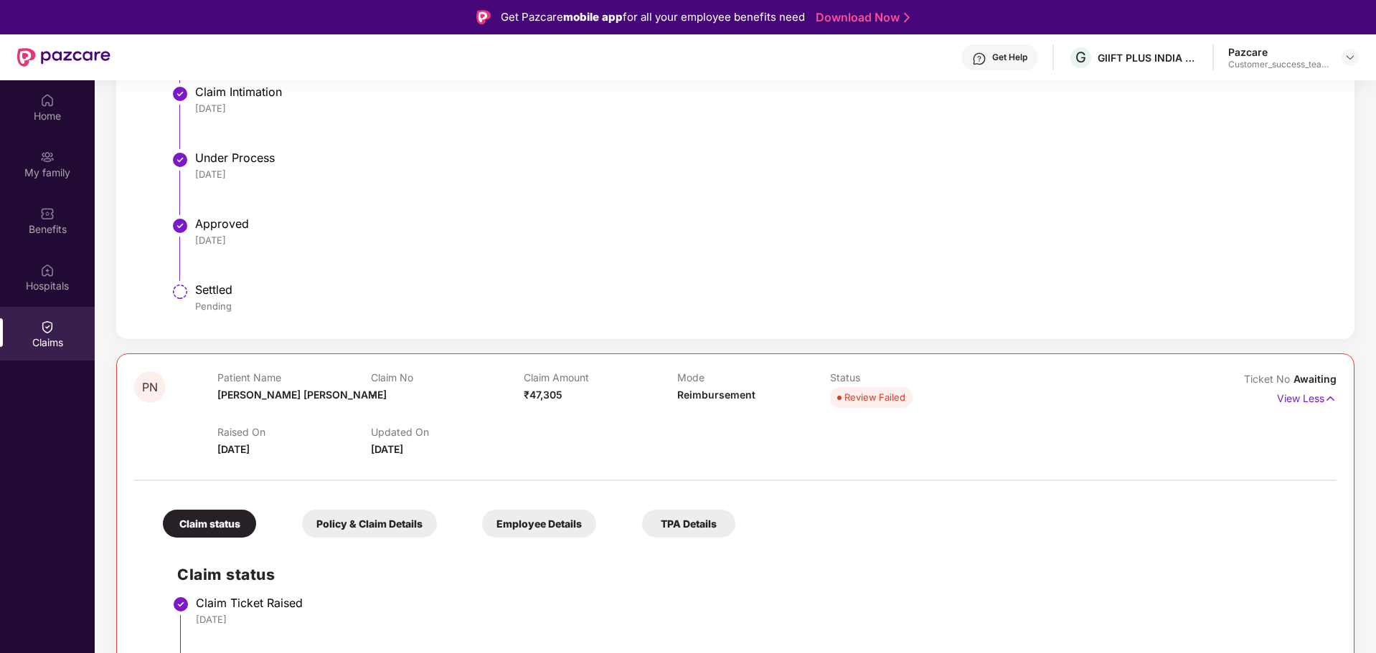
click at [386, 194] on li "Under Process [DATE]" at bounding box center [749, 189] width 1146 height 66
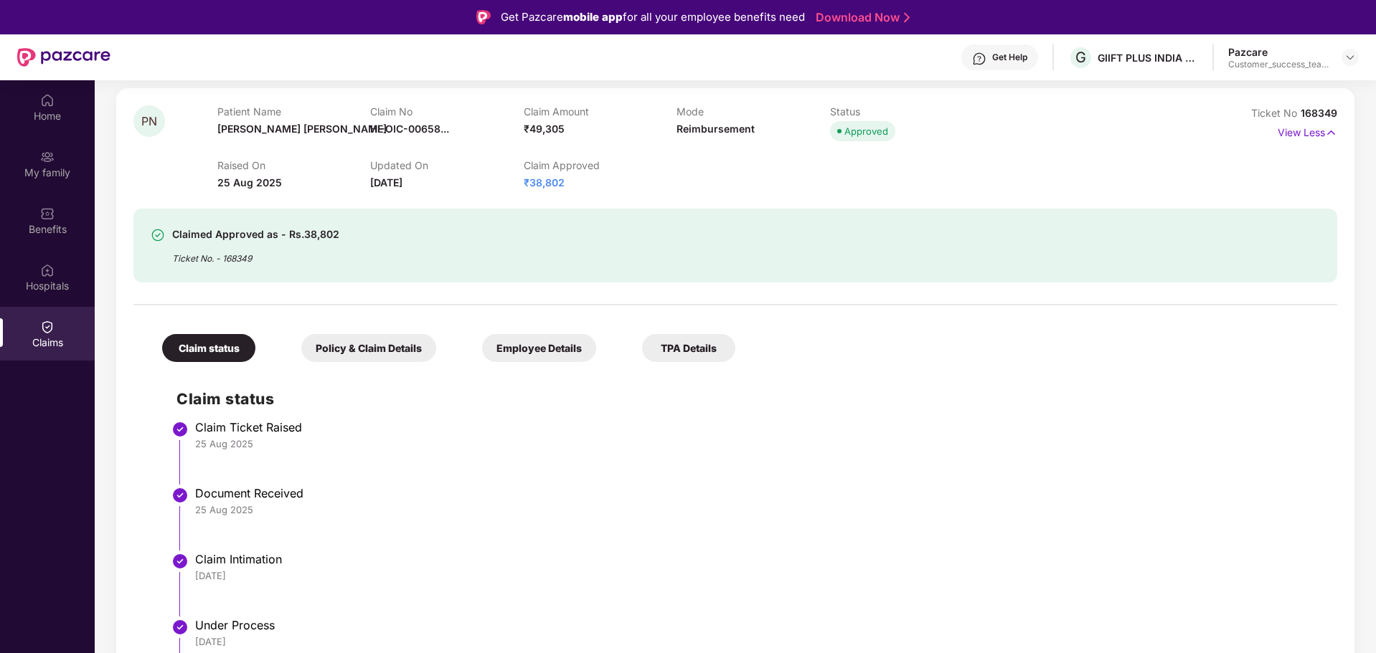
scroll to position [166, 0]
click at [61, 105] on div "Home" at bounding box center [47, 107] width 95 height 54
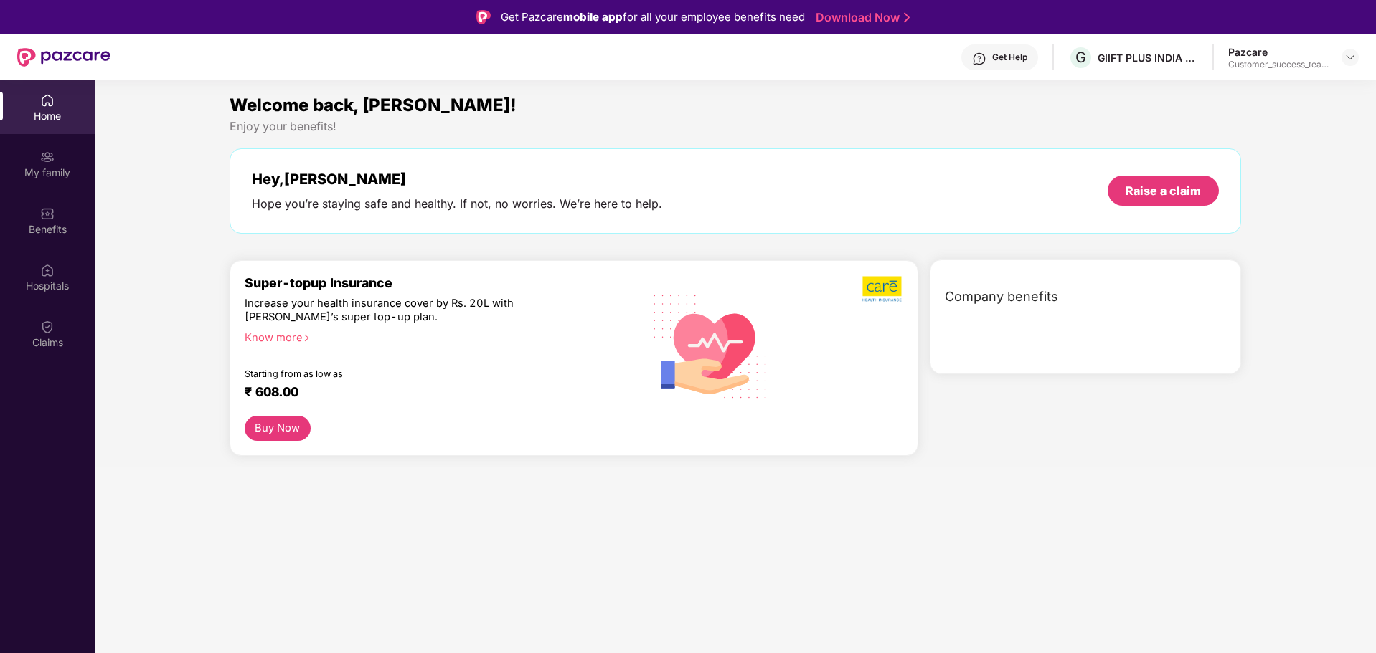
scroll to position [0, 0]
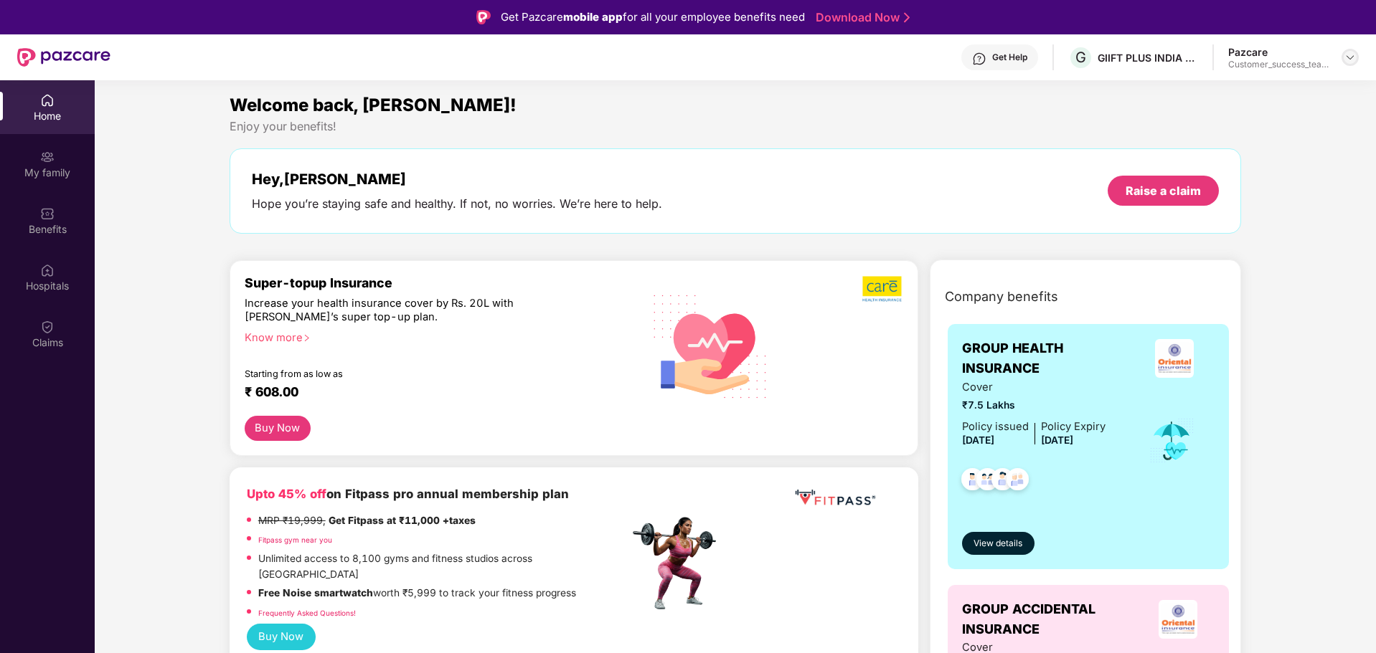
click at [1351, 57] on img at bounding box center [1349, 57] width 11 height 11
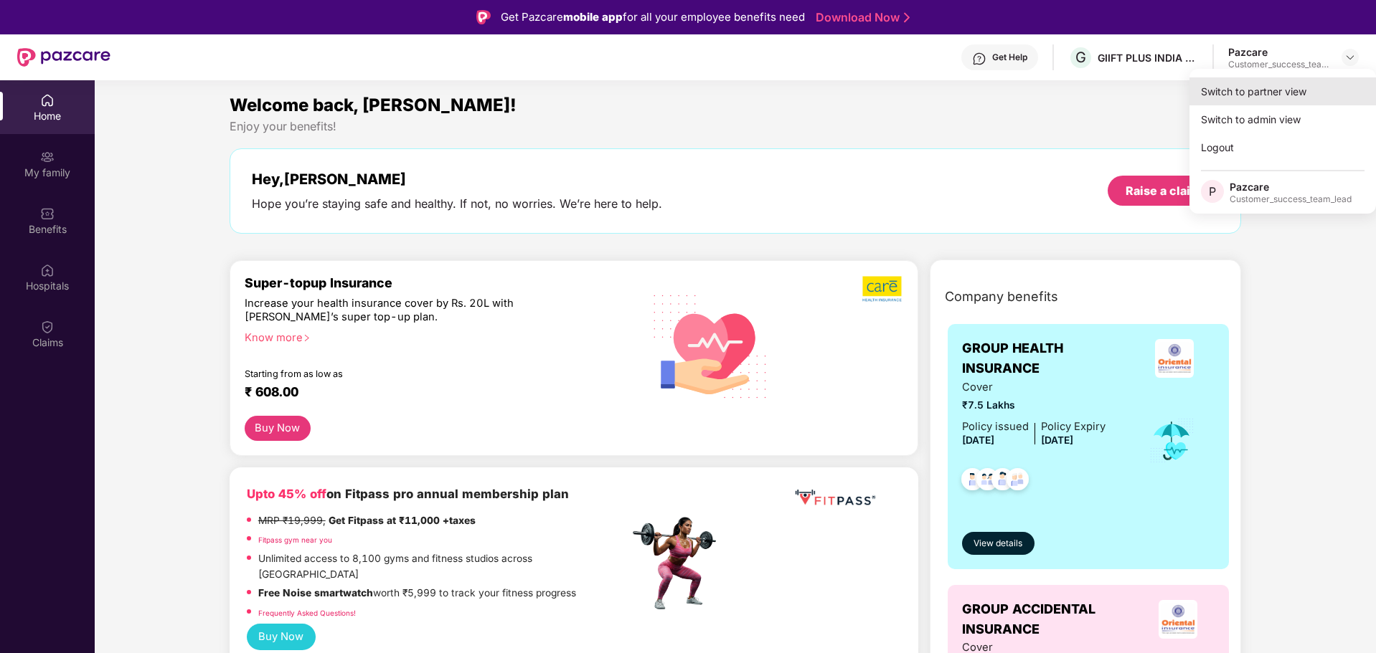
click at [1293, 96] on div "Switch to partner view" at bounding box center [1282, 91] width 186 height 28
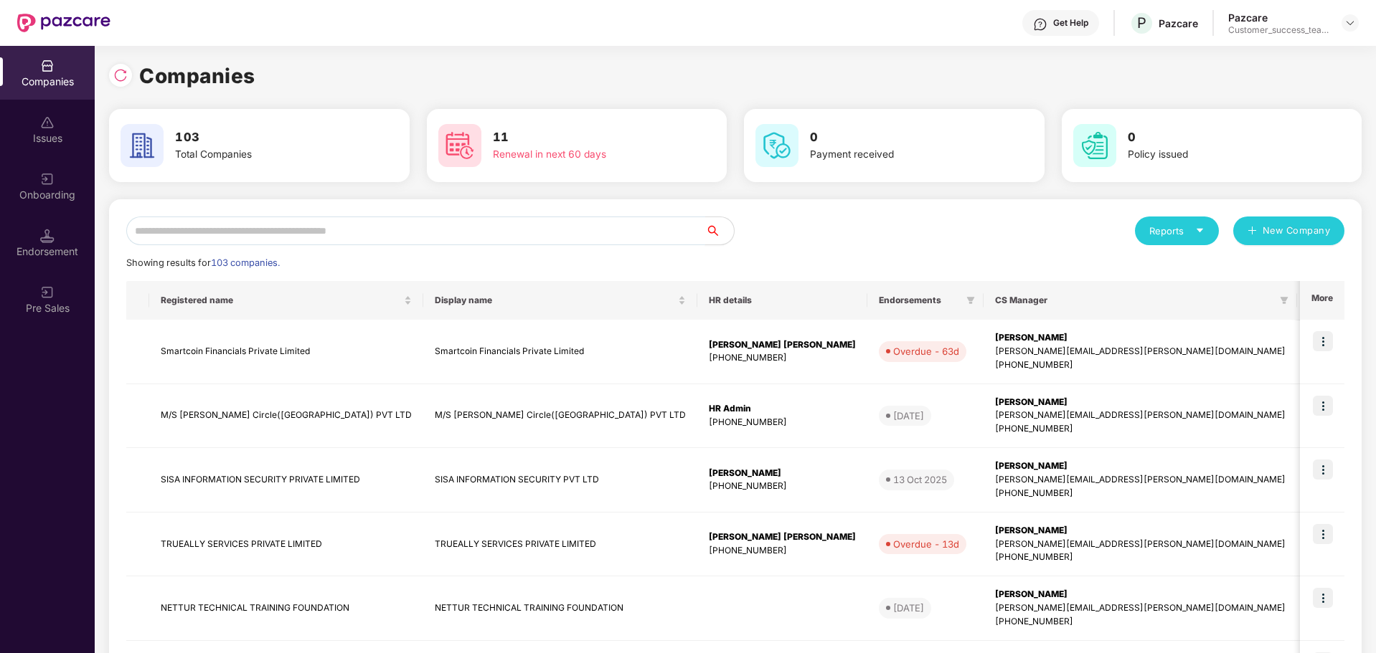
click at [455, 224] on input "text" at bounding box center [415, 231] width 579 height 29
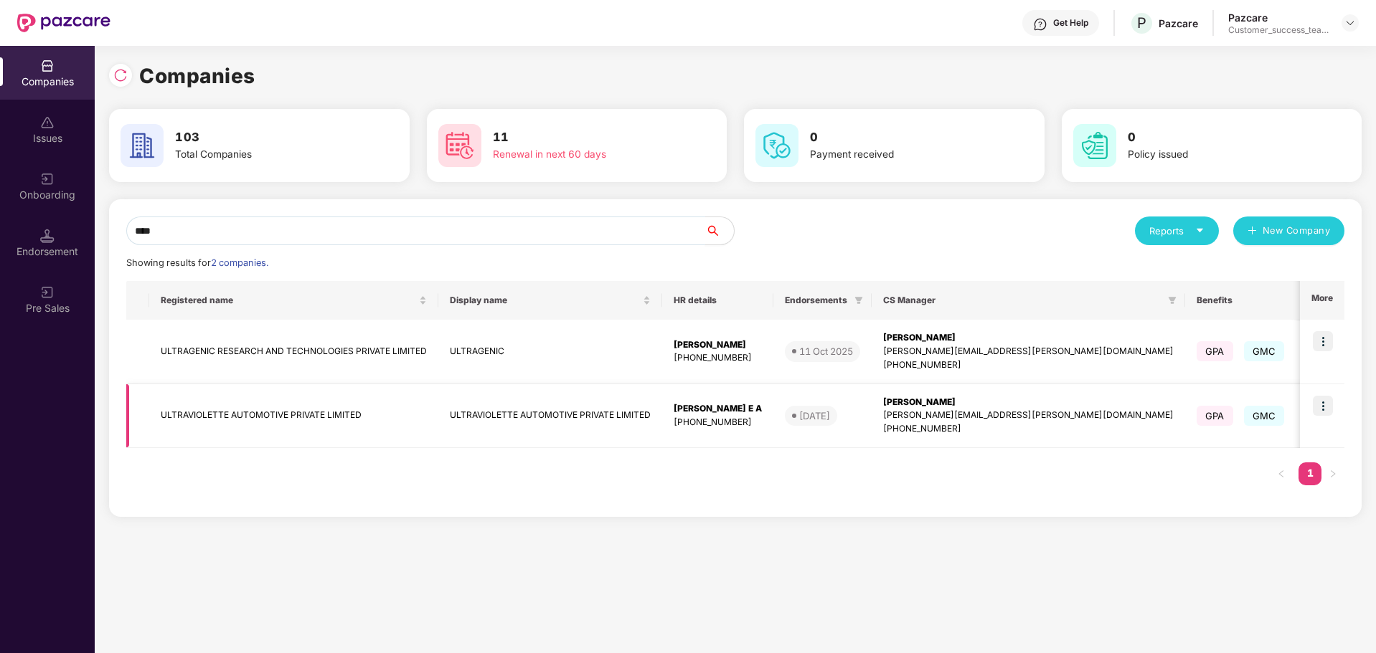
type input "****"
click at [1332, 413] on img at bounding box center [1323, 406] width 20 height 20
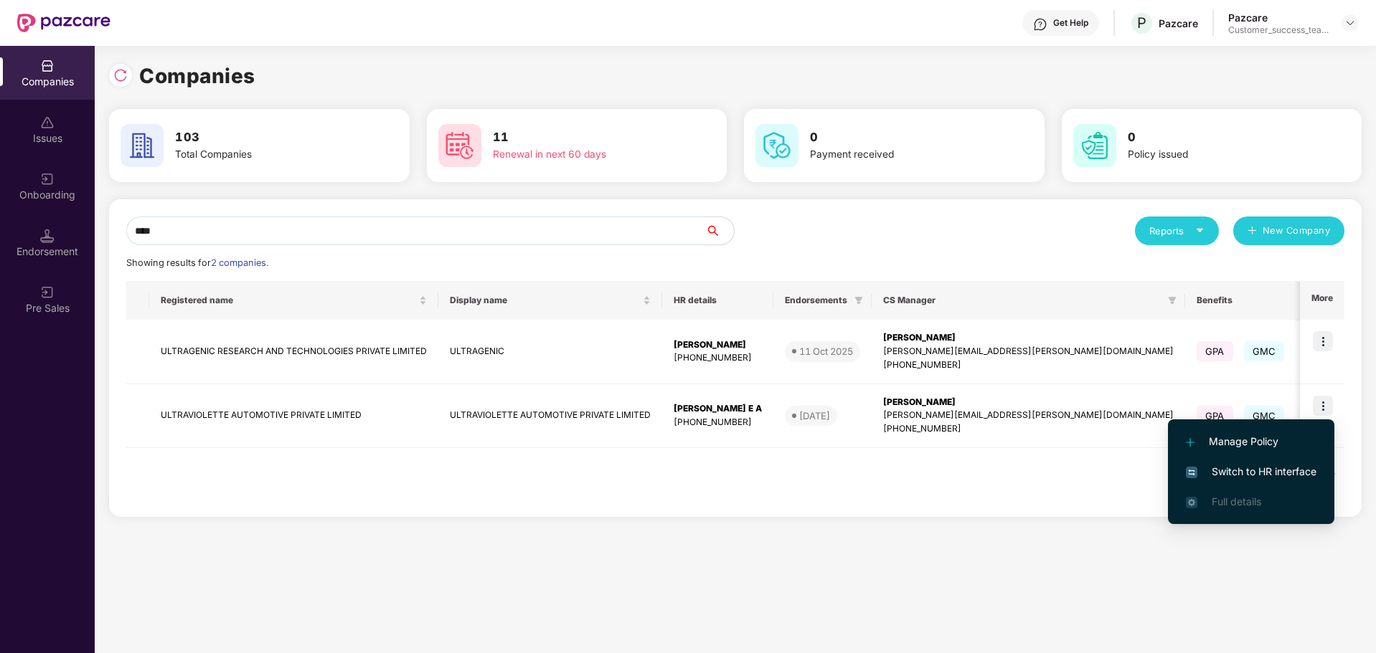
click at [1262, 468] on span "Switch to HR interface" at bounding box center [1251, 472] width 131 height 16
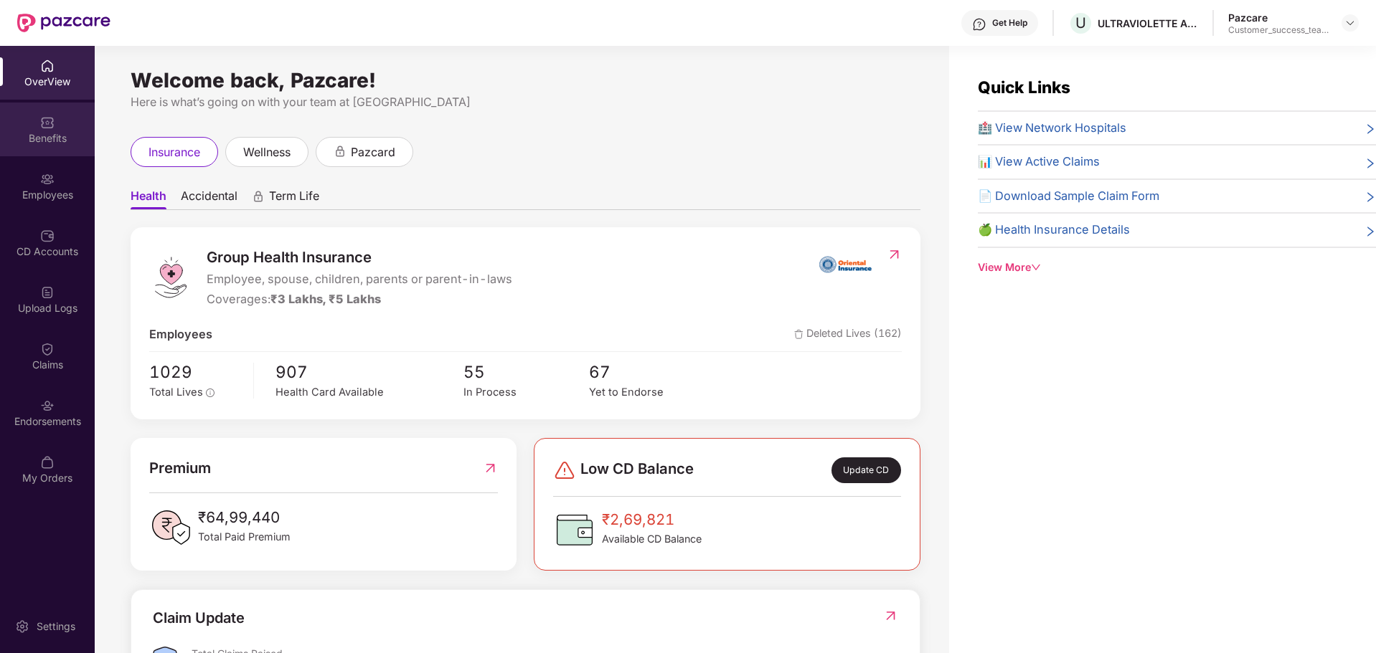
click at [60, 139] on div "Benefits" at bounding box center [47, 138] width 95 height 14
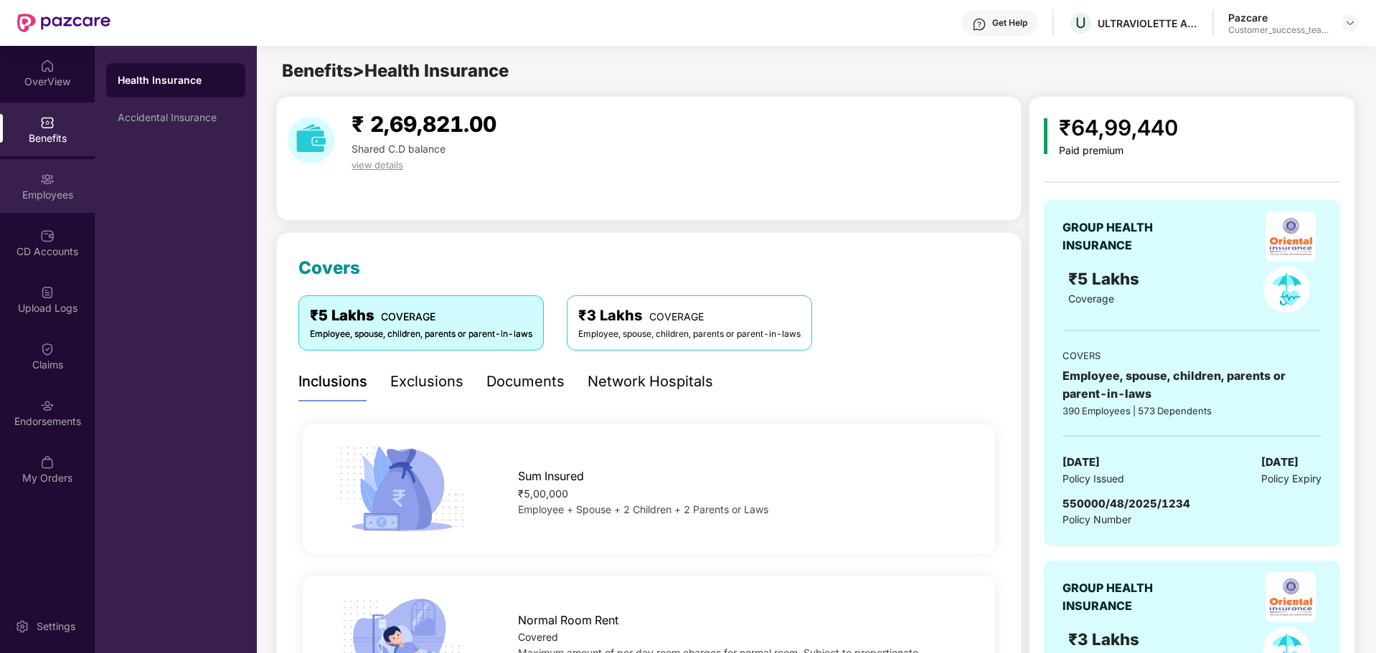
click at [60, 196] on div "Employees" at bounding box center [47, 195] width 95 height 14
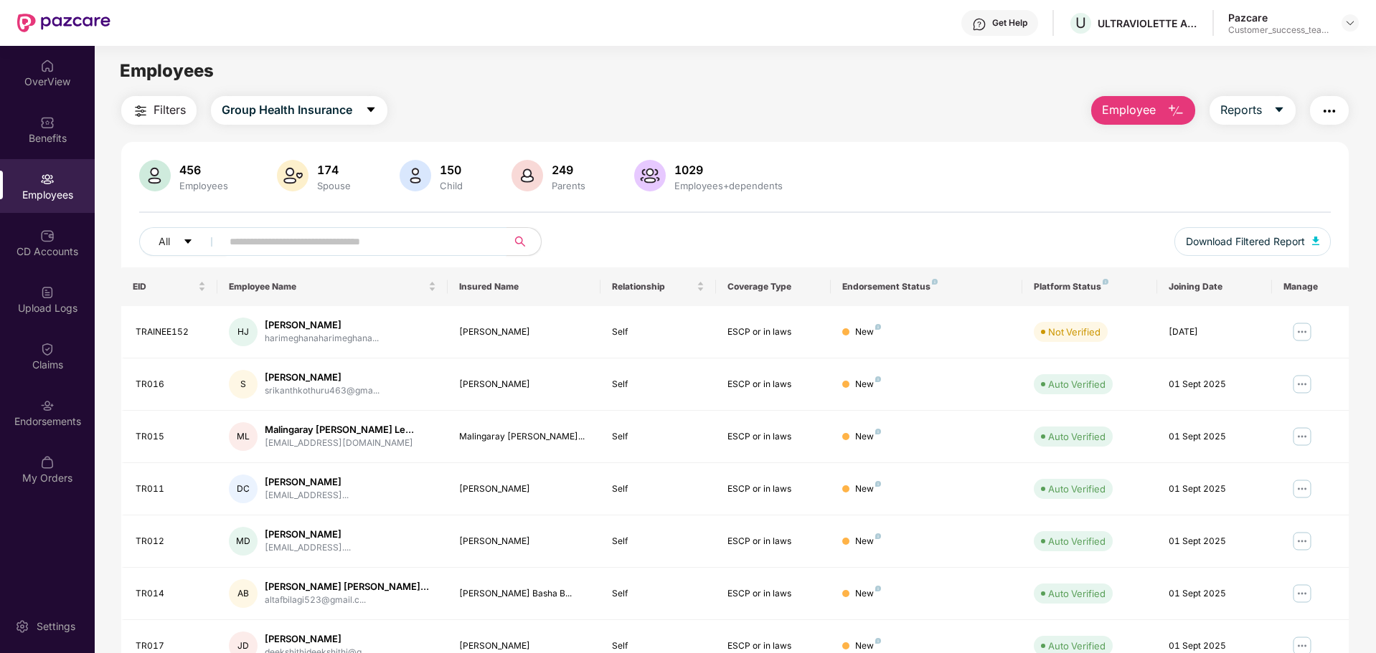
click at [280, 239] on input "text" at bounding box center [358, 242] width 257 height 22
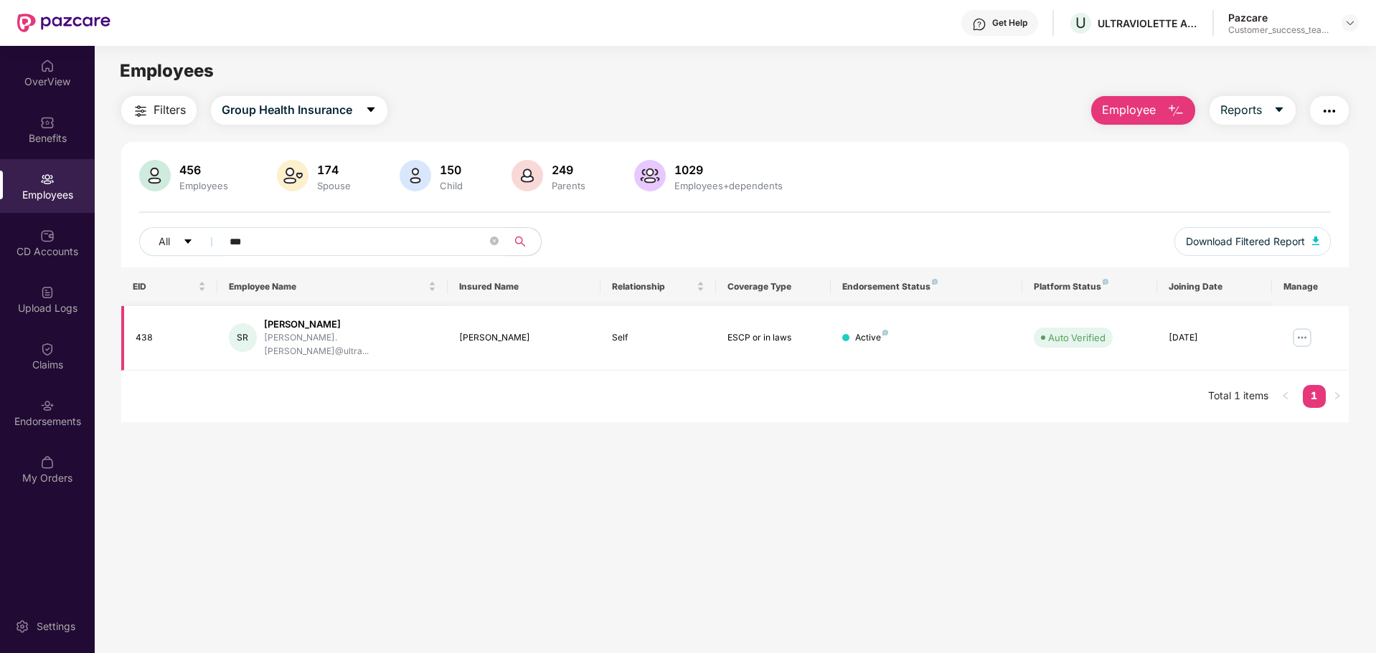
type input "***"
click at [1300, 338] on img at bounding box center [1301, 337] width 23 height 23
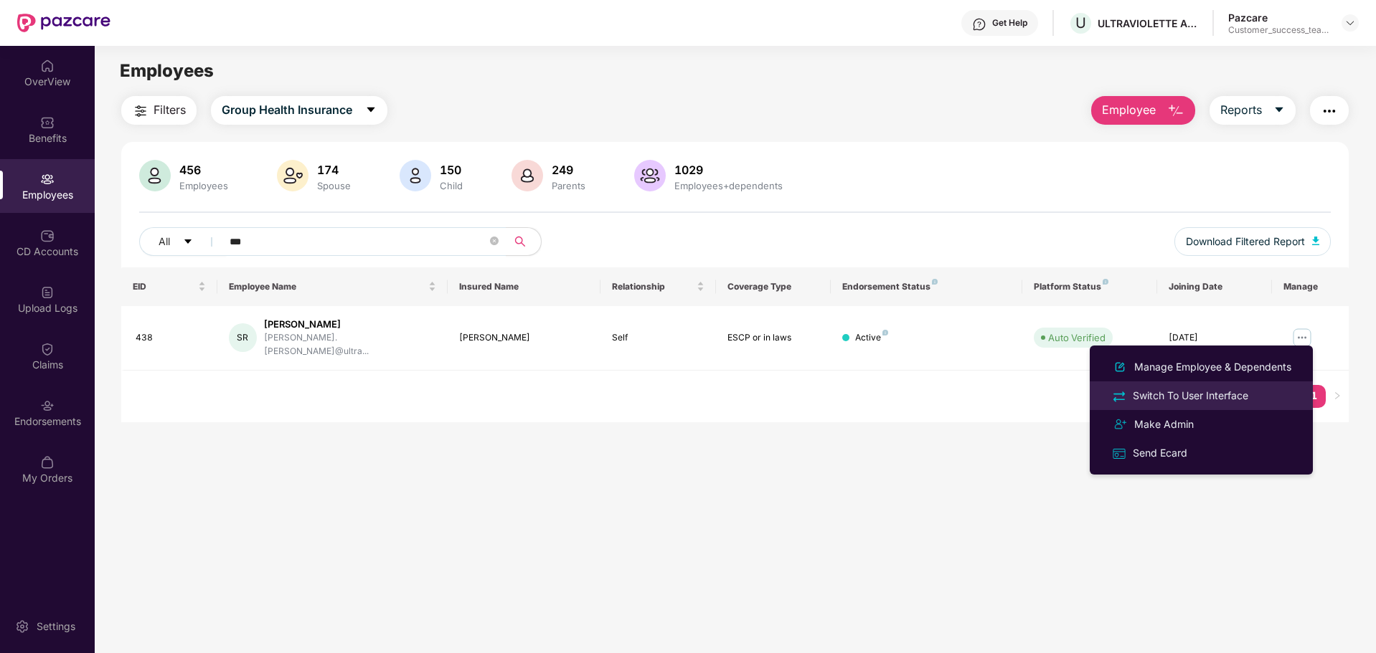
click at [1239, 389] on div "Switch To User Interface" at bounding box center [1190, 396] width 121 height 16
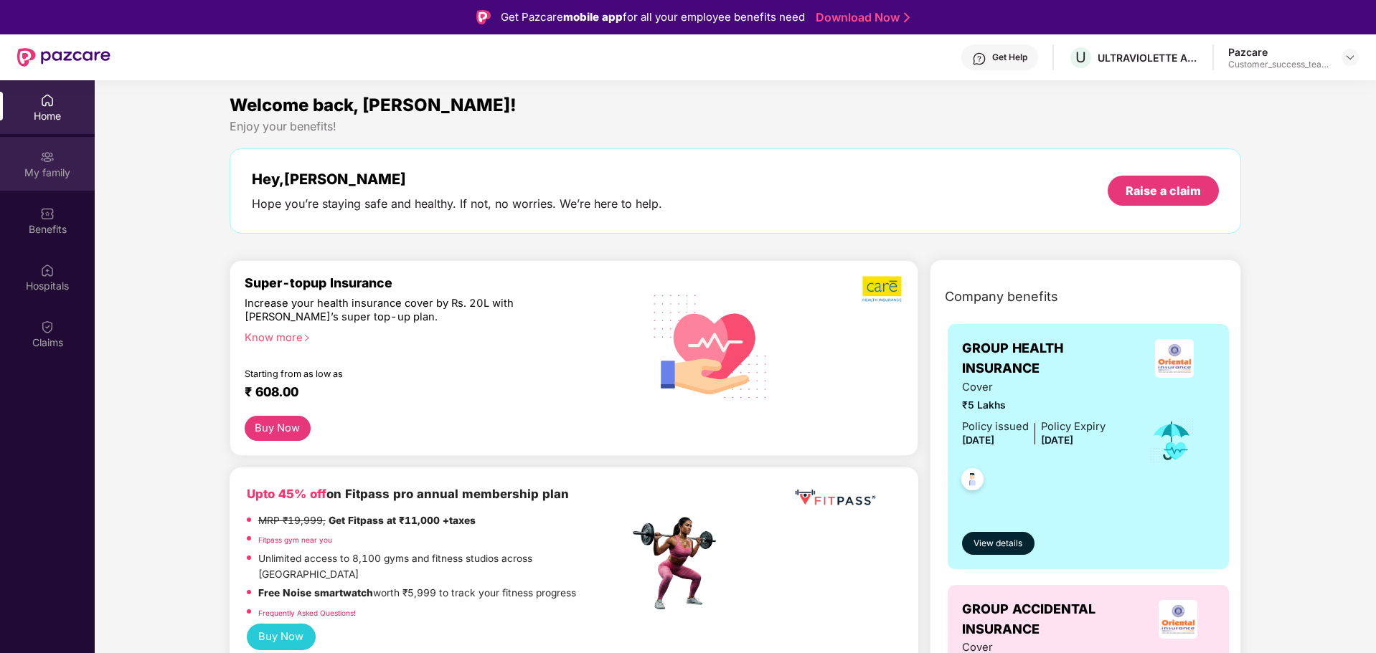
click at [55, 169] on div "My family" at bounding box center [47, 173] width 95 height 14
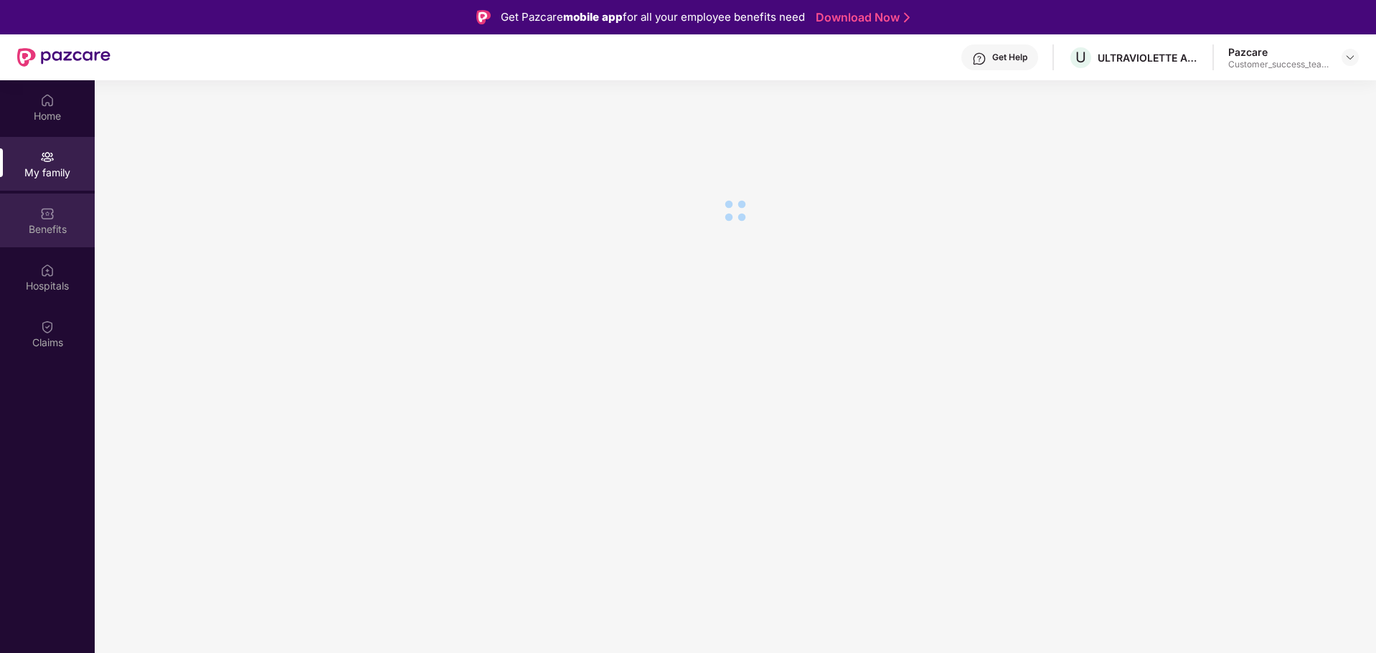
click at [55, 220] on div "Benefits" at bounding box center [47, 221] width 95 height 54
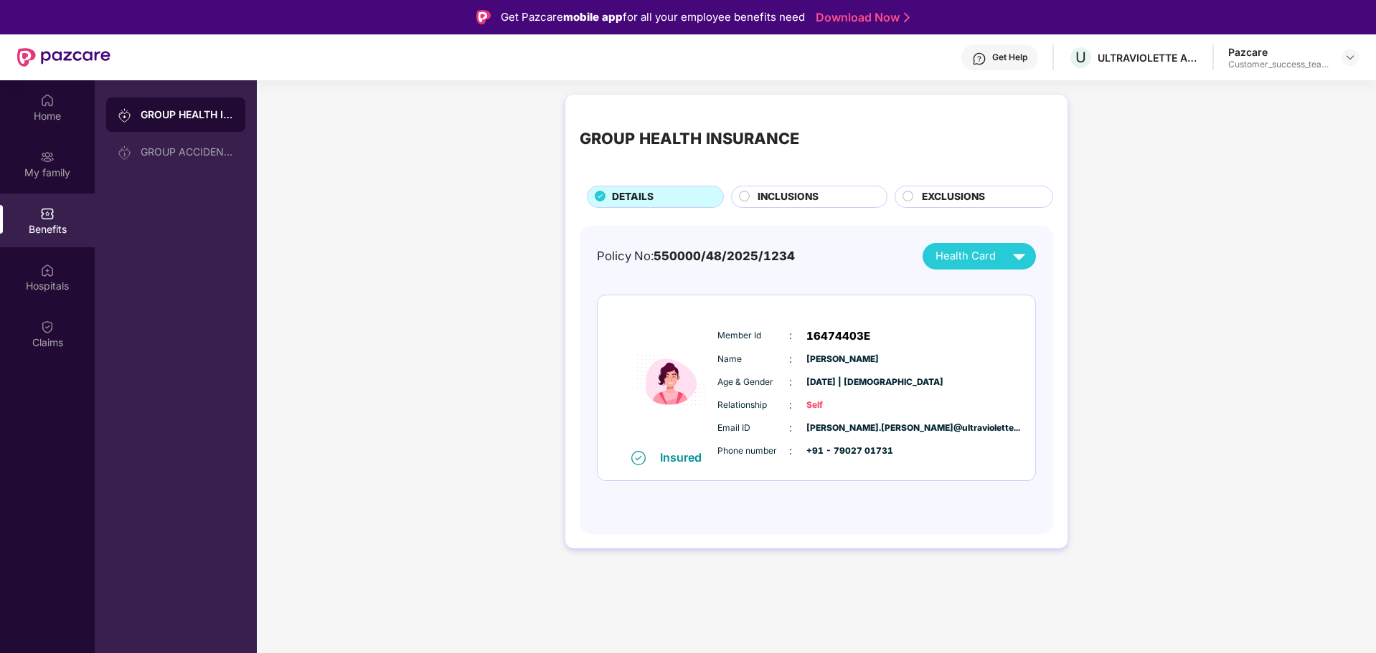
click at [954, 261] on span "Health Card" at bounding box center [965, 256] width 60 height 16
click at [960, 283] on div "[PERSON_NAME]" at bounding box center [979, 289] width 95 height 16
click at [52, 113] on div "Home" at bounding box center [47, 116] width 95 height 14
